Goal: Task Accomplishment & Management: Use online tool/utility

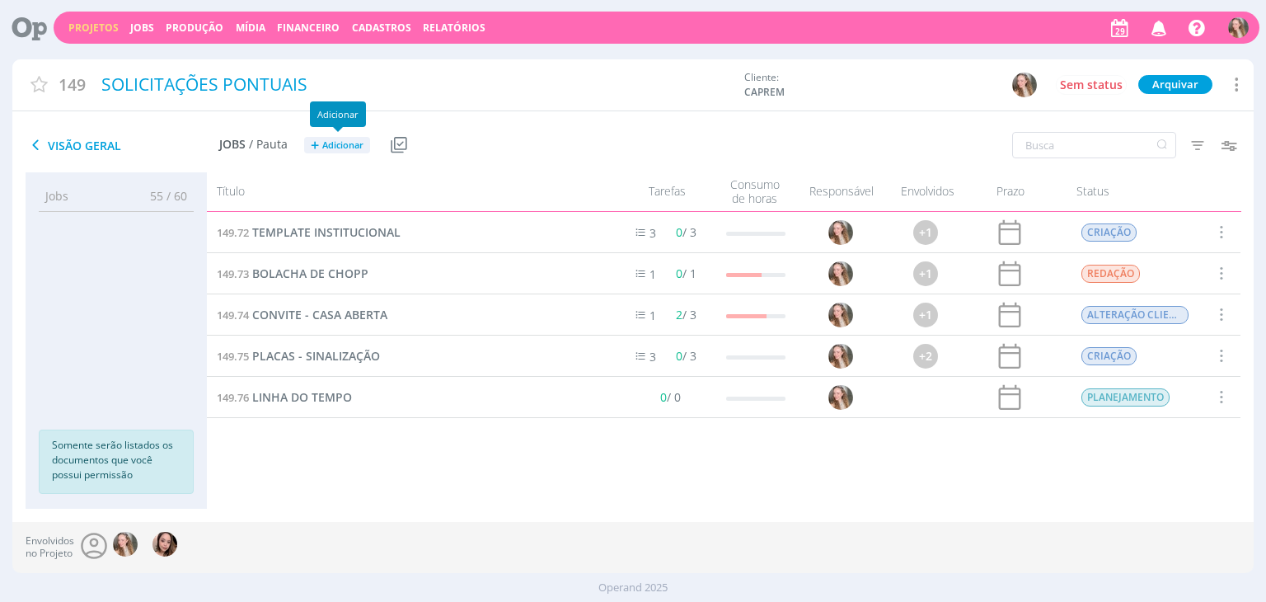
click at [322, 151] on button "+ Adicionar" at bounding box center [337, 145] width 66 height 17
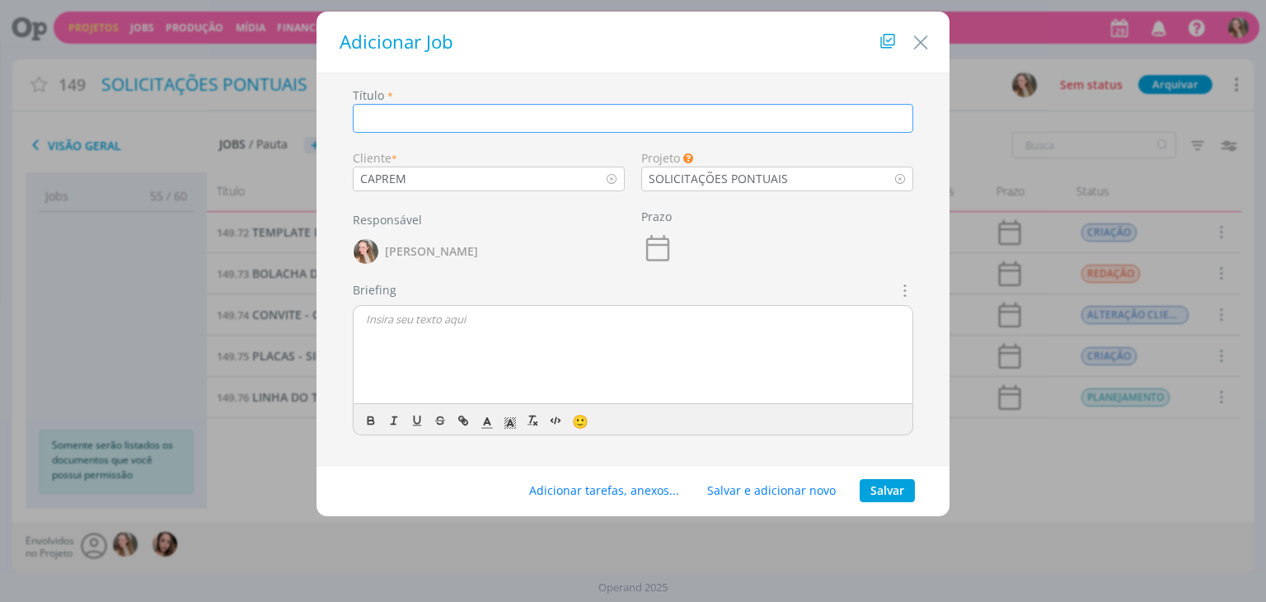
type input ","
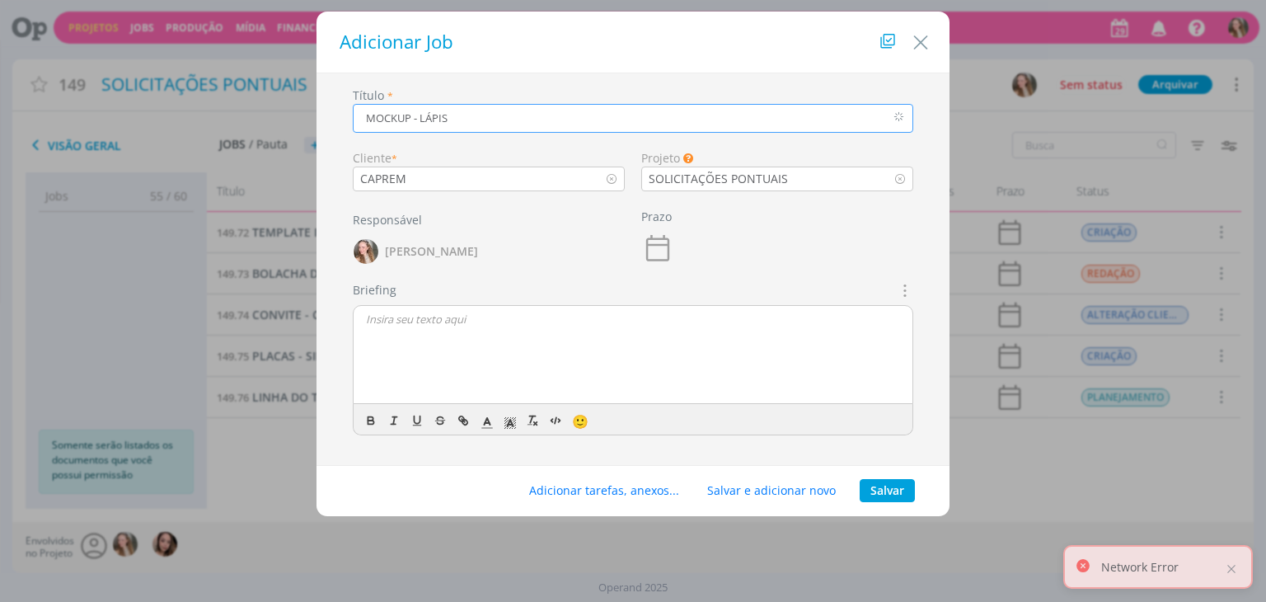
type input "MOCKUP - LÁPIS"
click at [432, 323] on p "dialog" at bounding box center [633, 318] width 534 height 15
click at [864, 480] on button "Salvar" at bounding box center [886, 490] width 55 height 23
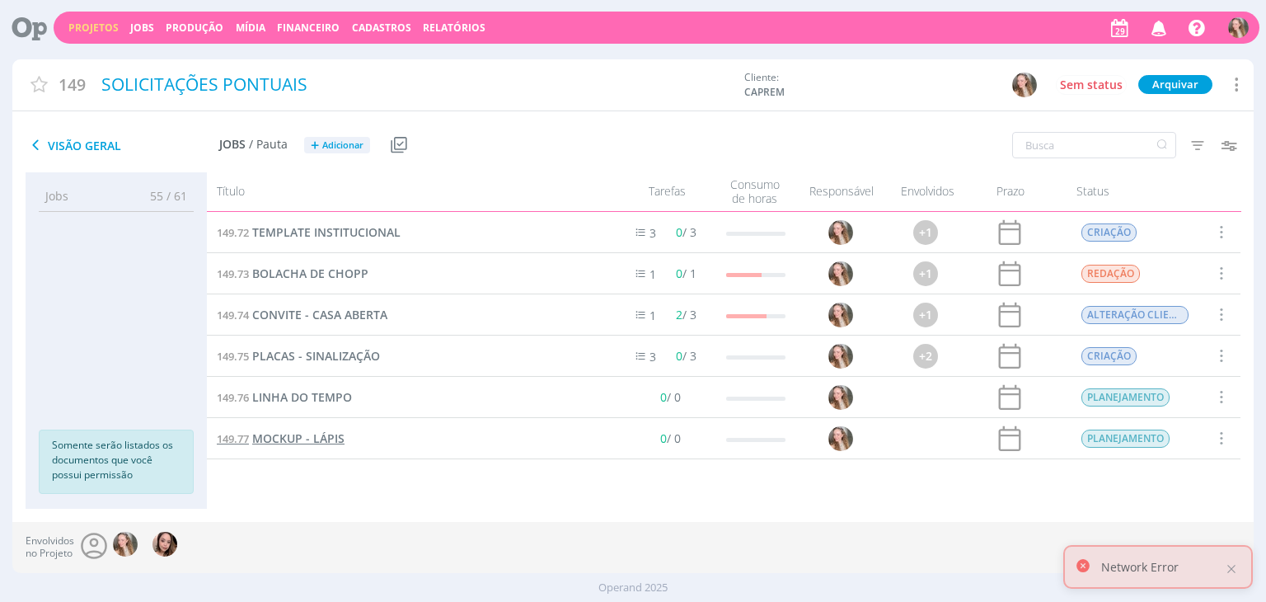
click at [277, 436] on span "MOCKUP - LÁPIS" at bounding box center [298, 438] width 92 height 16
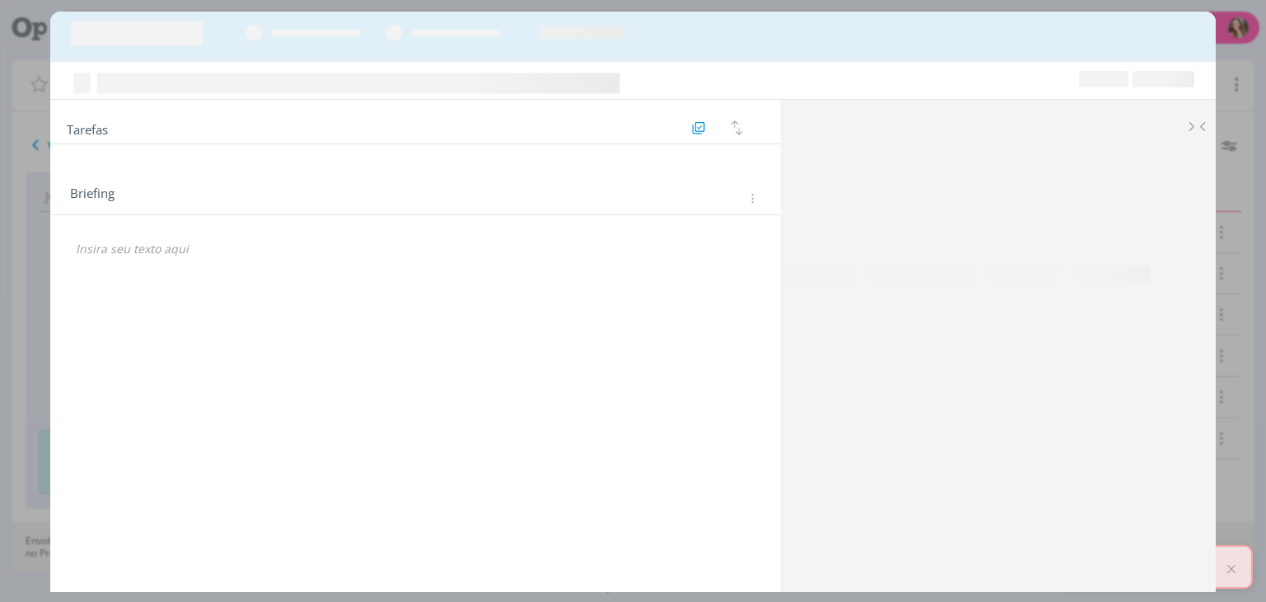
click at [461, 349] on div "Tarefas Usar Job de template Criar template a partir deste job Visualizar Templ…" at bounding box center [414, 341] width 729 height 482
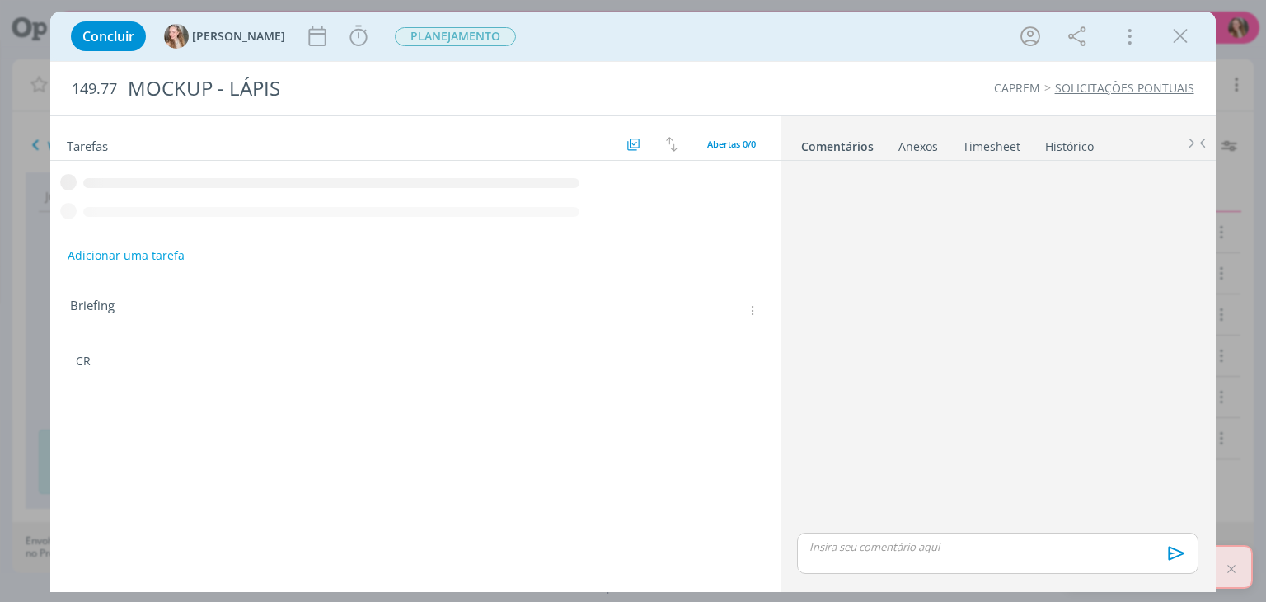
click at [307, 301] on div "Briefing Briefings Predefinidos Versões do Briefing Ver Briefing do Projeto" at bounding box center [417, 309] width 694 height 21
click at [218, 396] on div "Tarefas Usar Job de template Criar template a partir deste job Visualizar Templ…" at bounding box center [414, 349] width 729 height 466
click at [196, 372] on div "Tarefas Usar Job de template Criar template a partir deste job Visualizar Templ…" at bounding box center [414, 349] width 729 height 466
click at [185, 300] on p "CR" at bounding box center [415, 295] width 678 height 16
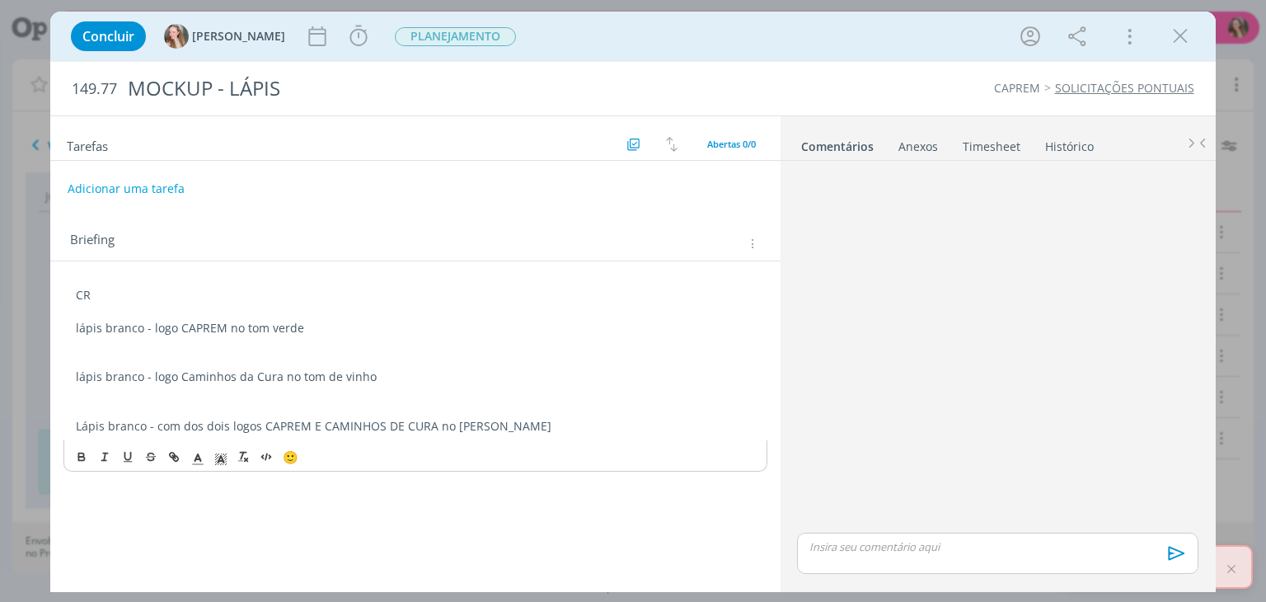
click at [125, 297] on p "CR" at bounding box center [415, 295] width 678 height 16
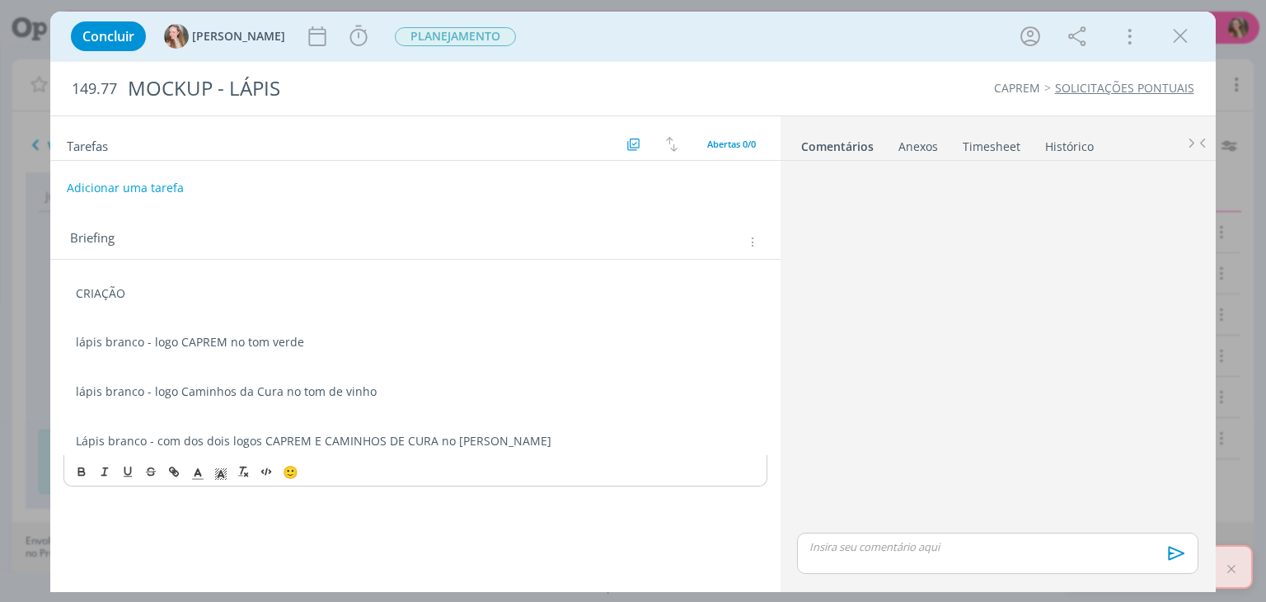
click at [102, 197] on button "Adicionar uma tarefa" at bounding box center [125, 188] width 117 height 28
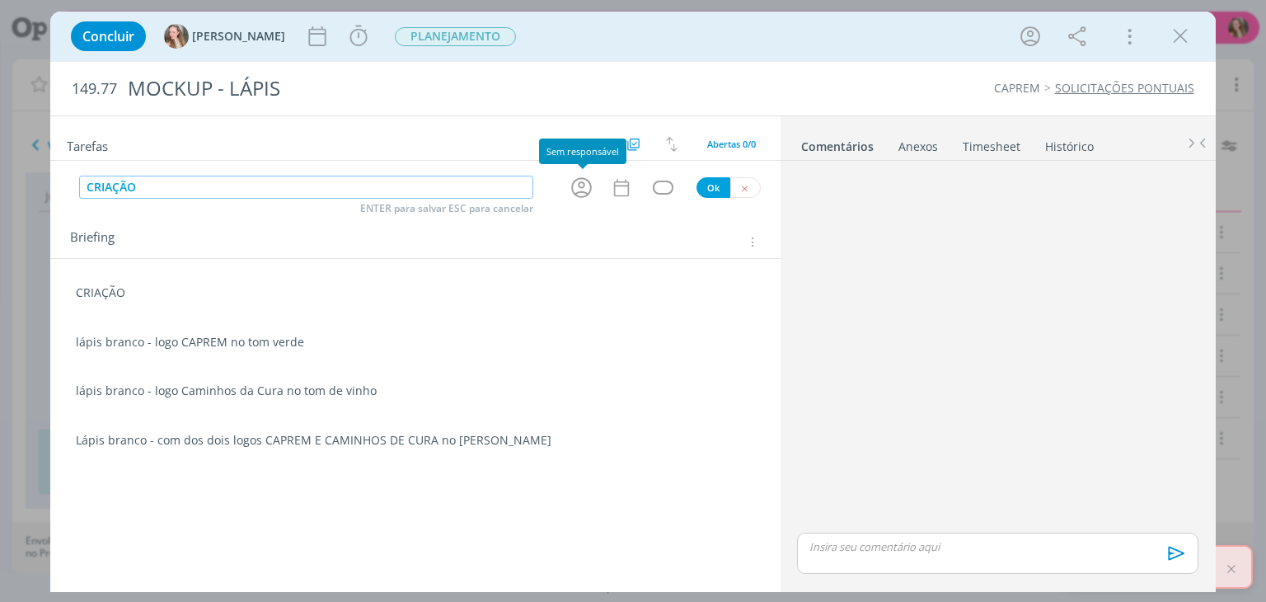
click at [580, 185] on icon "dialog" at bounding box center [582, 188] width 26 height 26
type input "CRIAÇÃO"
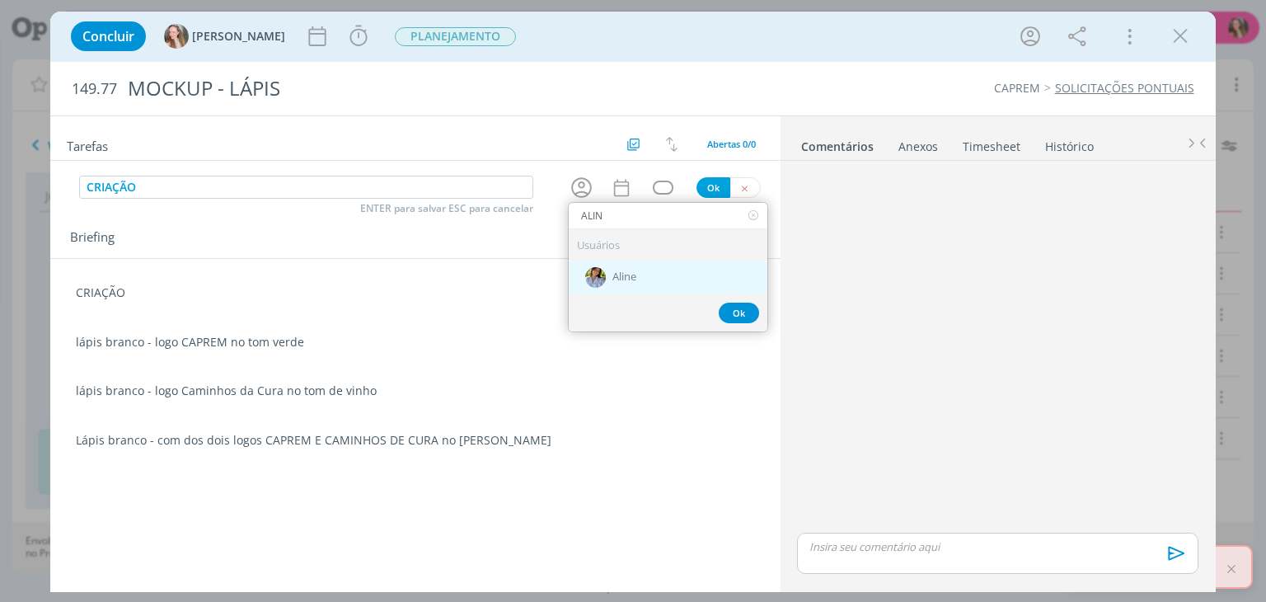
type input "ALIN"
click at [679, 279] on div "Aline" at bounding box center [668, 277] width 199 height 34
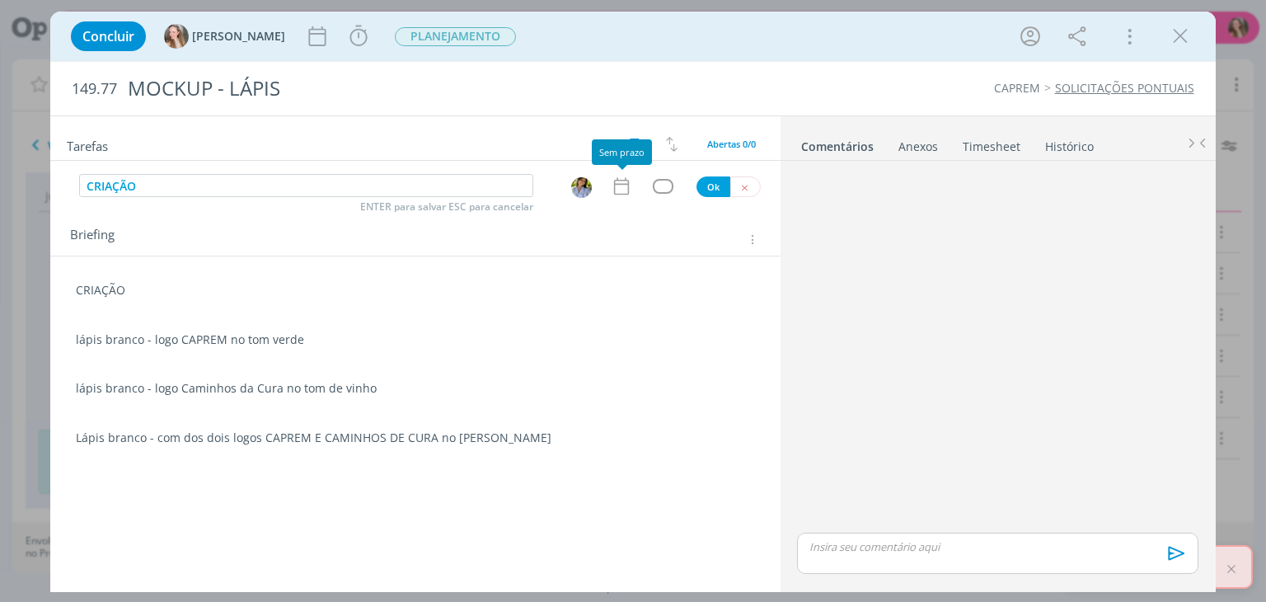
click at [616, 193] on icon "dialog" at bounding box center [620, 186] width 15 height 17
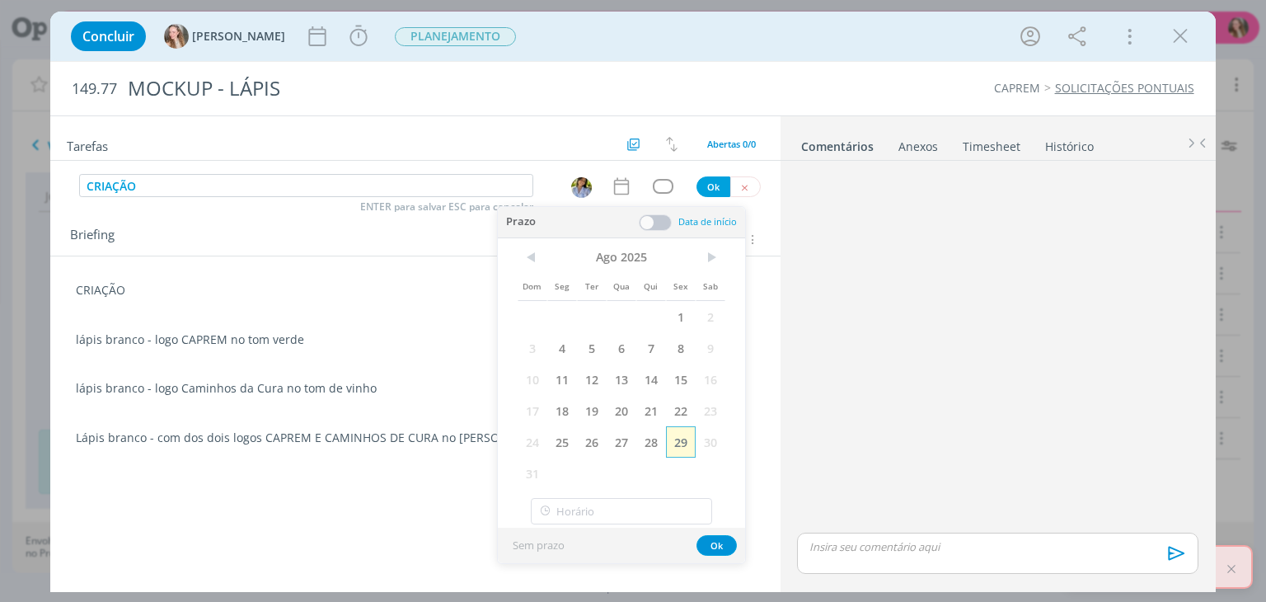
click at [679, 439] on span "29" at bounding box center [681, 441] width 30 height 31
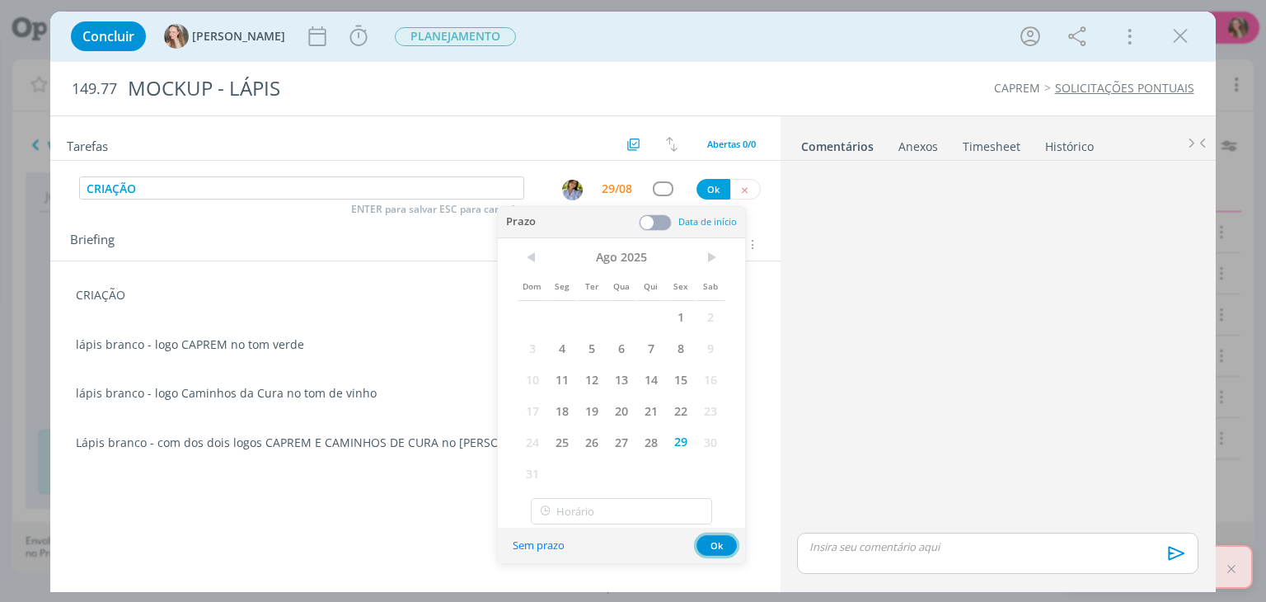
click at [716, 541] on button "Ok" at bounding box center [716, 545] width 40 height 21
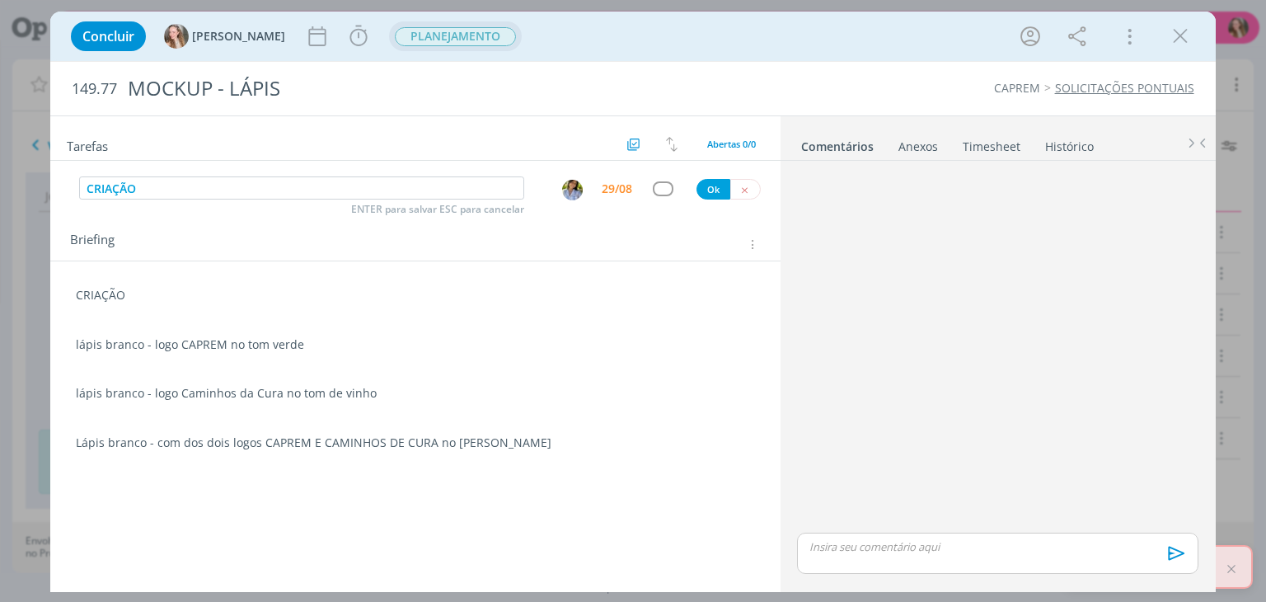
click at [457, 25] on span "PLANEJAMENTO" at bounding box center [455, 36] width 133 height 30
click at [427, 39] on span "PLANEJAMENTO" at bounding box center [455, 36] width 121 height 19
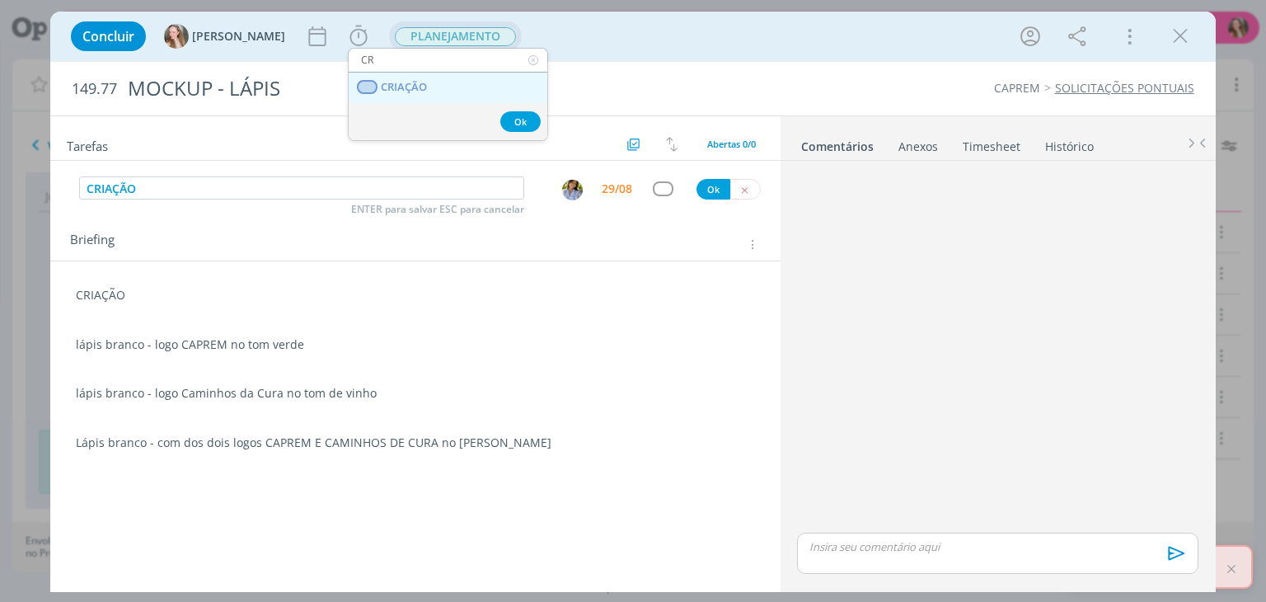
type input "CR"
click at [433, 77] on link "CRIAÇÃO" at bounding box center [448, 88] width 199 height 30
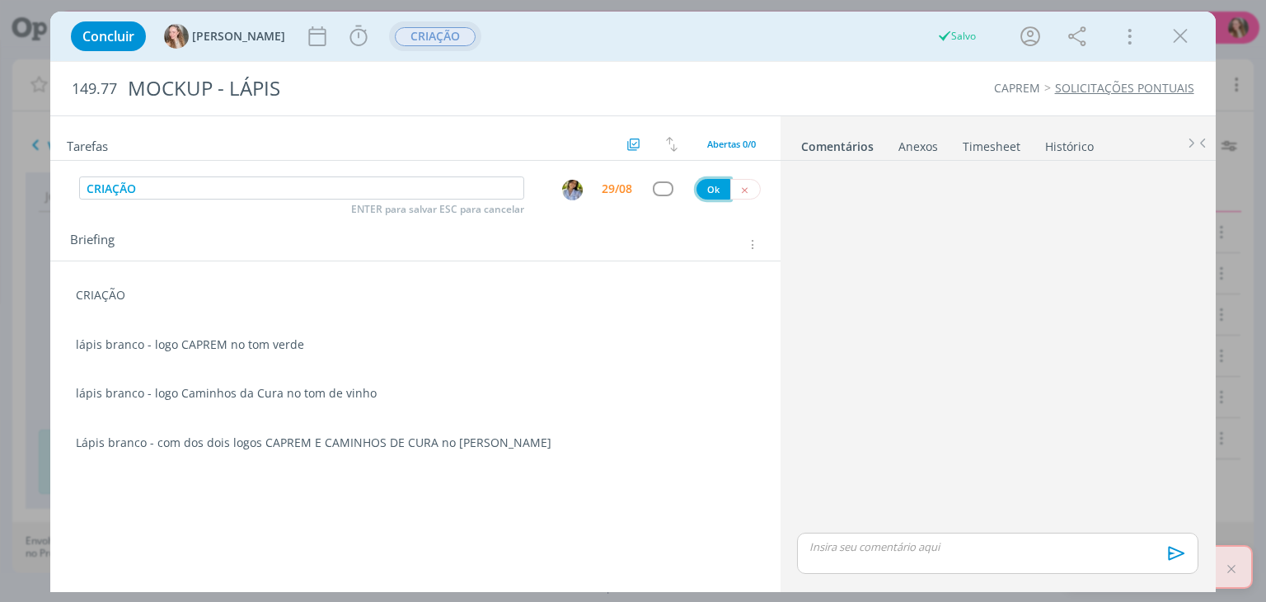
drag, startPoint x: 712, startPoint y: 185, endPoint x: 706, endPoint y: 265, distance: 79.3
click at [713, 185] on button "Ok" at bounding box center [713, 189] width 34 height 21
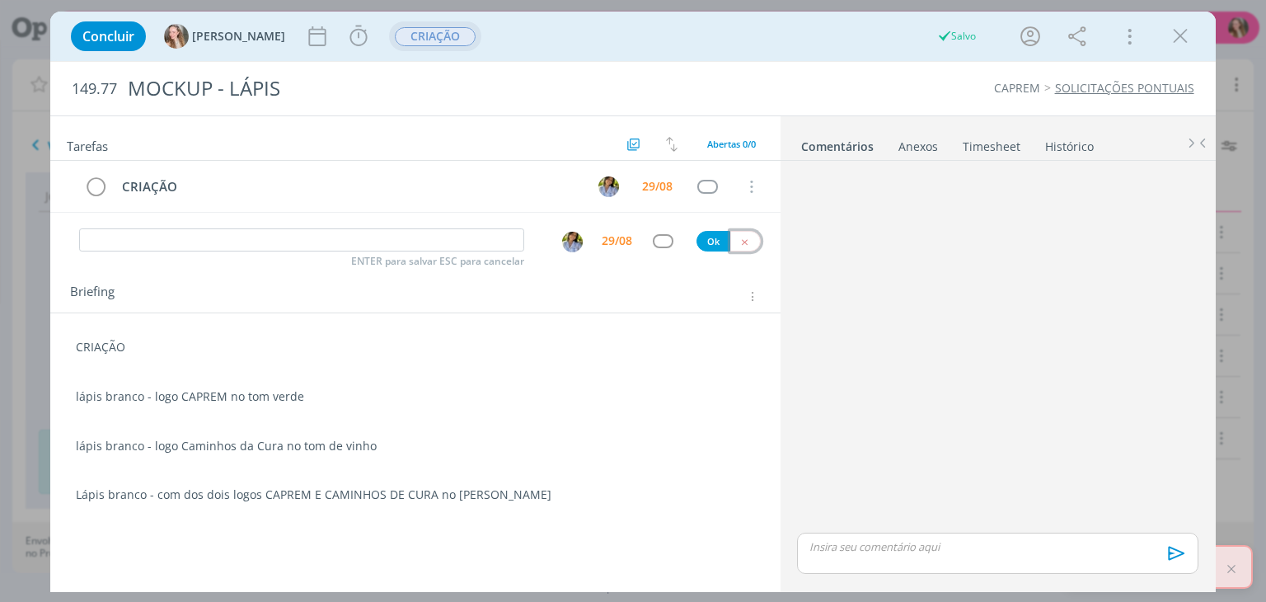
click at [738, 241] on button "dialog" at bounding box center [745, 241] width 30 height 21
drag, startPoint x: 1177, startPoint y: 33, endPoint x: 1038, endPoint y: 353, distance: 348.4
click at [1177, 33] on icon "dialog" at bounding box center [1180, 36] width 25 height 25
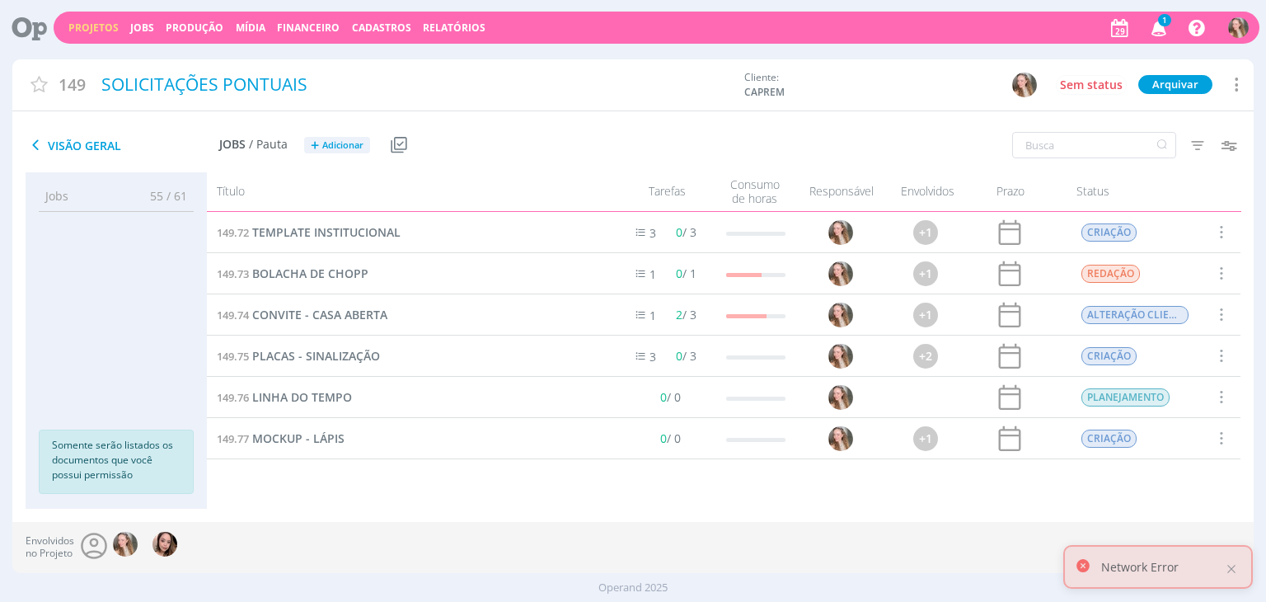
click at [100, 27] on link "Projetos" at bounding box center [93, 28] width 50 height 14
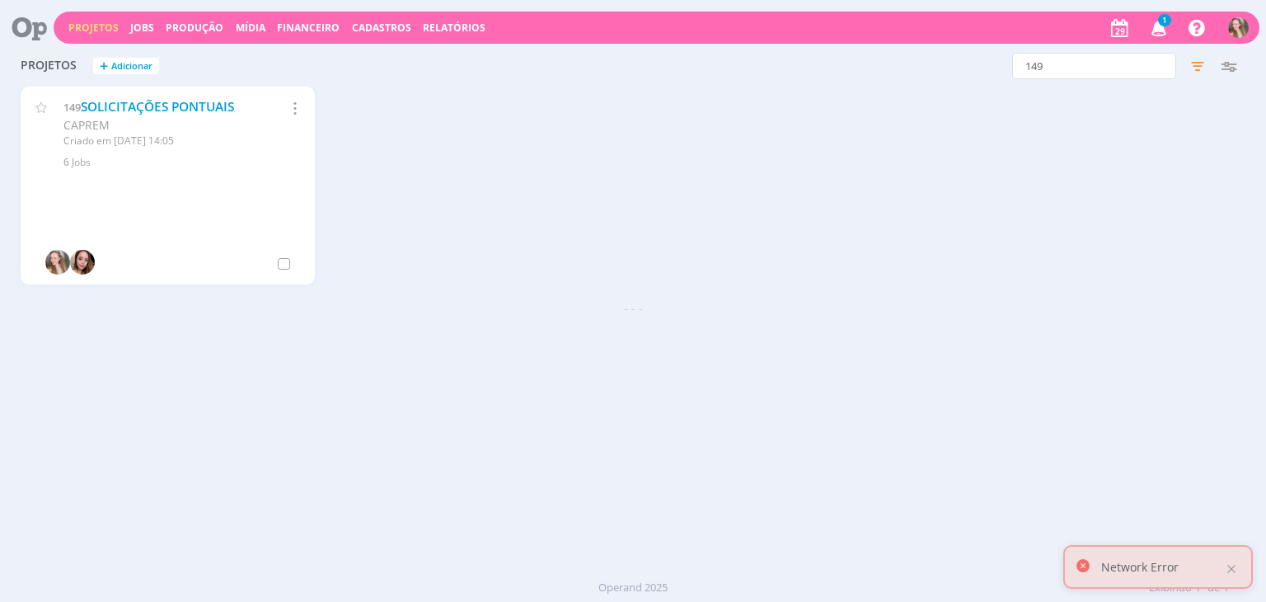
click at [1168, 26] on icon "button" at bounding box center [1159, 27] width 29 height 28
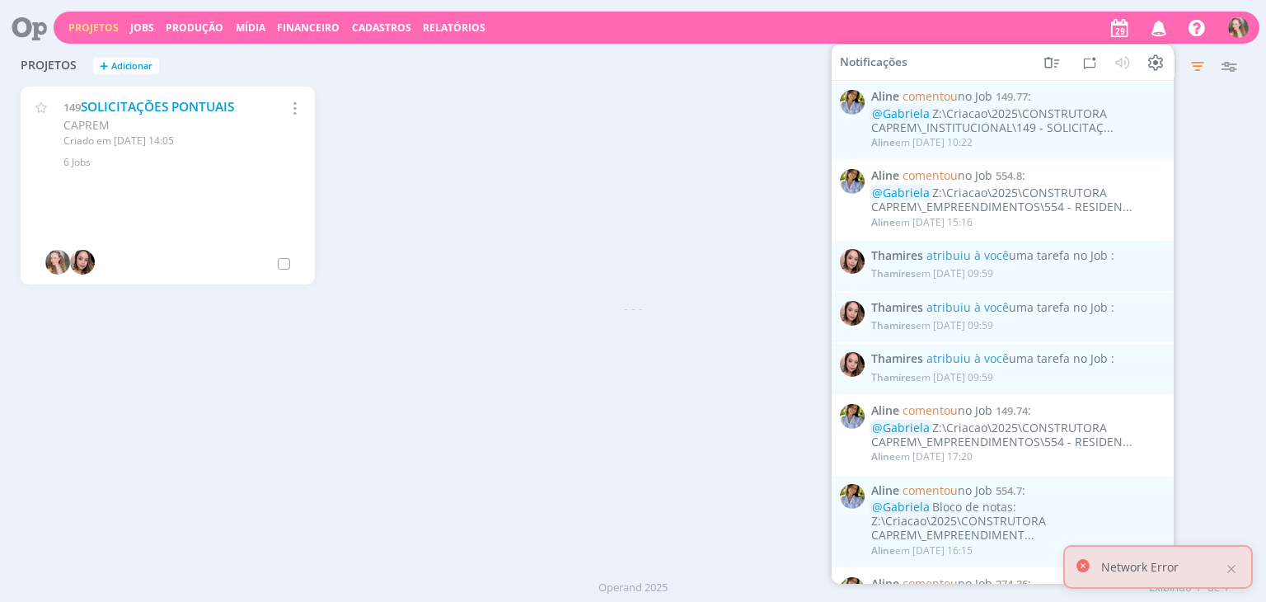
click at [1224, 195] on div "149 SOLICITAÇÕES PONTUAIS CAPREM Criado em [DATE] 14:05 Selecionar projeto [GEO…" at bounding box center [632, 193] width 1240 height 213
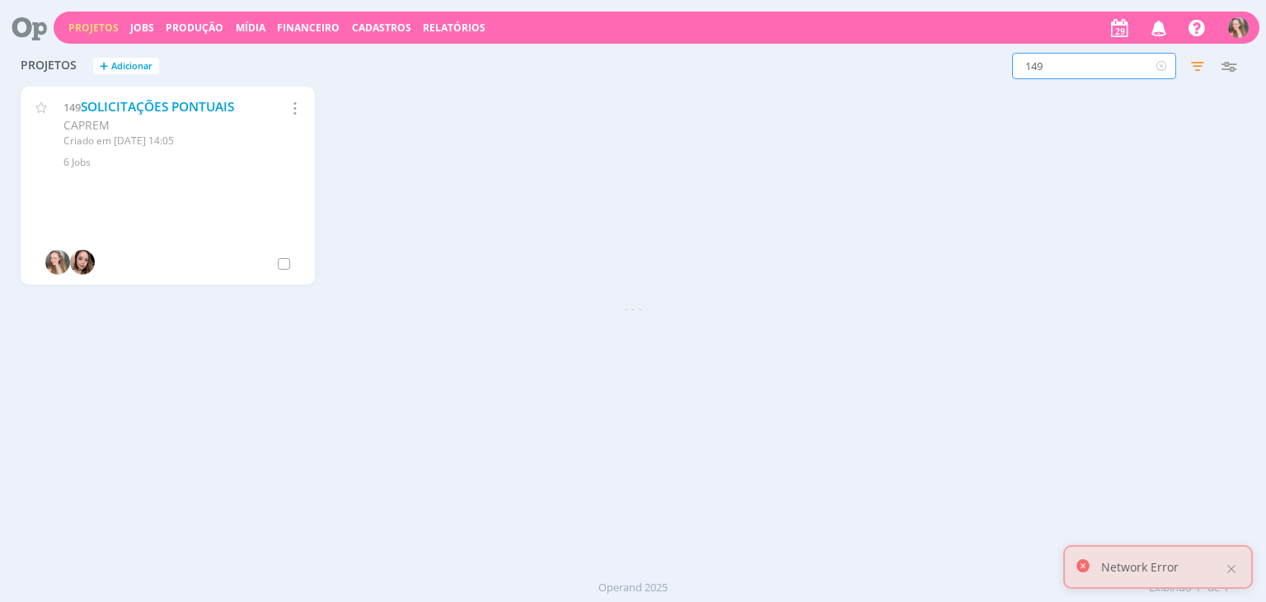
drag, startPoint x: 1065, startPoint y: 77, endPoint x: 934, endPoint y: 72, distance: 131.1
click at [934, 72] on div "149 Filtros Filtrar Limpar 149 Status Clientes 2 selecionados Data de criação a…" at bounding box center [1020, 66] width 448 height 26
type input "554"
click at [110, 115] on link "RESIDENCIAL DAS OLIVEIRAS" at bounding box center [168, 106] width 174 height 17
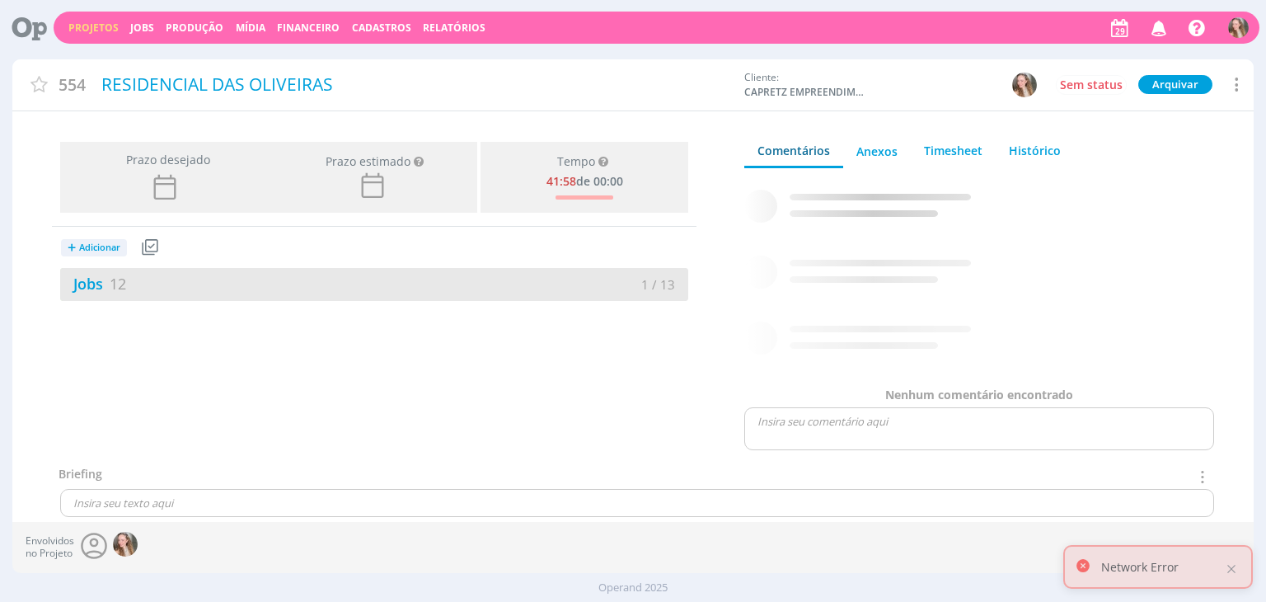
click at [236, 271] on div "Jobs 12 1 / 13" at bounding box center [374, 284] width 628 height 33
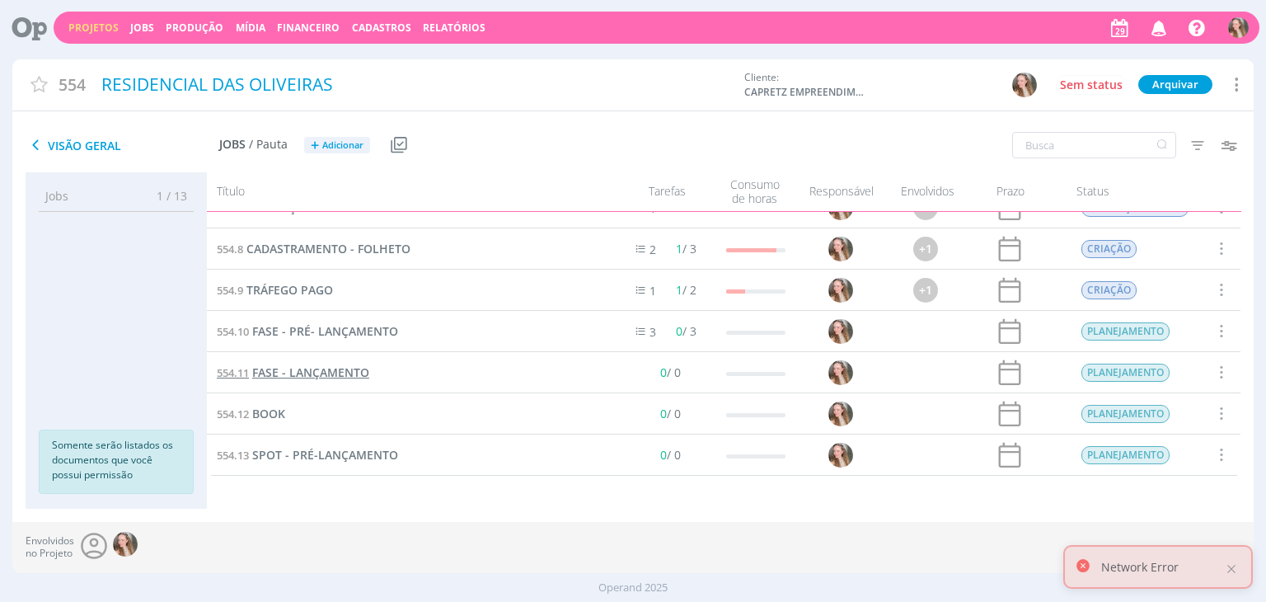
scroll to position [231, 0]
click at [309, 375] on span "FASE - LANÇAMENTO" at bounding box center [310, 372] width 117 height 16
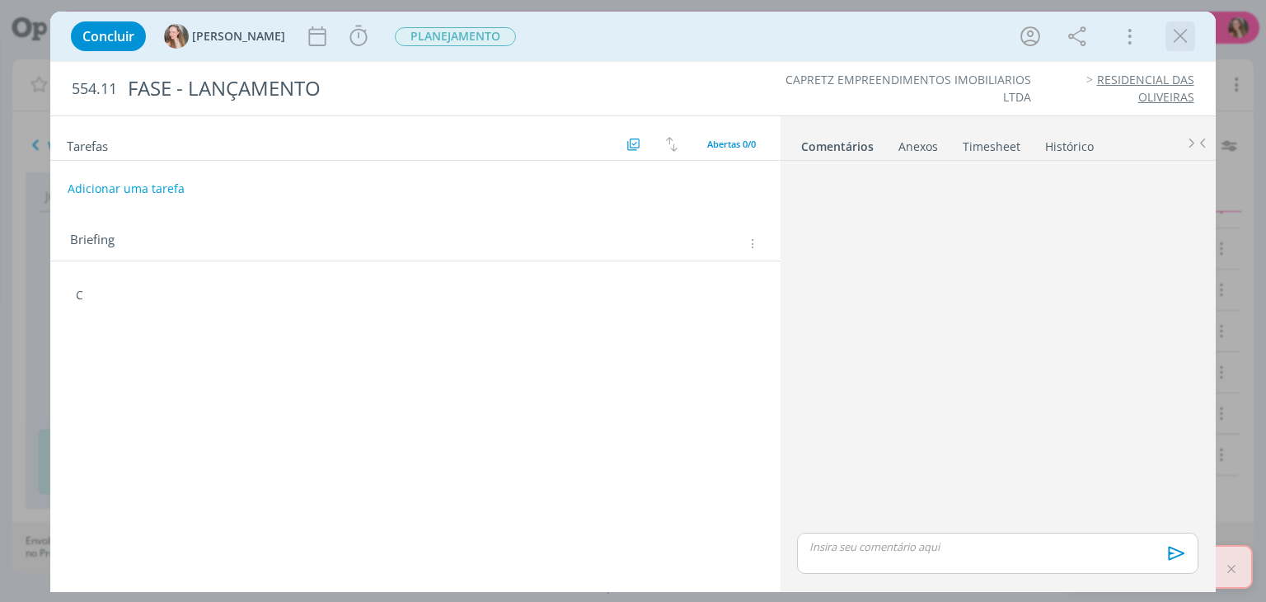
click at [1185, 44] on icon "dialog" at bounding box center [1180, 36] width 25 height 25
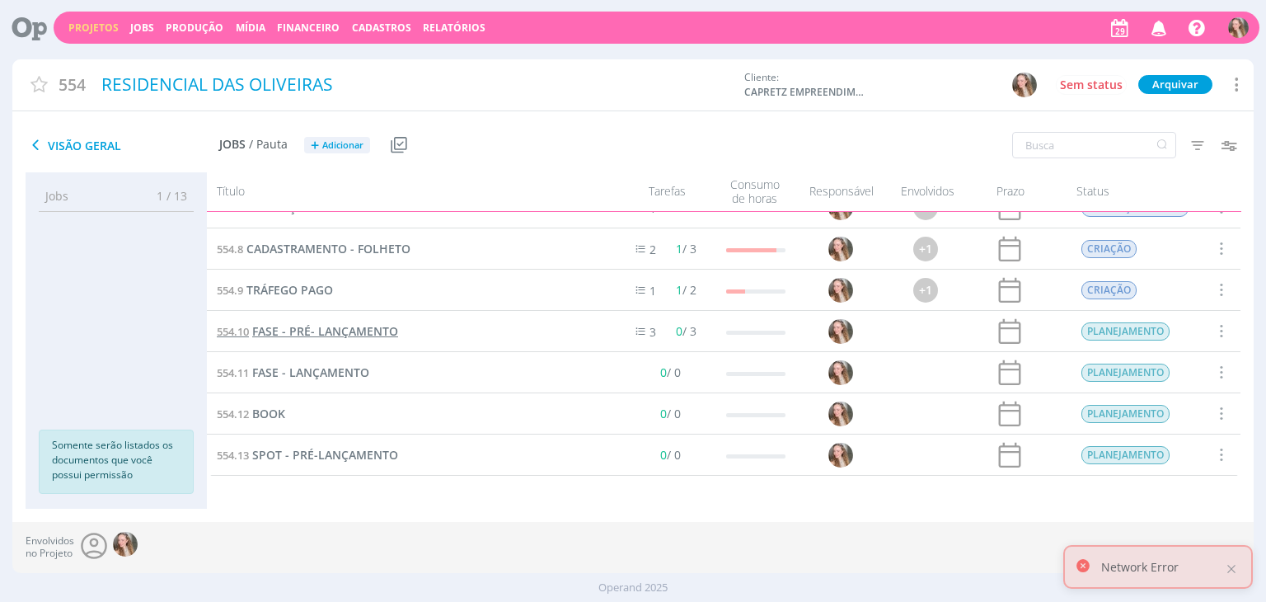
click at [336, 331] on span "FASE - PRÉ- LANÇAMENTO" at bounding box center [325, 331] width 146 height 16
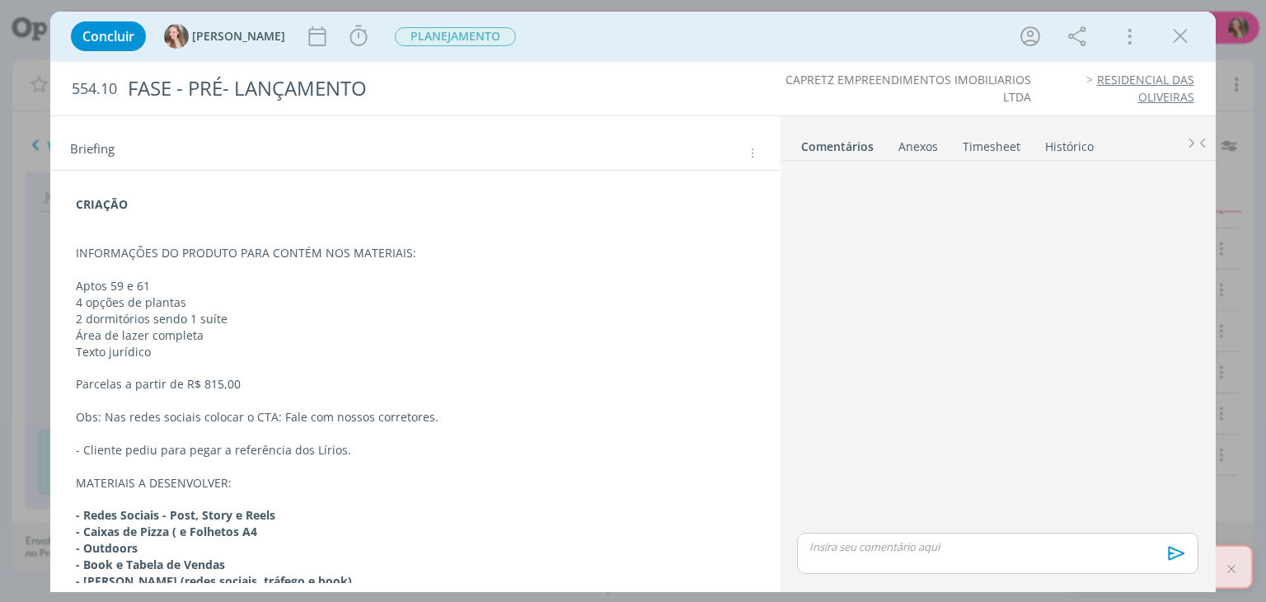
scroll to position [296, 0]
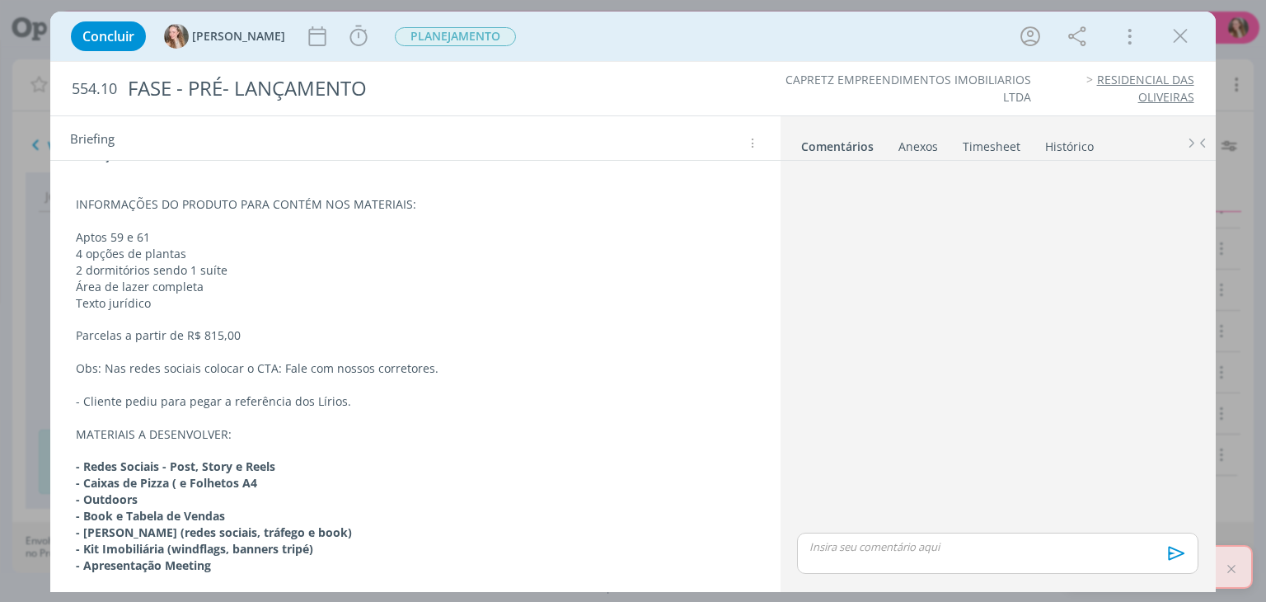
click at [257, 569] on p "- Apresentação Meeting" at bounding box center [415, 565] width 678 height 16
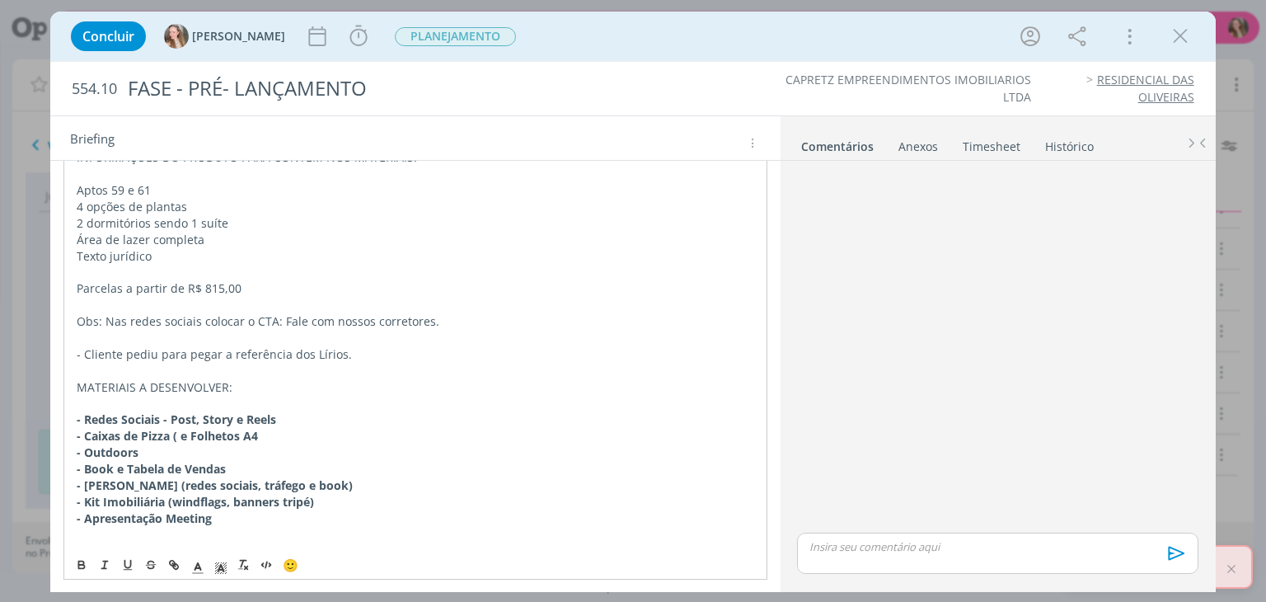
click at [224, 513] on p "- Apresentação Meeting" at bounding box center [415, 518] width 676 height 16
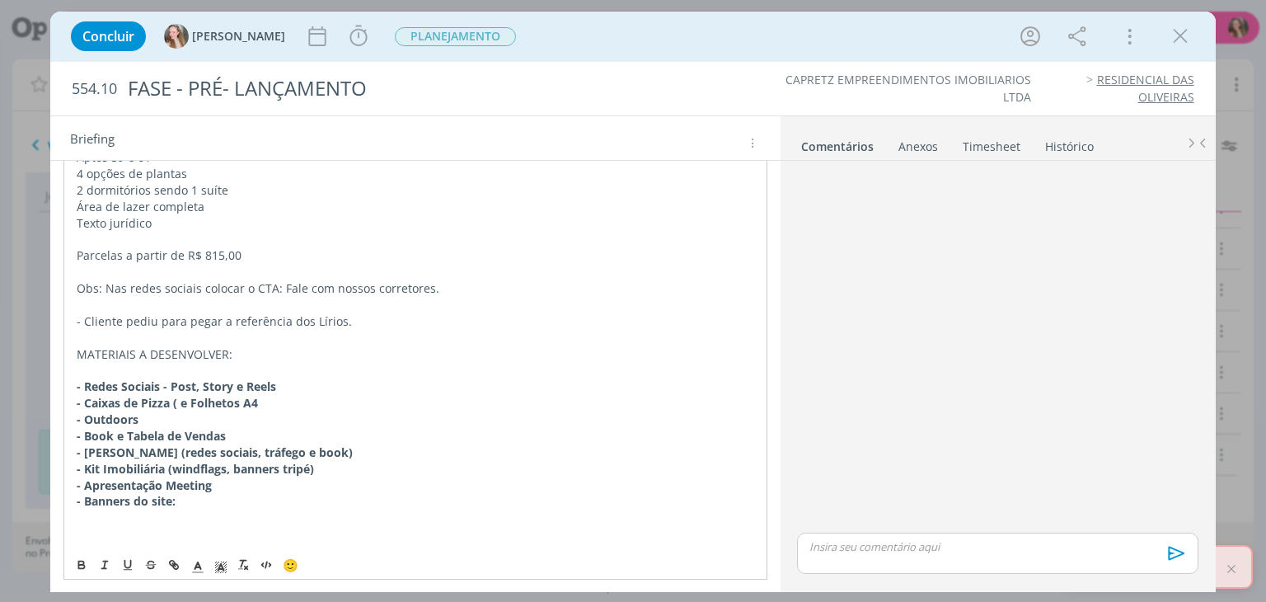
click at [217, 502] on p "- Banners do site:" at bounding box center [415, 501] width 676 height 16
click at [180, 498] on p "- Banners do site: -Mobile 290 x 248 px" at bounding box center [415, 501] width 676 height 16
click at [199, 498] on p "- Banners do site:" at bounding box center [415, 501] width 676 height 16
click at [403, 499] on p "- Banners do site: Mobile 290 x 248 px" at bounding box center [415, 501] width 676 height 16
click at [180, 502] on p "- Banners do site: Mobile 290 x 248 px / Desktop 1440 x 550 px" at bounding box center [415, 501] width 676 height 16
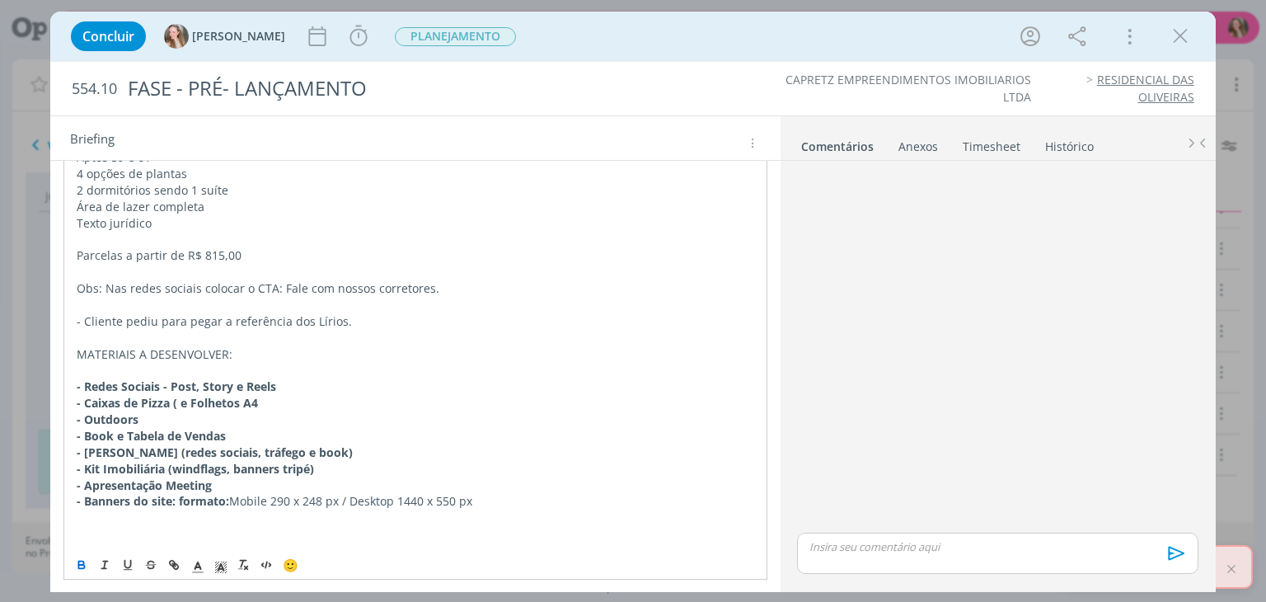
drag, startPoint x: 498, startPoint y: 462, endPoint x: 517, endPoint y: 503, distance: 44.6
click at [500, 469] on p "- Kit Imobiliária (windflags, banners tripé)" at bounding box center [415, 469] width 676 height 16
click at [515, 509] on p "dialog" at bounding box center [415, 517] width 676 height 16
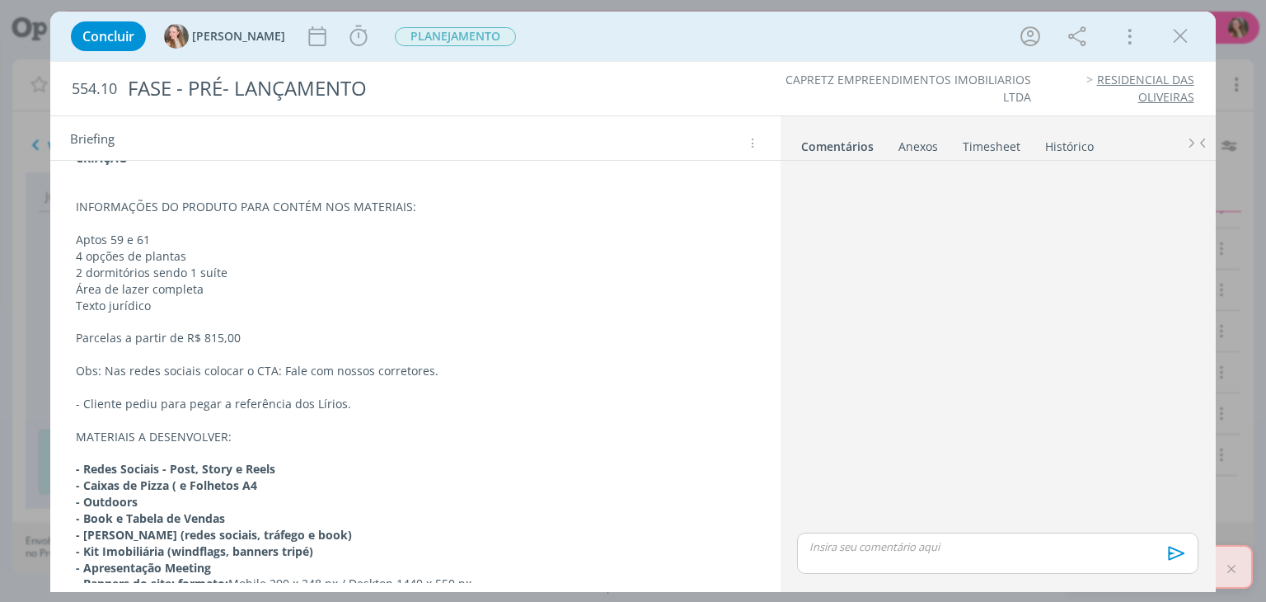
scroll to position [376, 0]
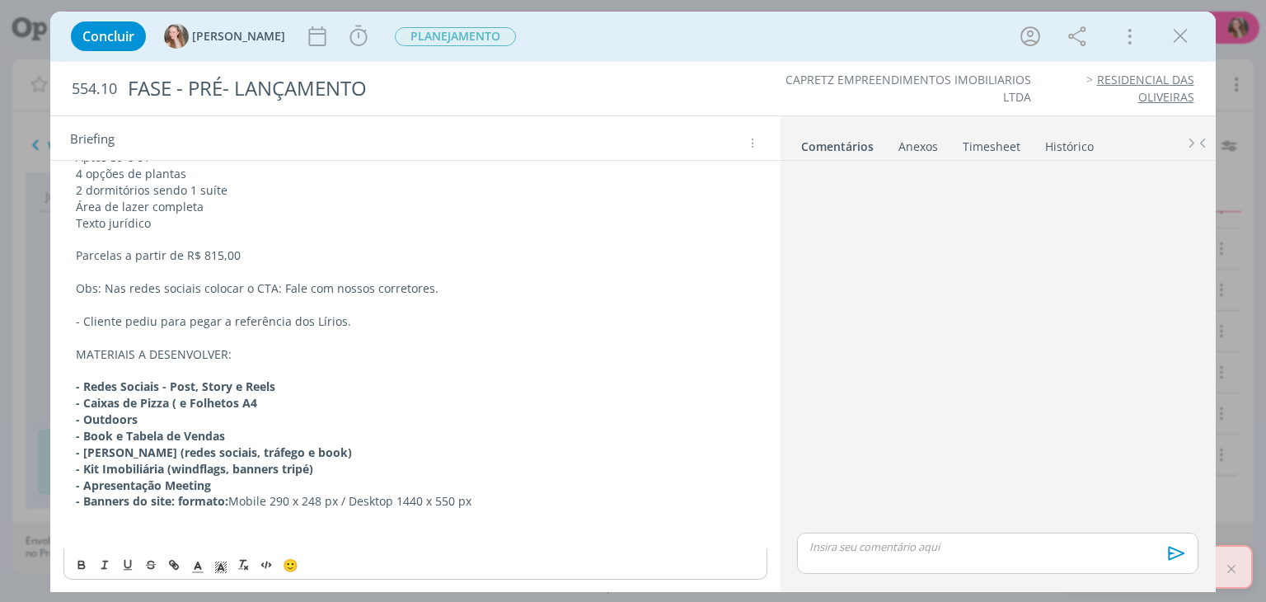
drag, startPoint x: 1179, startPoint y: 30, endPoint x: 461, endPoint y: 8, distance: 718.0
click at [1179, 30] on icon "dialog" at bounding box center [1180, 36] width 25 height 25
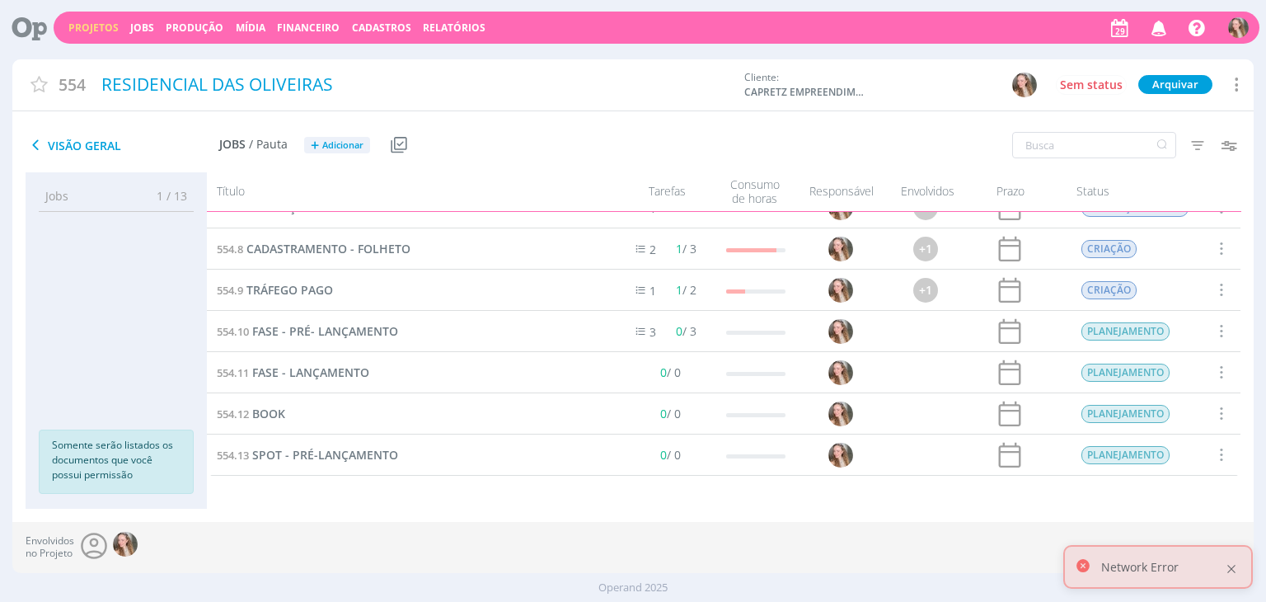
click at [1229, 571] on div at bounding box center [1231, 568] width 15 height 15
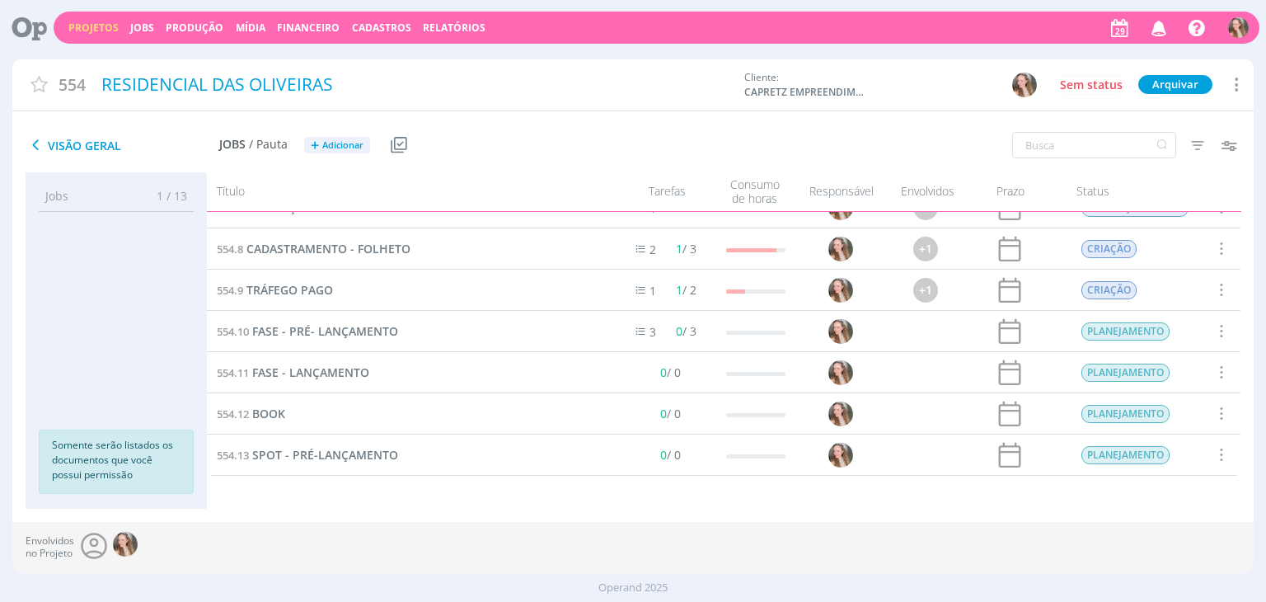
drag, startPoint x: 90, startPoint y: 30, endPoint x: 415, endPoint y: 52, distance: 326.2
click at [90, 30] on link "Projetos" at bounding box center [93, 28] width 50 height 14
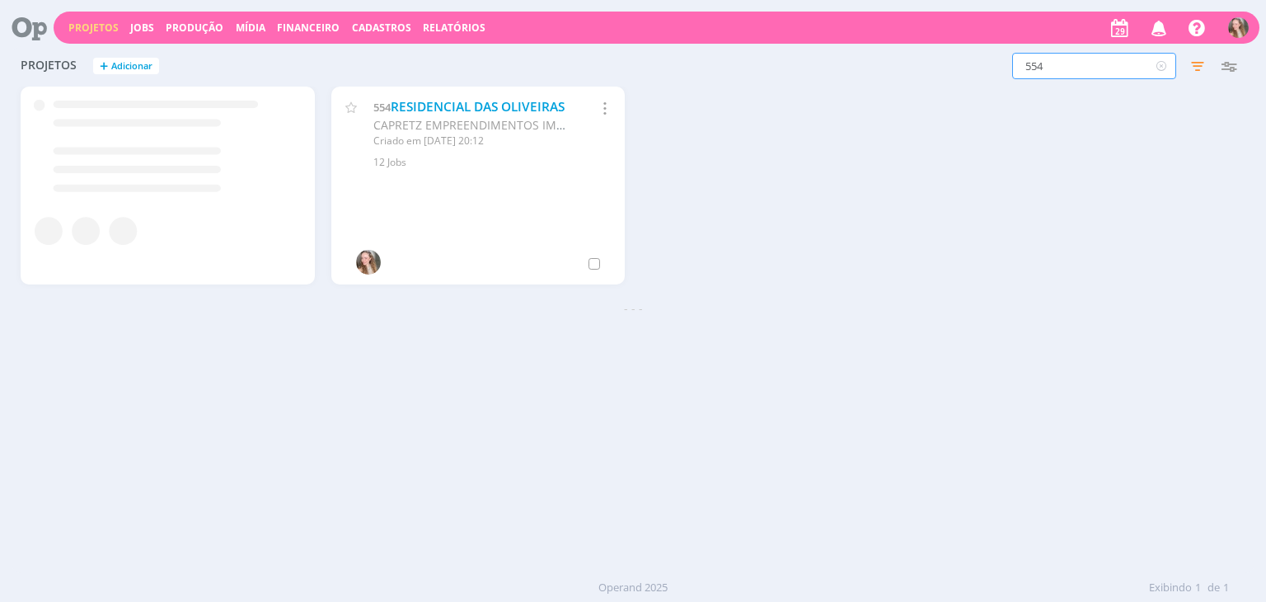
drag, startPoint x: 985, startPoint y: 72, endPoint x: 908, endPoint y: 71, distance: 77.5
click at [911, 73] on div "554 Filtros Filtrar Limpar 554 Status Clientes 2 selecionados Data de criação a…" at bounding box center [1020, 66] width 448 height 26
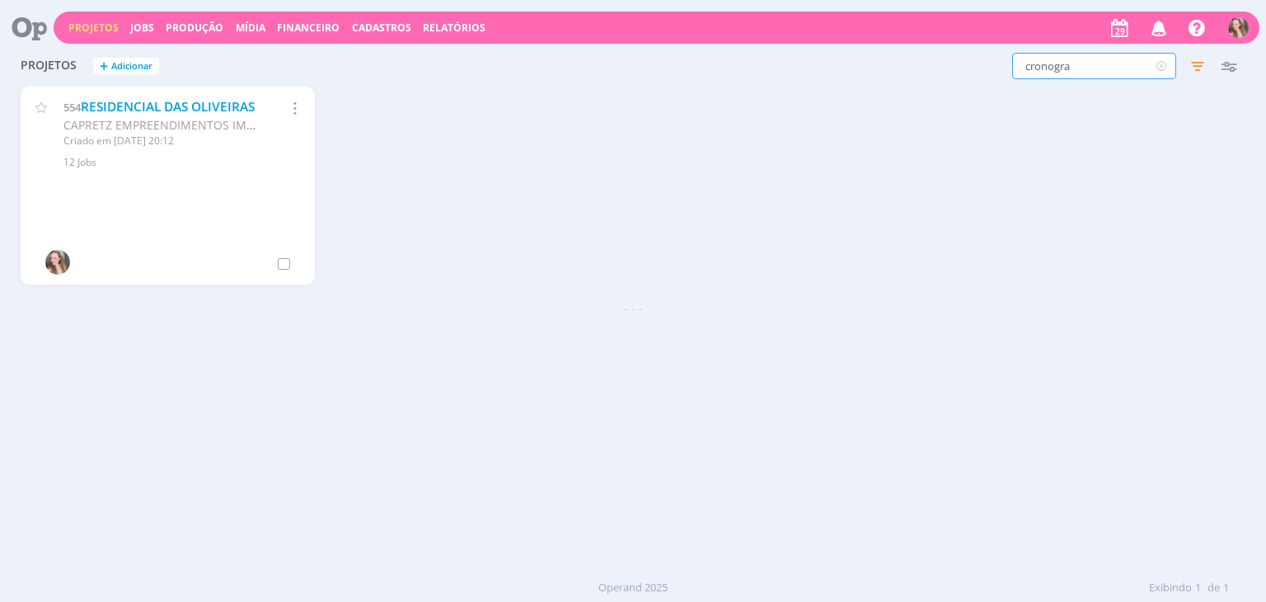
type input "cronogra"
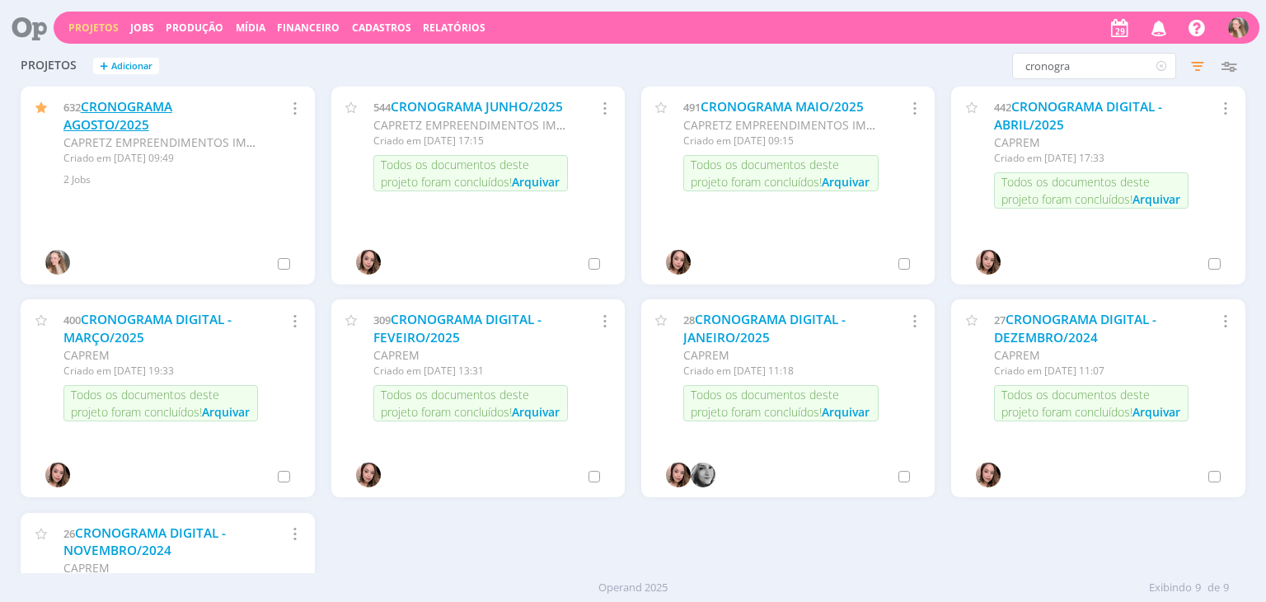
click at [115, 103] on link "CRONOGRAMA AGOSTO/2025" at bounding box center [117, 115] width 109 height 35
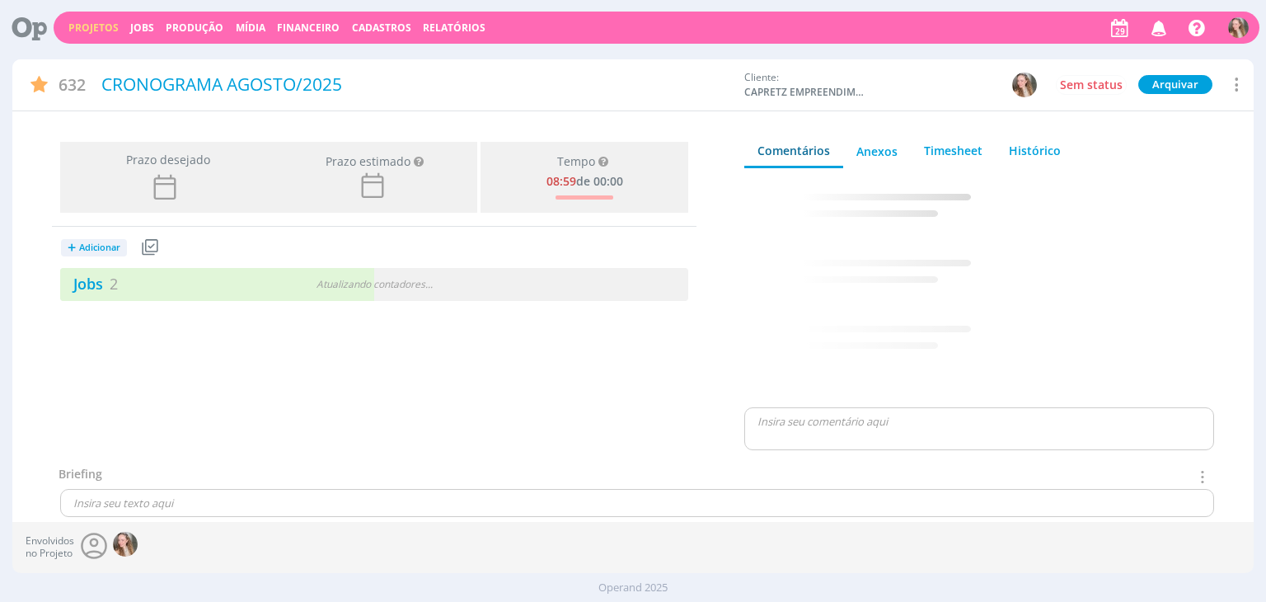
click at [205, 278] on div "Jobs 2" at bounding box center [166, 284] width 213 height 22
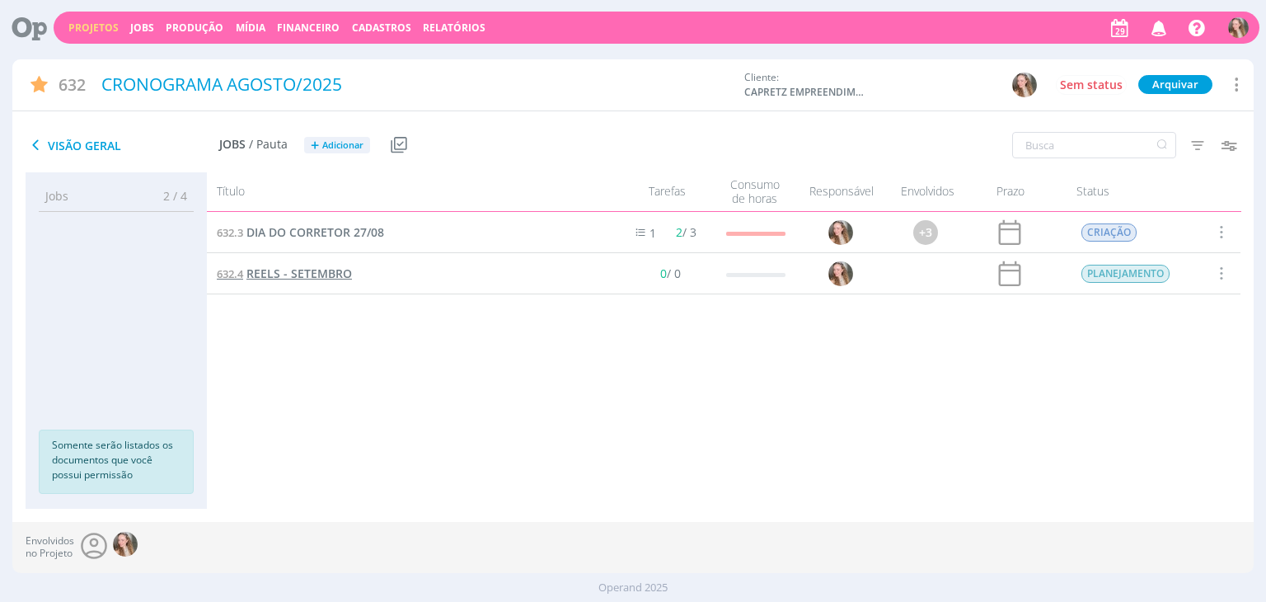
click at [302, 274] on span "REELS - SETEMBRO" at bounding box center [298, 273] width 105 height 16
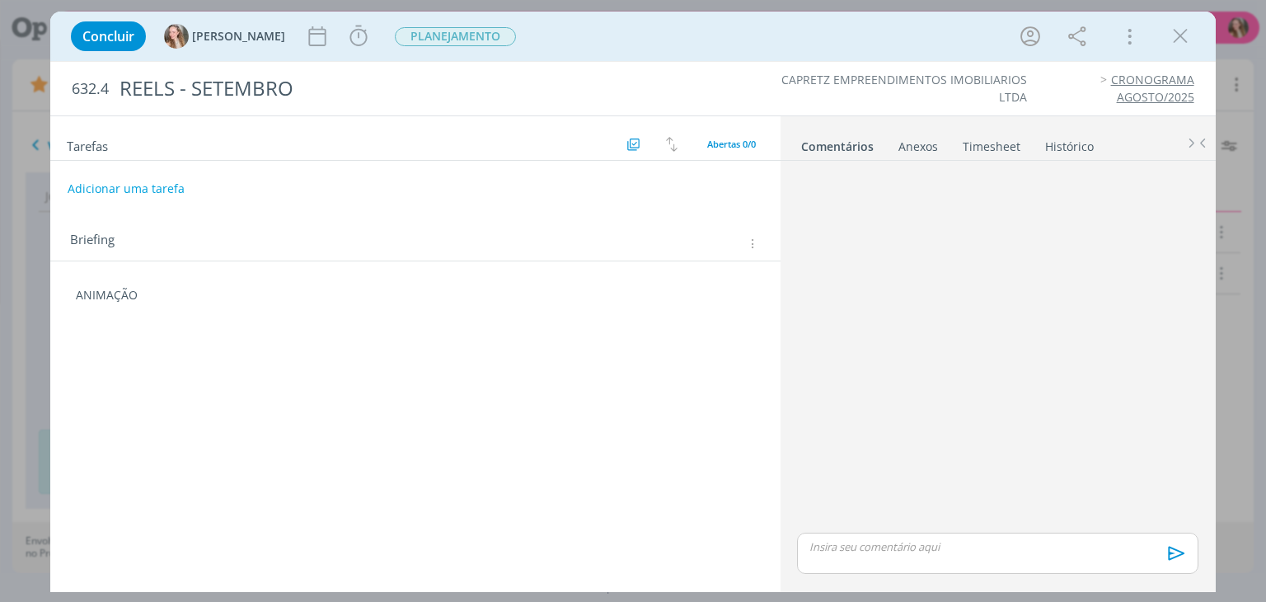
drag, startPoint x: 1184, startPoint y: 32, endPoint x: 462, endPoint y: 112, distance: 726.2
click at [1183, 34] on icon "dialog" at bounding box center [1180, 36] width 25 height 25
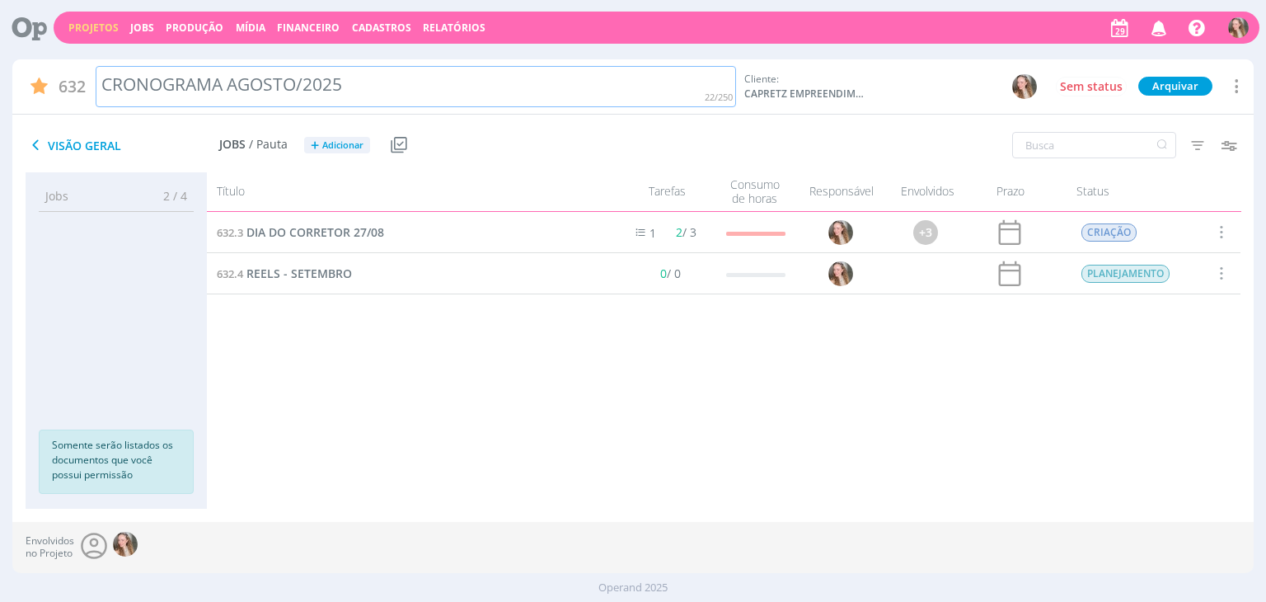
click at [261, 69] on div "CRONOGRAMA AGOSTO/2025" at bounding box center [416, 87] width 641 height 42
drag, startPoint x: 225, startPoint y: 82, endPoint x: 305, endPoint y: 83, distance: 79.9
click at [292, 80] on div "CRONOGRAMA AGOSTO/2025" at bounding box center [416, 87] width 641 height 42
click at [313, 277] on span "REELS - SETEMBRO" at bounding box center [298, 273] width 105 height 16
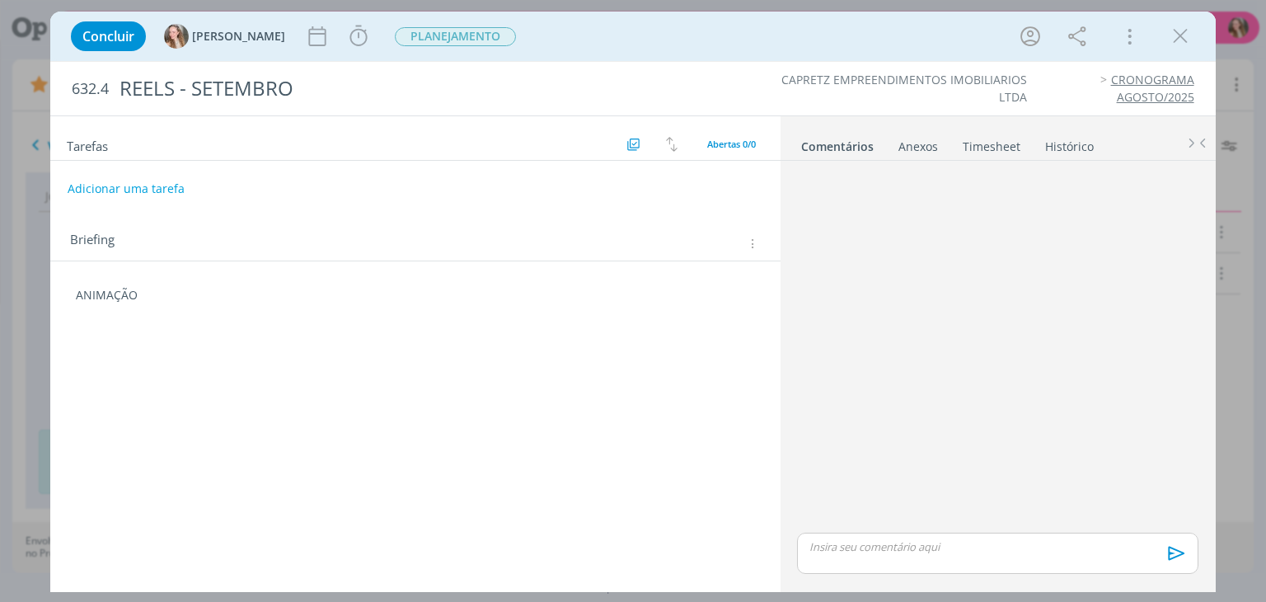
click at [157, 259] on div "Briefing Briefings Predefinidos Versões do Briefing Ver Briefing do Projeto" at bounding box center [414, 239] width 729 height 44
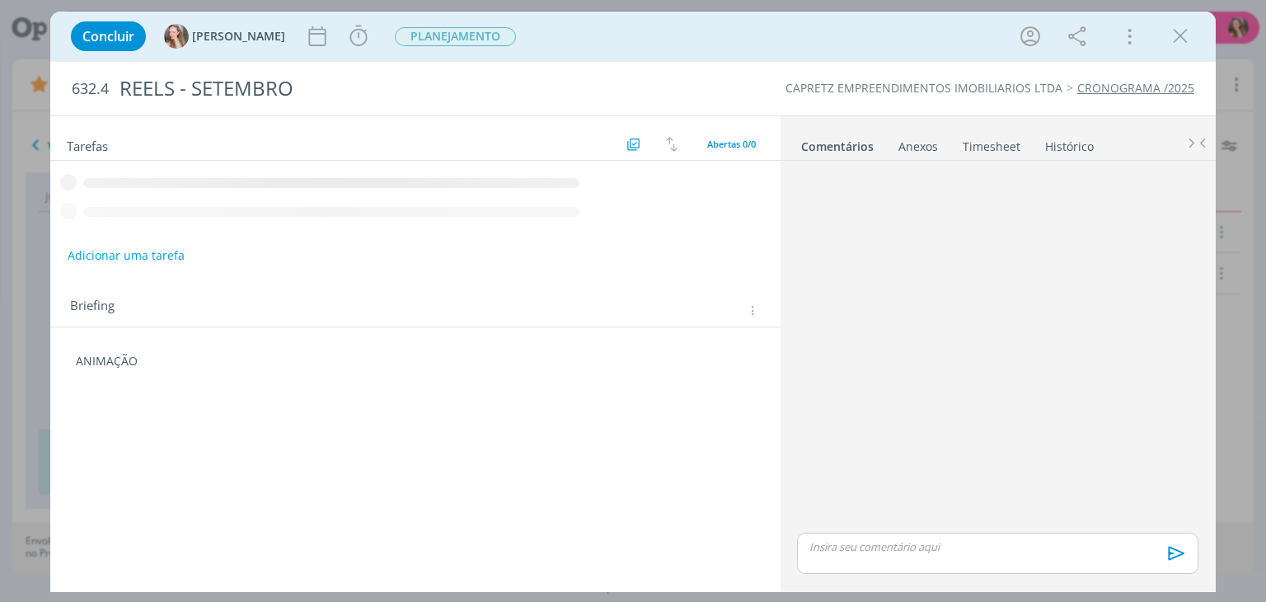
click at [180, 313] on div "Briefing Briefings Predefinidos Versões do Briefing Ver Briefing do Projeto ANI…" at bounding box center [414, 349] width 729 height 132
drag, startPoint x: 162, startPoint y: 321, endPoint x: 179, endPoint y: 322, distance: 17.4
click at [162, 321] on p "dialog" at bounding box center [415, 328] width 678 height 16
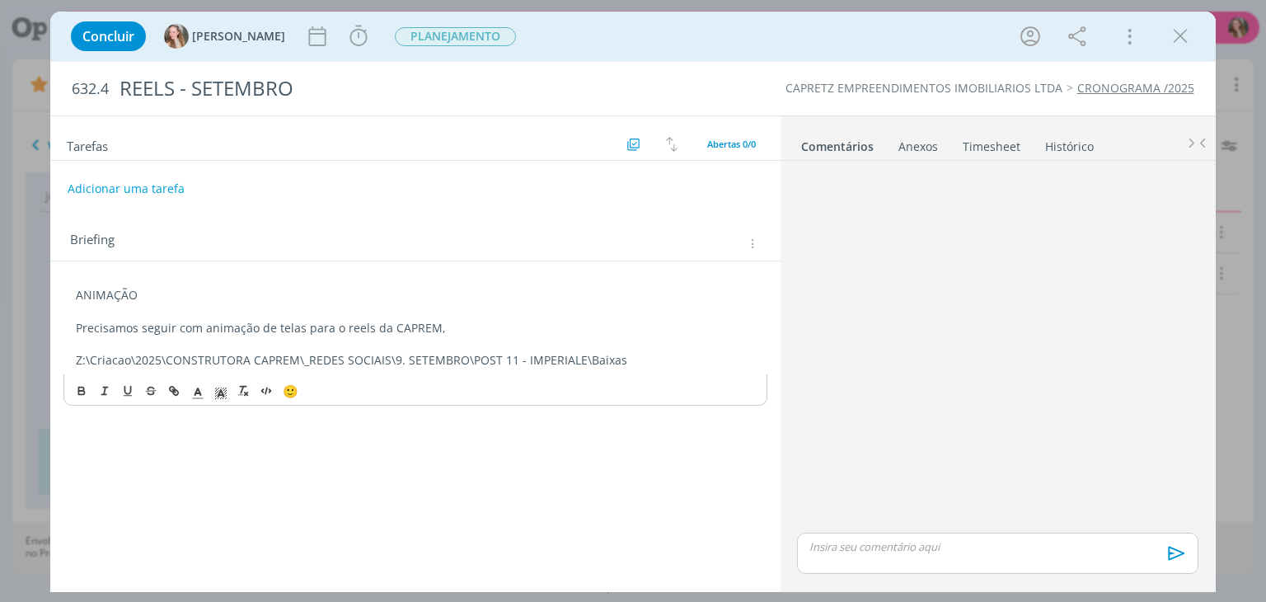
click at [512, 336] on p "dialog" at bounding box center [415, 343] width 678 height 16
click at [444, 320] on p "Precisamos seguir com animação de telas para o reels da CAPREM," at bounding box center [415, 328] width 678 height 16
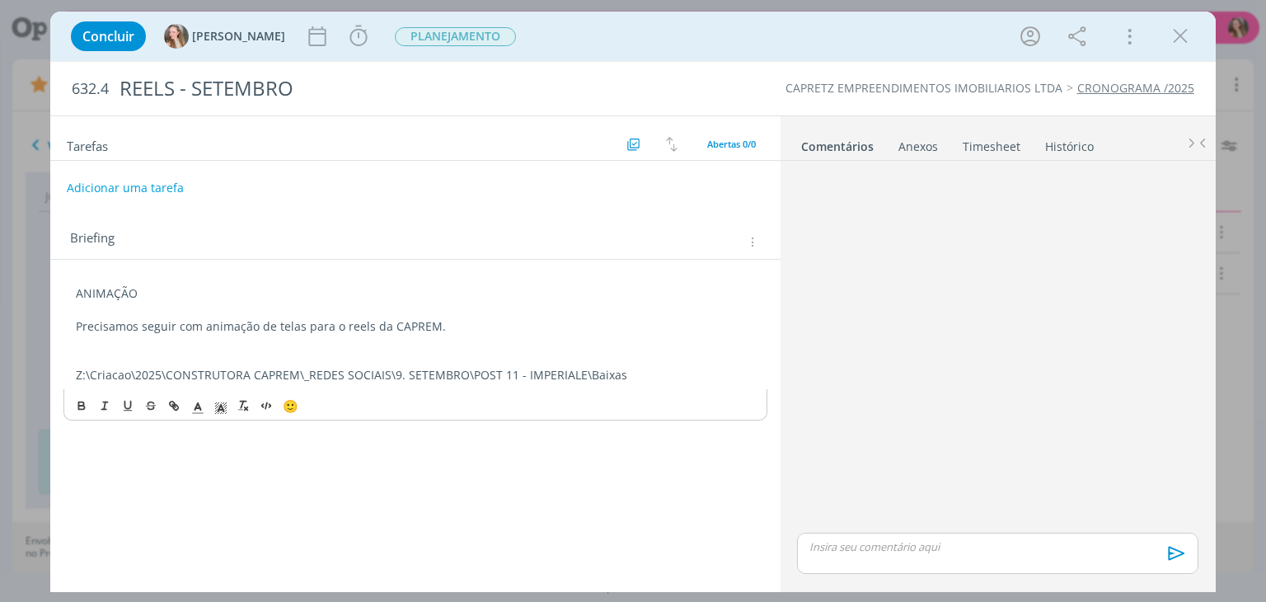
click at [132, 179] on button "Adicionar uma tarefa" at bounding box center [125, 188] width 117 height 28
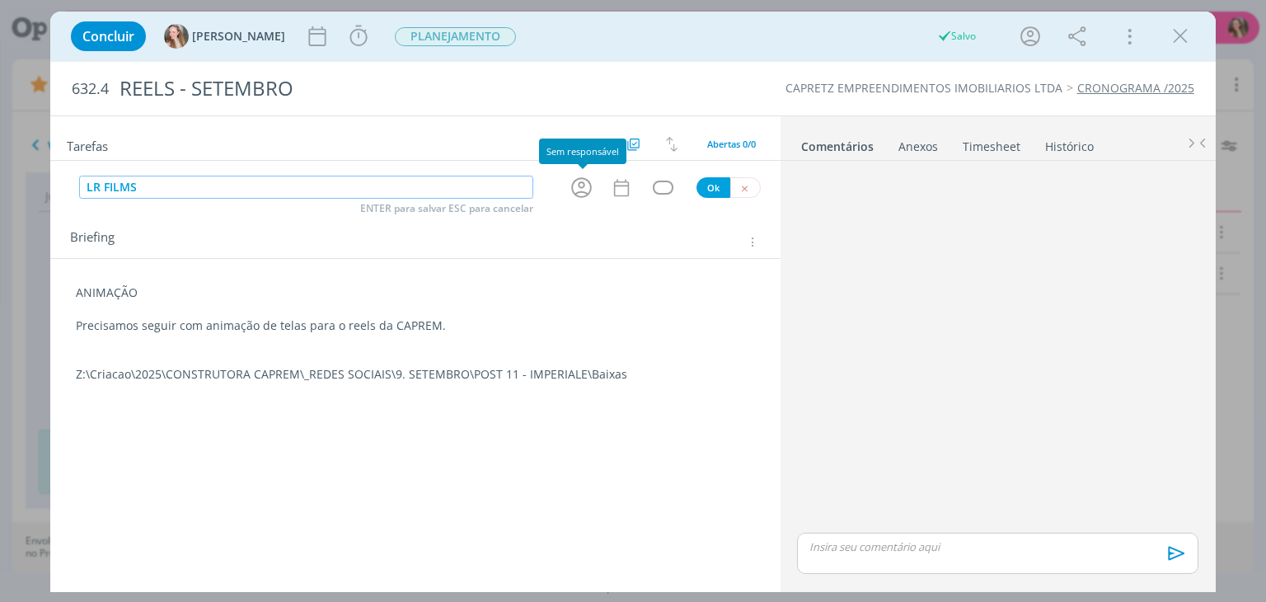
click at [593, 187] on icon "dialog" at bounding box center [582, 188] width 26 height 26
type input "LR FILMS"
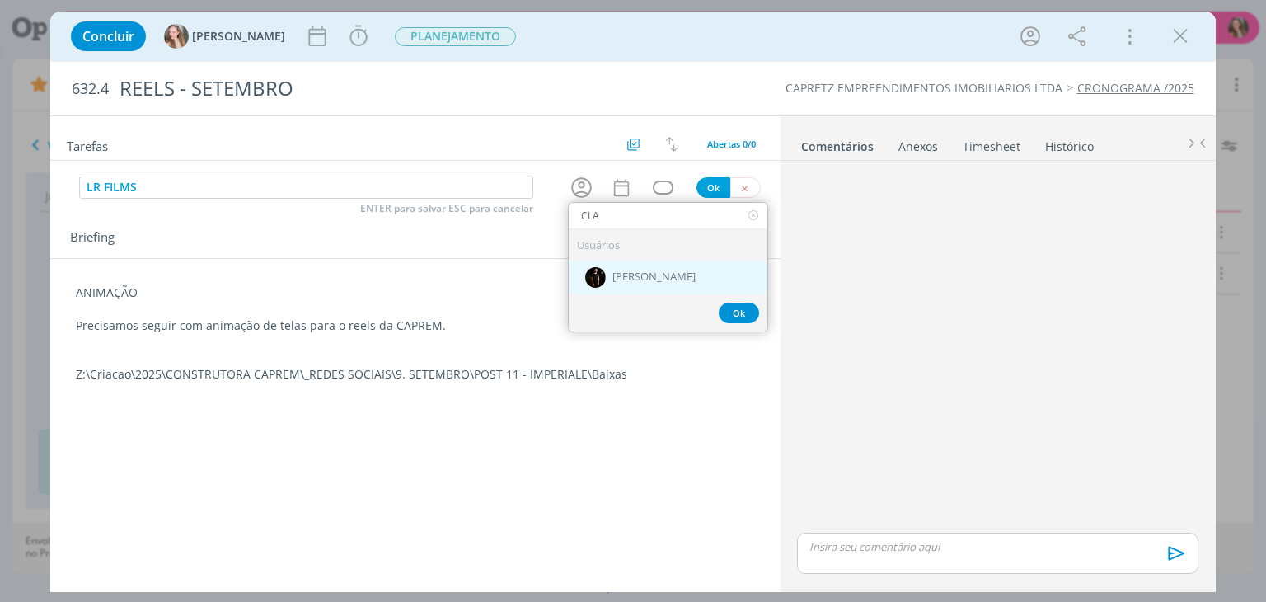
type input "CLA"
click at [653, 282] on div "[PERSON_NAME]" at bounding box center [668, 277] width 199 height 34
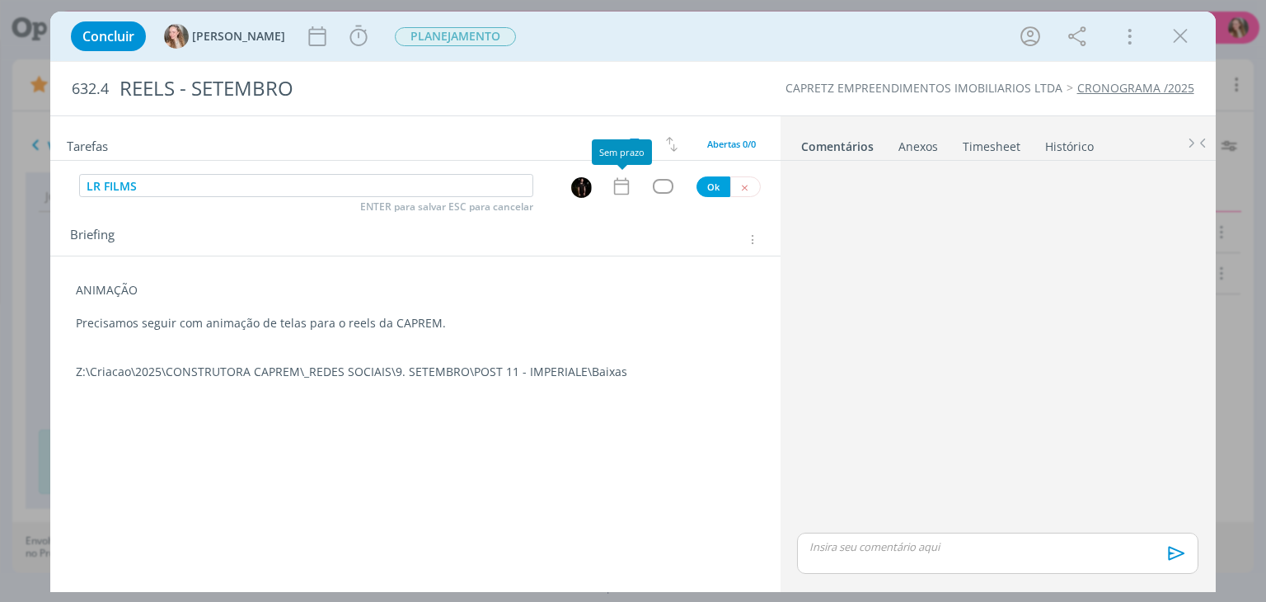
click at [619, 185] on icon "dialog" at bounding box center [621, 186] width 21 height 21
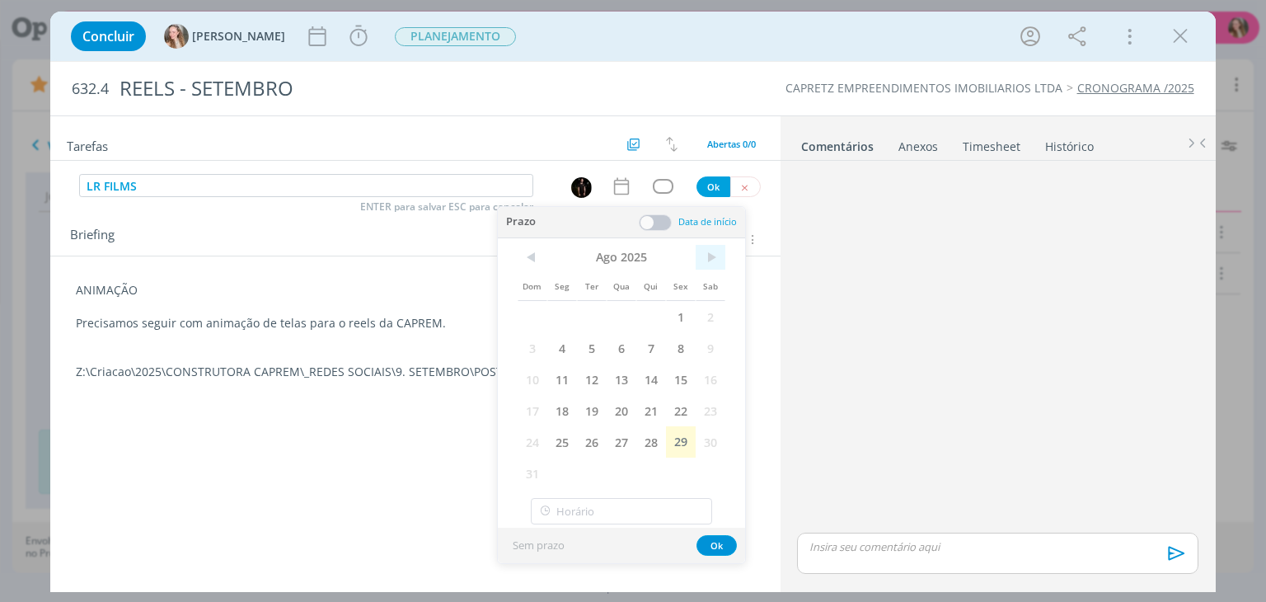
click at [709, 262] on span ">" at bounding box center [710, 257] width 30 height 25
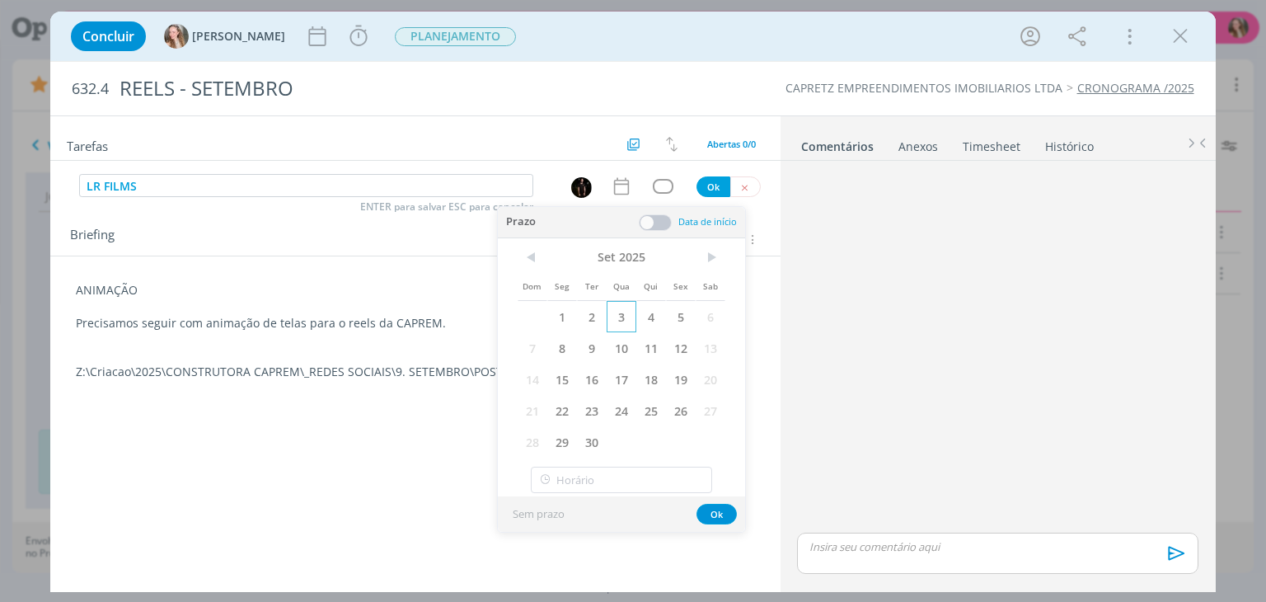
click at [626, 316] on span "3" at bounding box center [621, 316] width 30 height 31
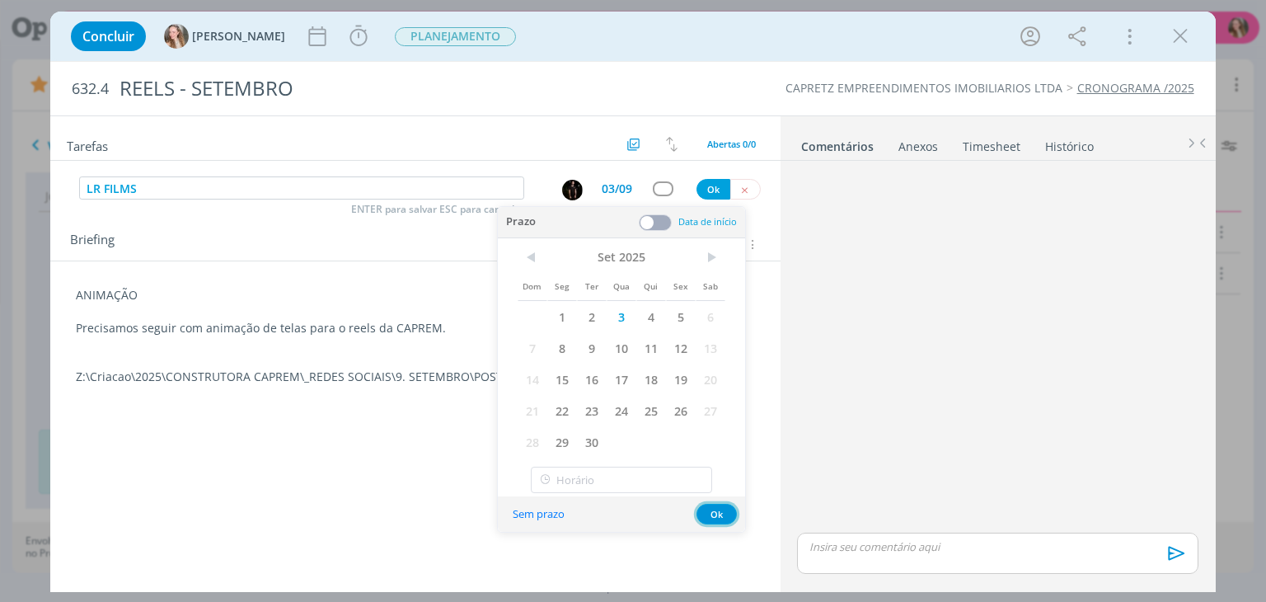
click at [712, 504] on button "Ok" at bounding box center [716, 513] width 40 height 21
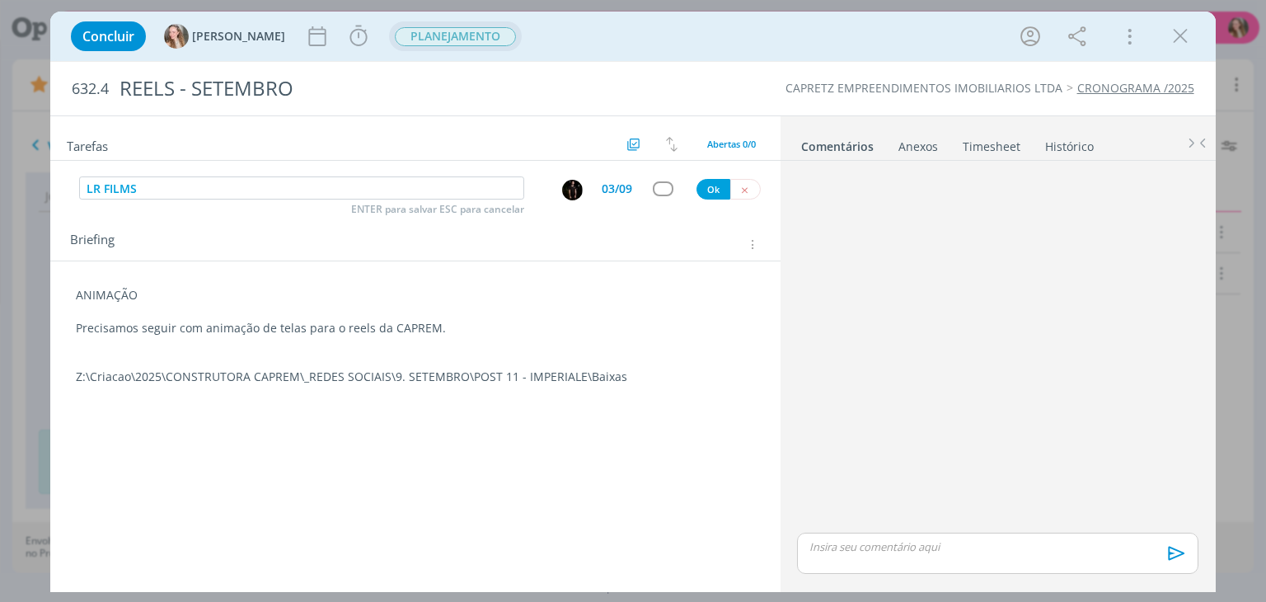
click at [425, 43] on span "PLANEJAMENTO" at bounding box center [455, 36] width 121 height 19
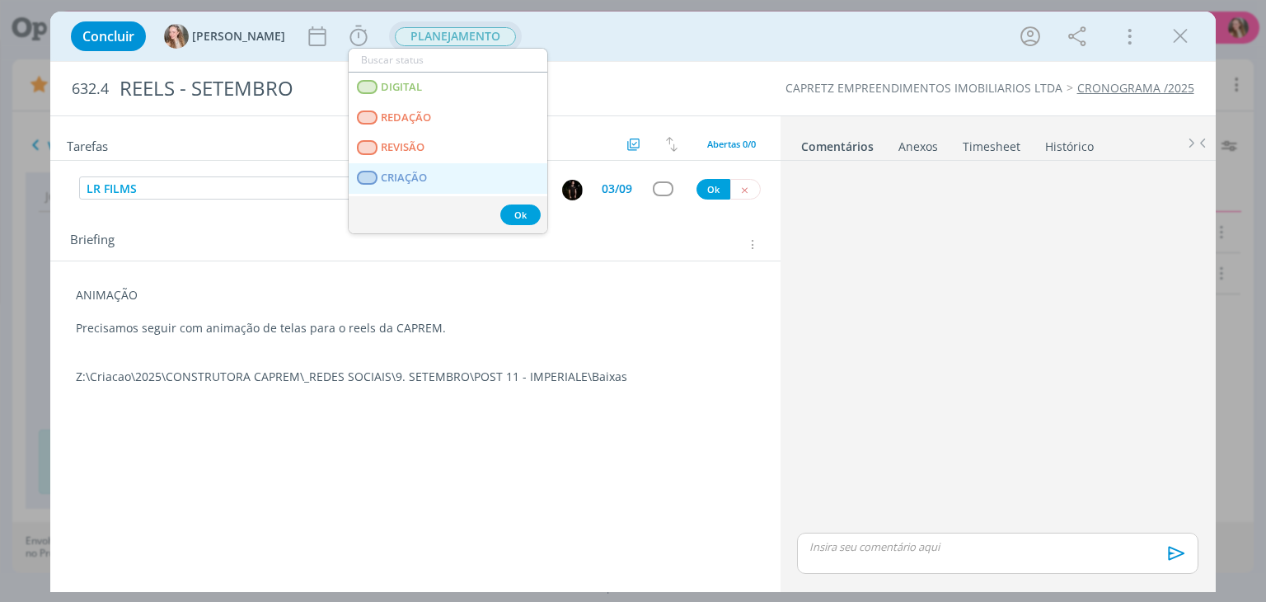
click at [411, 176] on span "CRIAÇÃO" at bounding box center [405, 177] width 46 height 13
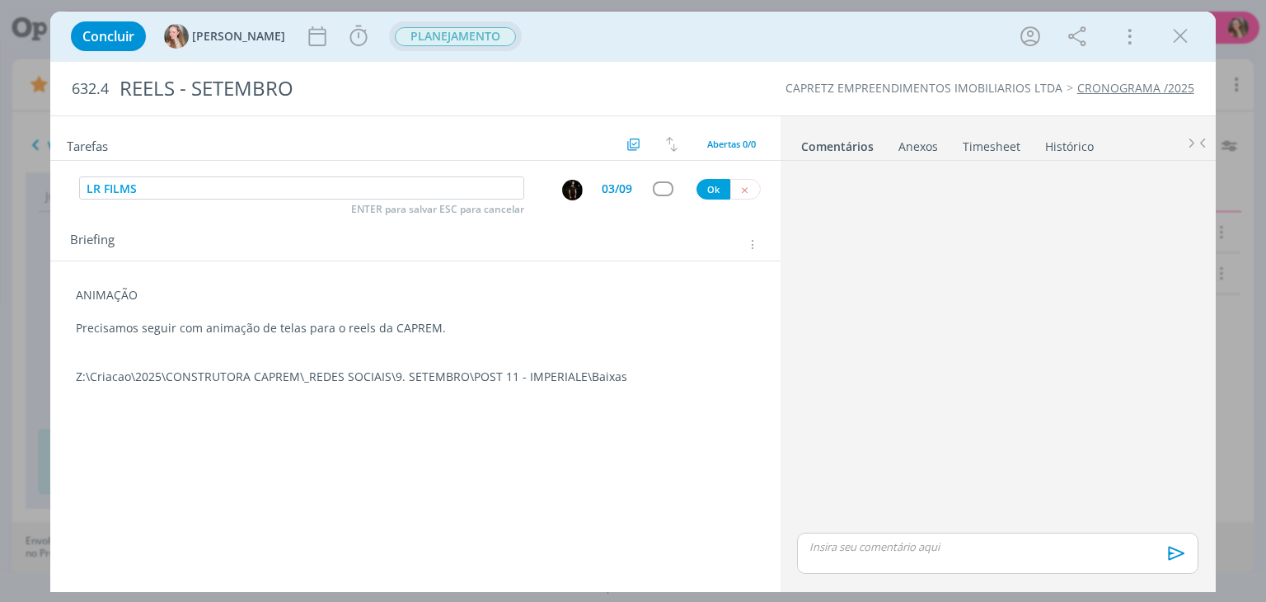
click at [439, 42] on span "PLANEJAMENTO" at bounding box center [455, 36] width 121 height 19
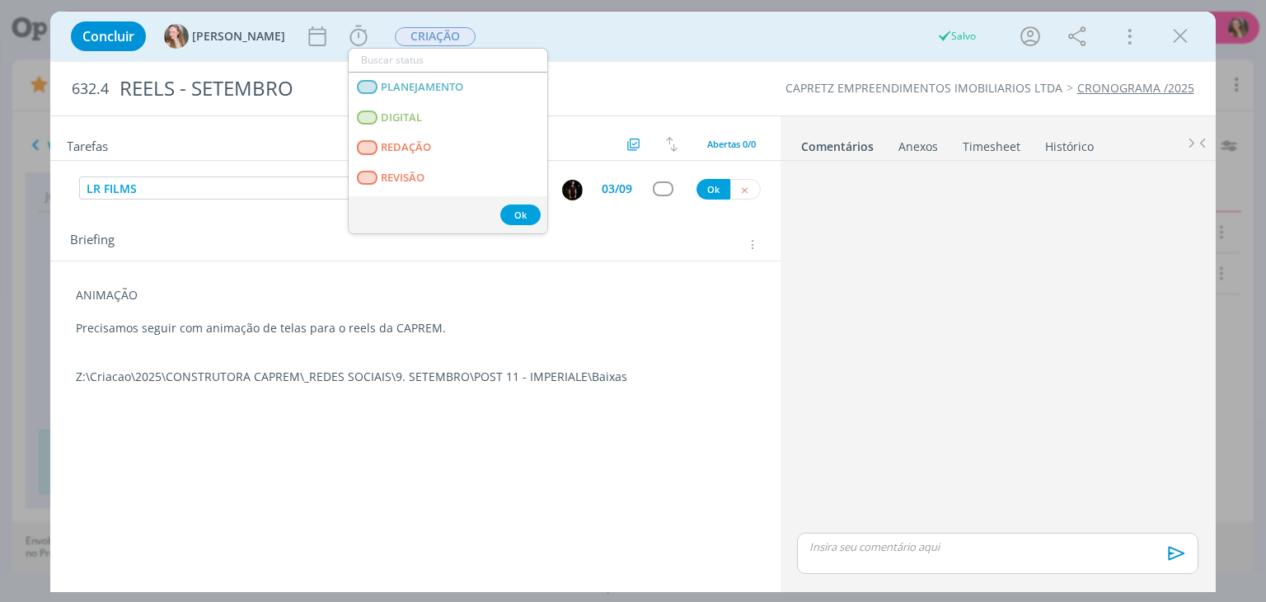
type input "E"
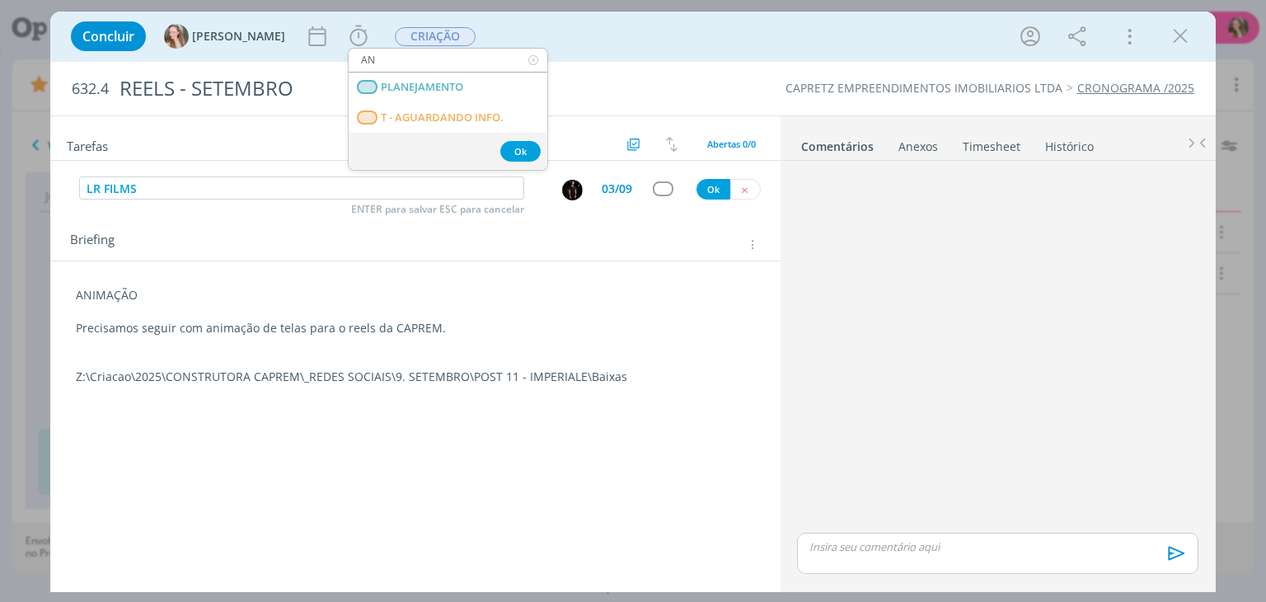
type input "A"
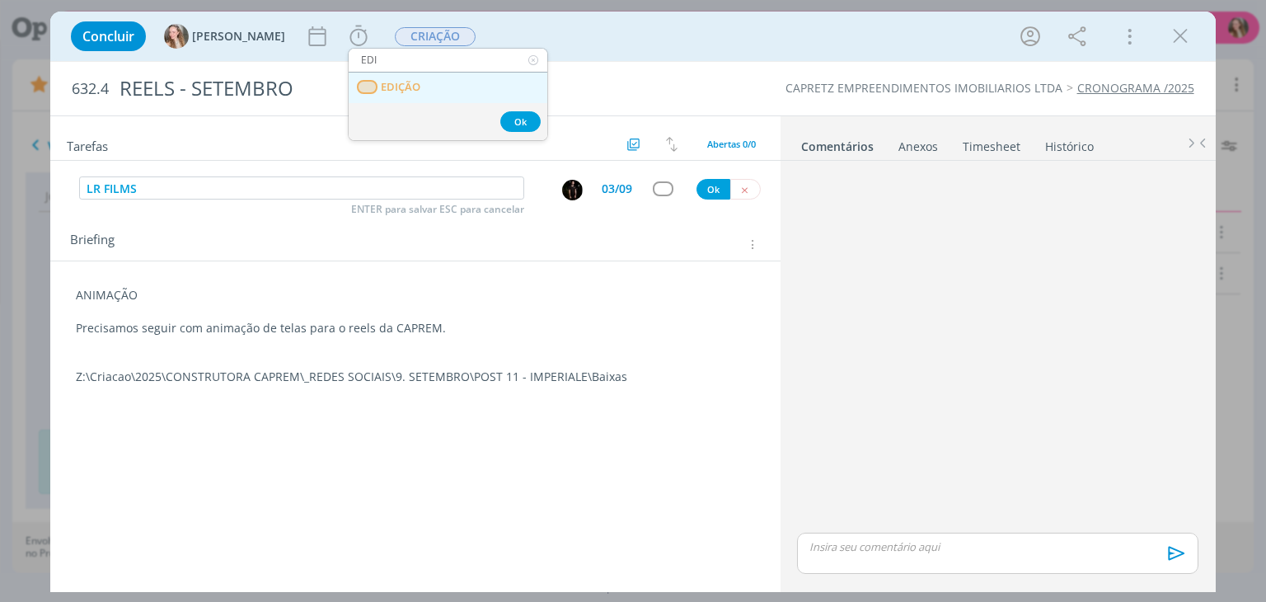
type input "EDI"
click at [415, 89] on span "EDIÇÃO" at bounding box center [402, 87] width 40 height 13
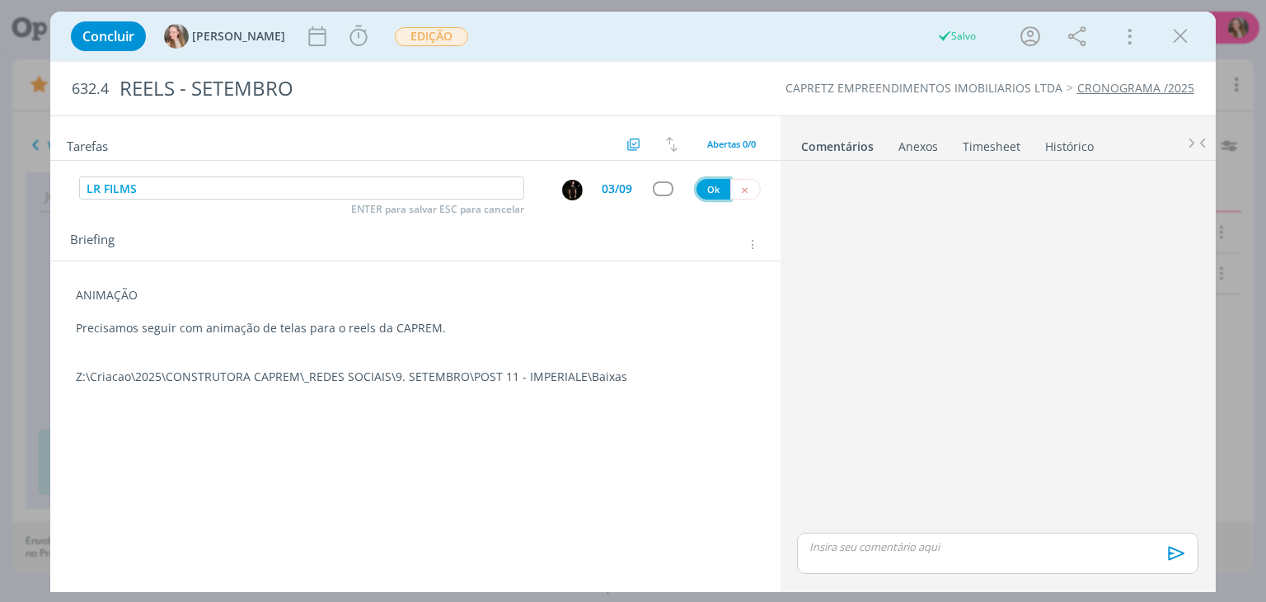
click at [725, 190] on button "Ok" at bounding box center [713, 189] width 34 height 21
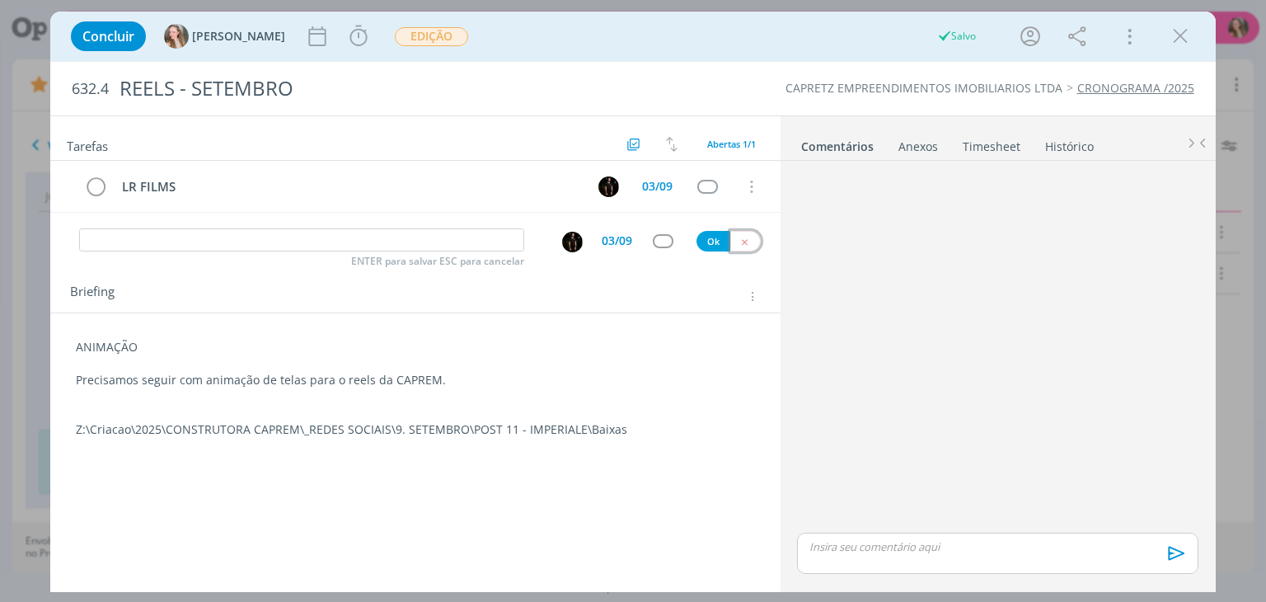
click at [747, 239] on icon "dialog" at bounding box center [744, 241] width 11 height 11
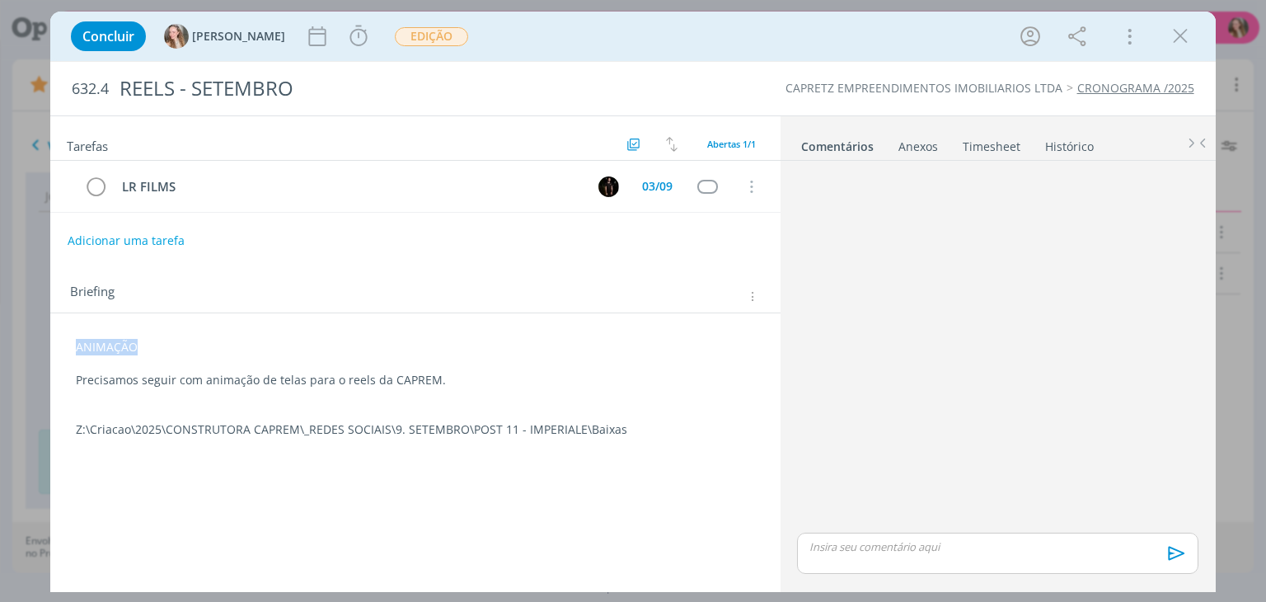
drag, startPoint x: 220, startPoint y: 343, endPoint x: 17, endPoint y: 344, distance: 202.7
click at [17, 344] on div "Concluir [PERSON_NAME] Iniciar Apontar Data * [DATE] Horas * 00:00 Tarefa Selec…" at bounding box center [633, 301] width 1266 height 602
click at [82, 465] on button "dialog" at bounding box center [82, 459] width 23 height 20
click at [326, 352] on p "ANIMAÇÃO" at bounding box center [415, 347] width 678 height 16
click at [1190, 43] on icon "dialog" at bounding box center [1180, 36] width 25 height 25
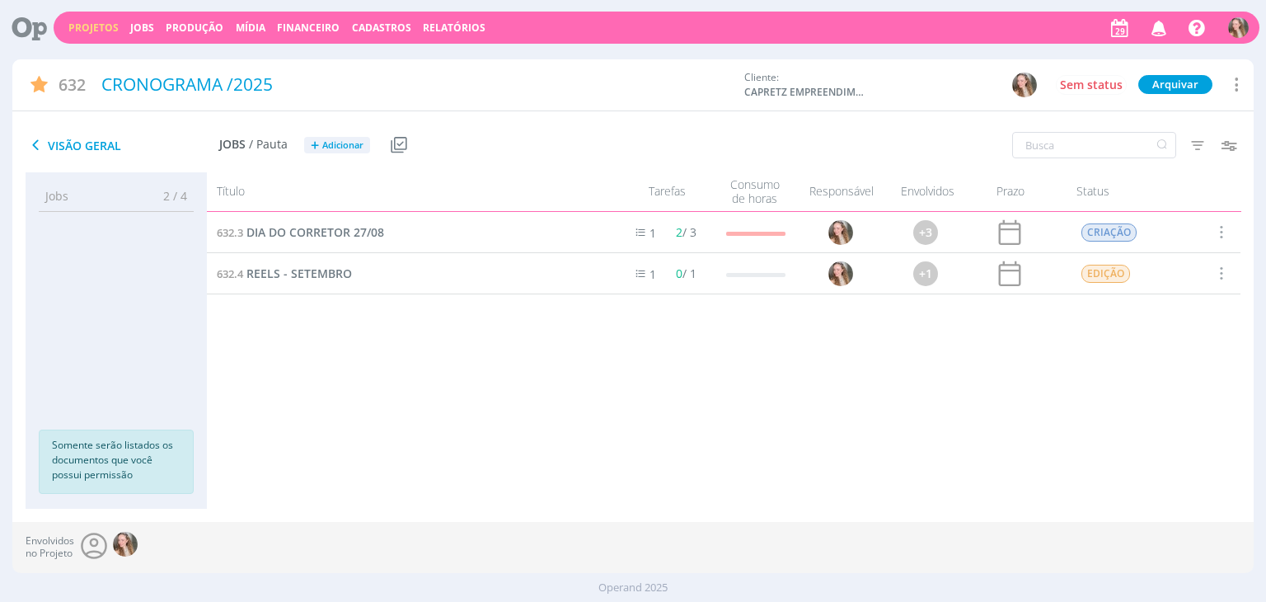
click at [105, 30] on link "Projetos" at bounding box center [93, 28] width 50 height 14
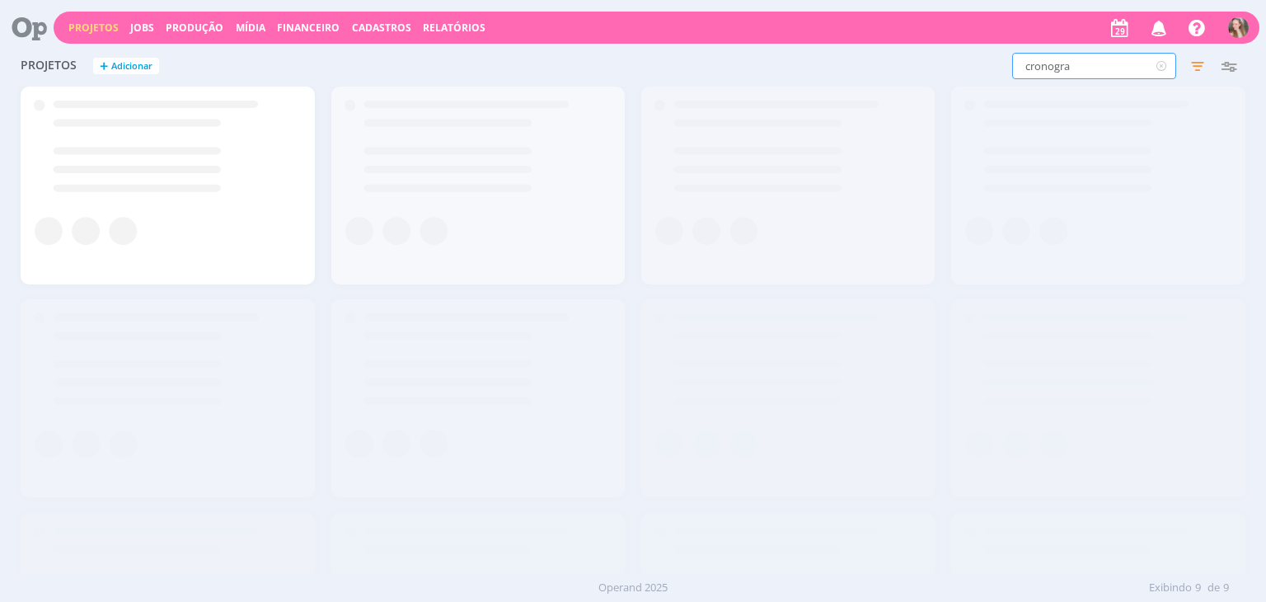
drag, startPoint x: 1088, startPoint y: 73, endPoint x: 864, endPoint y: 70, distance: 225.0
click at [864, 70] on div "cronogra Filtros Filtrar Limpar cronogra Status Clientes 2 selecionados Data de…" at bounding box center [1020, 66] width 448 height 26
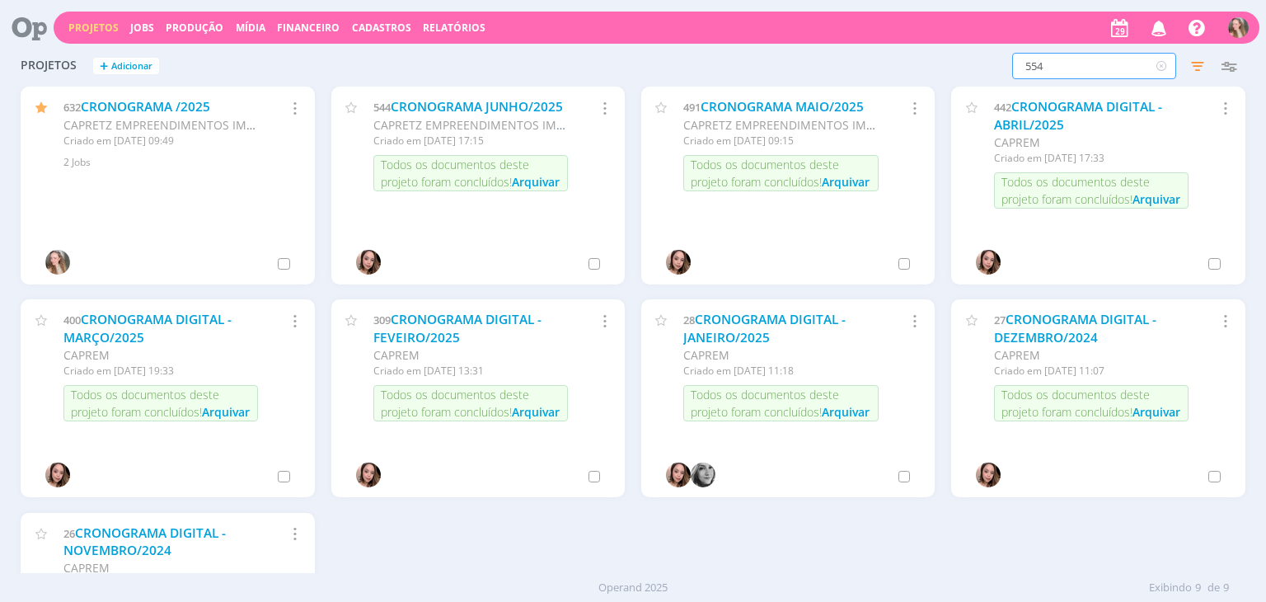
type input "554"
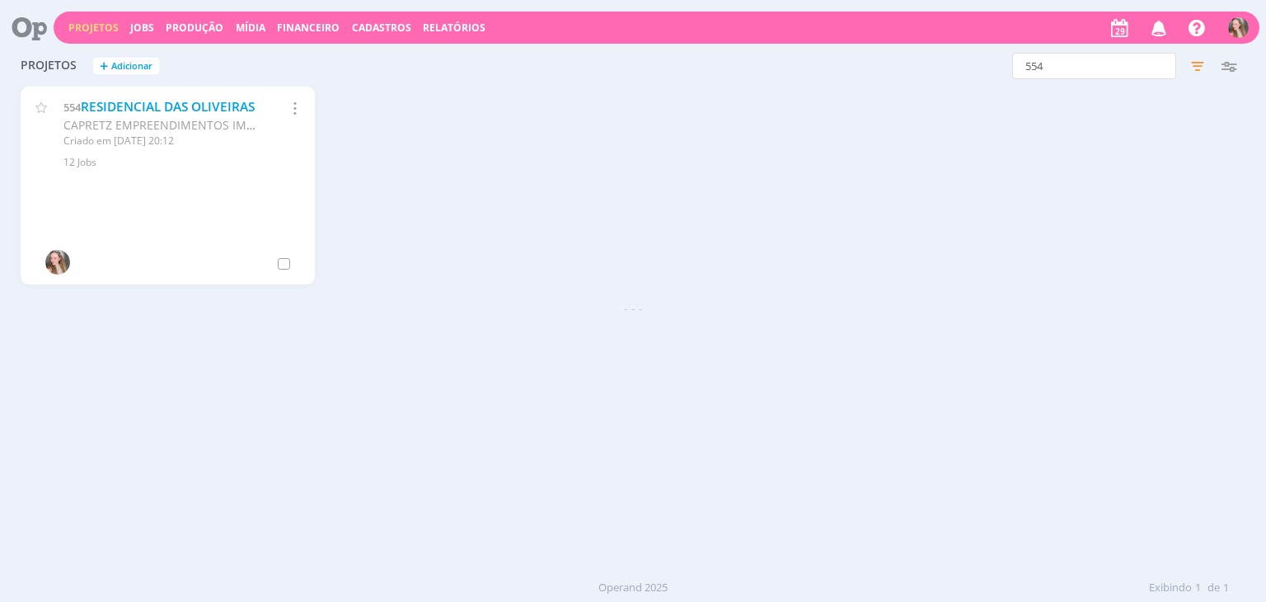
click at [129, 95] on div "554 RESIDENCIAL DAS OLIVEIRAS CAPRETZ EMPREENDIMENTOS IMOBILIARIOS LTDA Criado …" at bounding box center [167, 128] width 293 height 83
click at [105, 107] on link "RESIDENCIAL DAS OLIVEIRAS" at bounding box center [168, 106] width 174 height 17
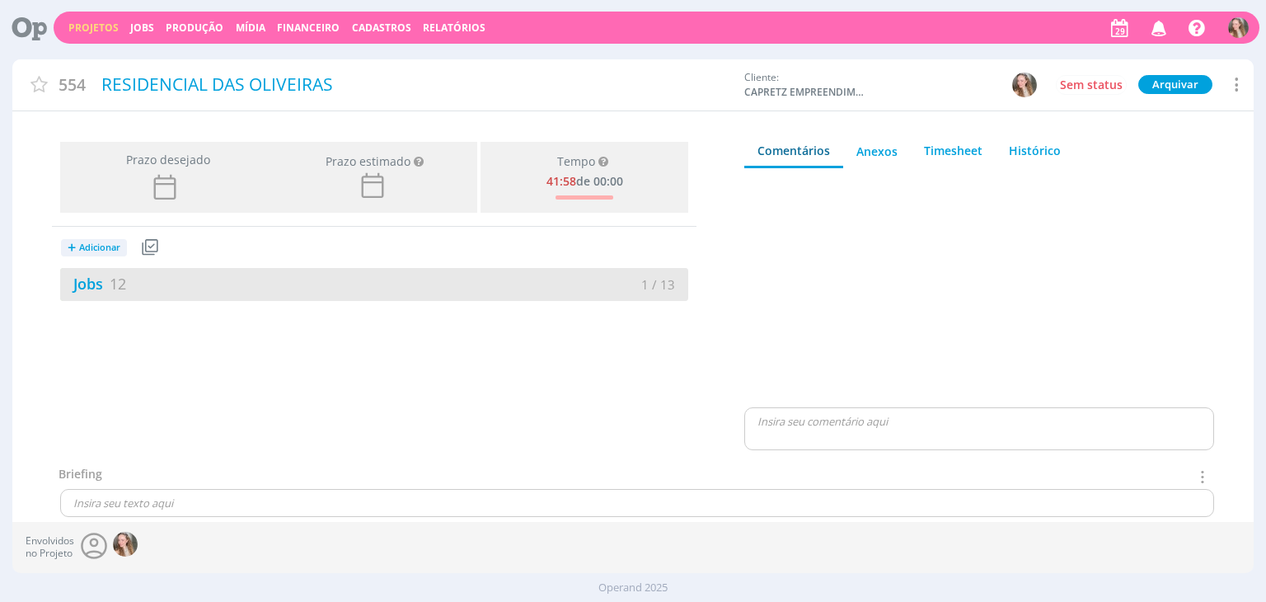
click at [354, 288] on div "Jobs 12" at bounding box center [217, 284] width 314 height 22
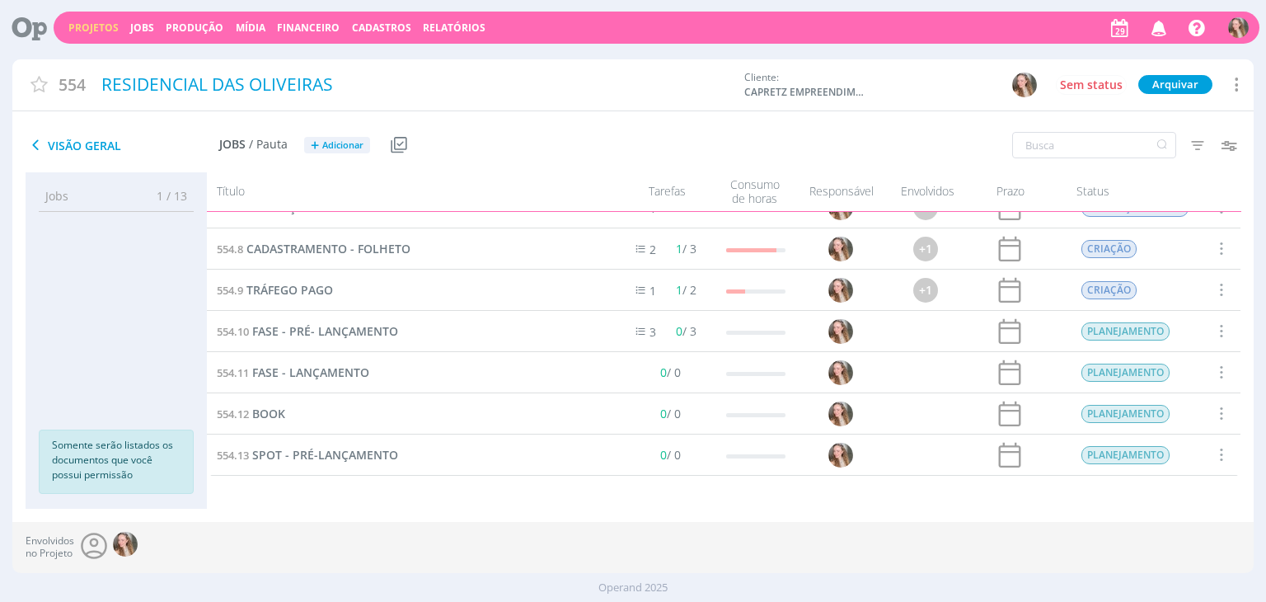
scroll to position [231, 0]
click at [283, 458] on span "SPOT - PRÉ-LANÇAMENTO" at bounding box center [325, 455] width 146 height 16
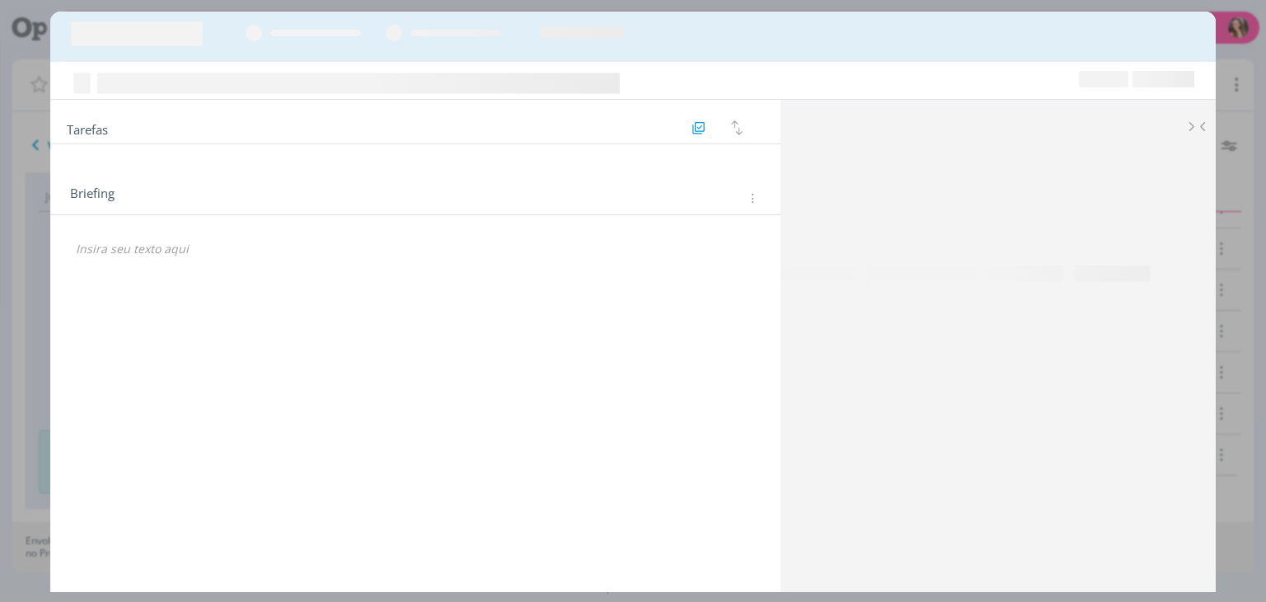
click at [220, 208] on div "Briefing Briefings Predefinidos Versões do Briefing Ver Briefing do Projeto" at bounding box center [417, 197] width 694 height 21
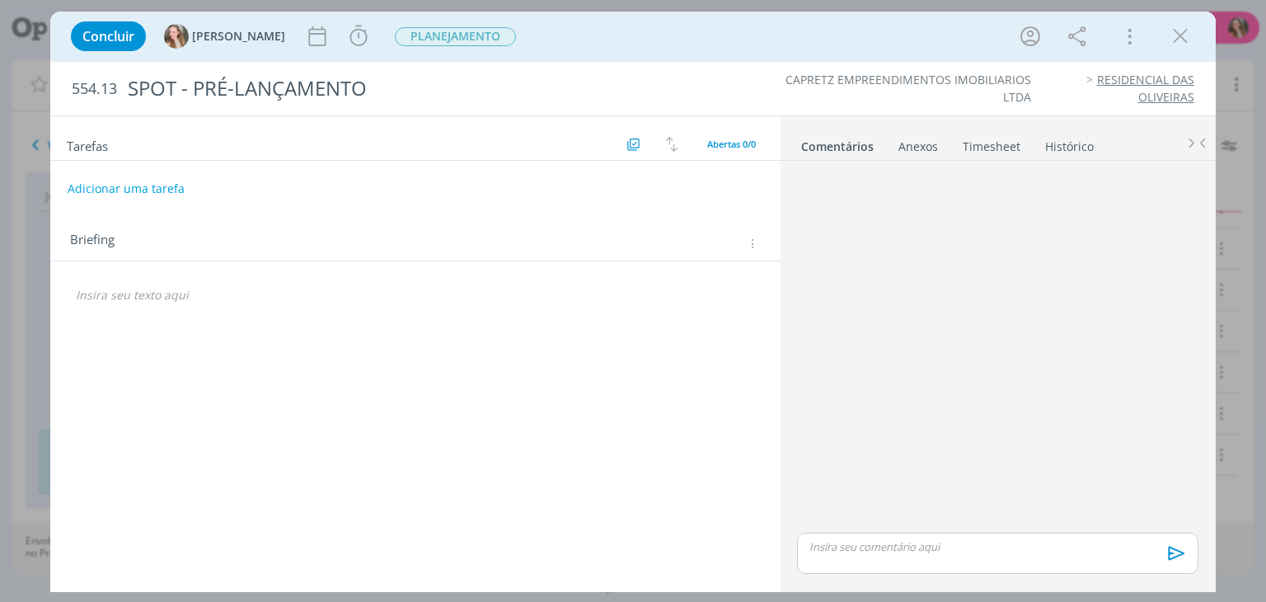
click at [132, 373] on div "Tarefas Usar Job de template Criar template a partir deste job Visualizar Templ…" at bounding box center [414, 349] width 729 height 466
click at [185, 294] on p "dialog" at bounding box center [415, 295] width 678 height 16
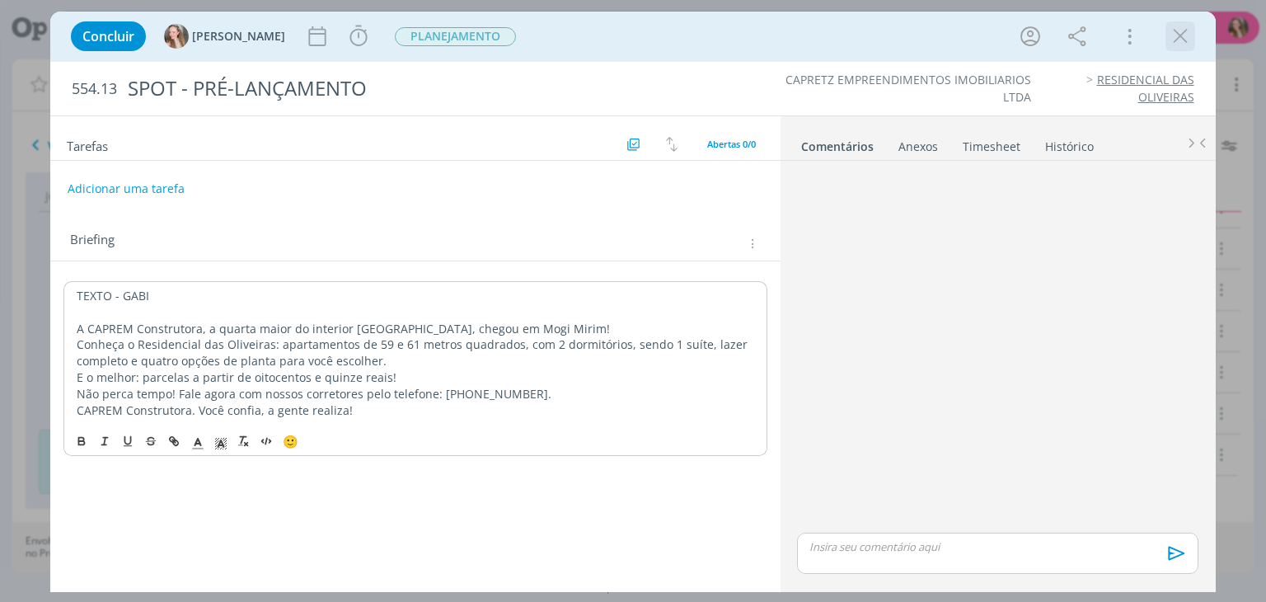
click at [1180, 30] on icon "dialog" at bounding box center [1180, 36] width 25 height 25
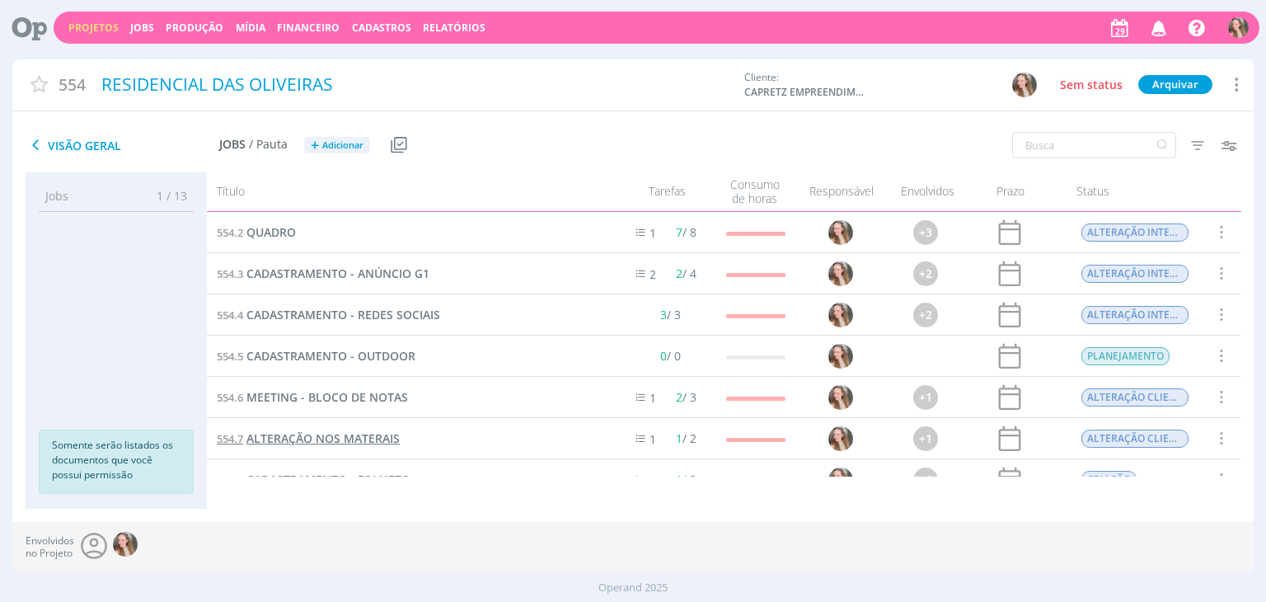
click at [370, 432] on span "ALTERAÇÃO NOS MATERAIS" at bounding box center [322, 438] width 153 height 16
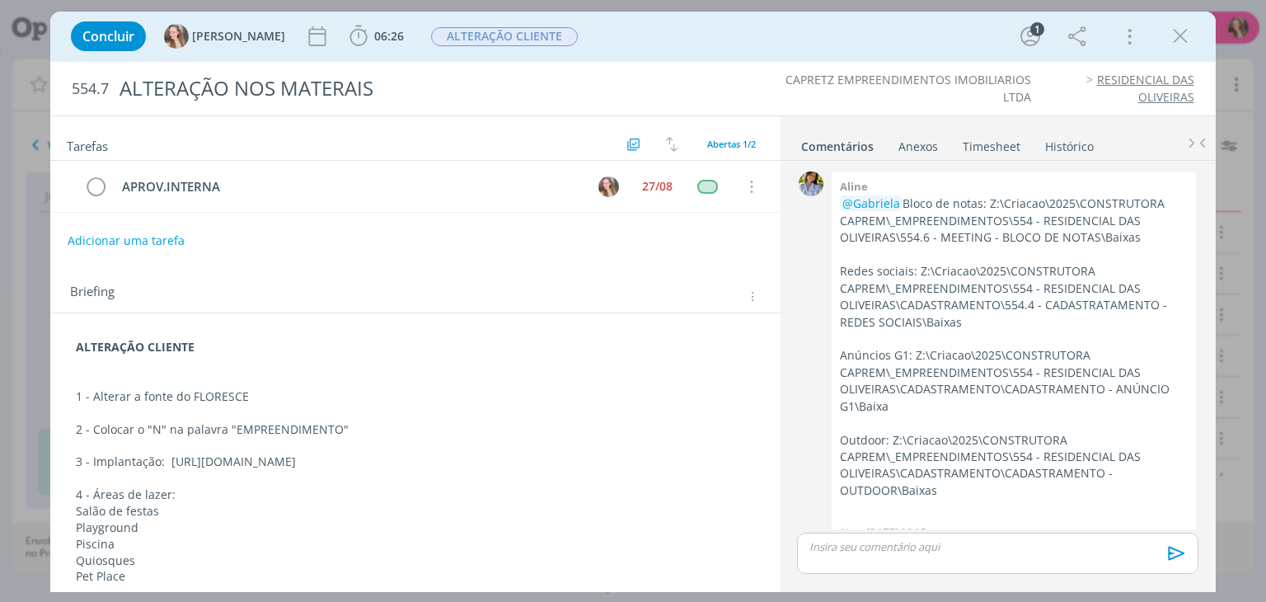
scroll to position [20, 0]
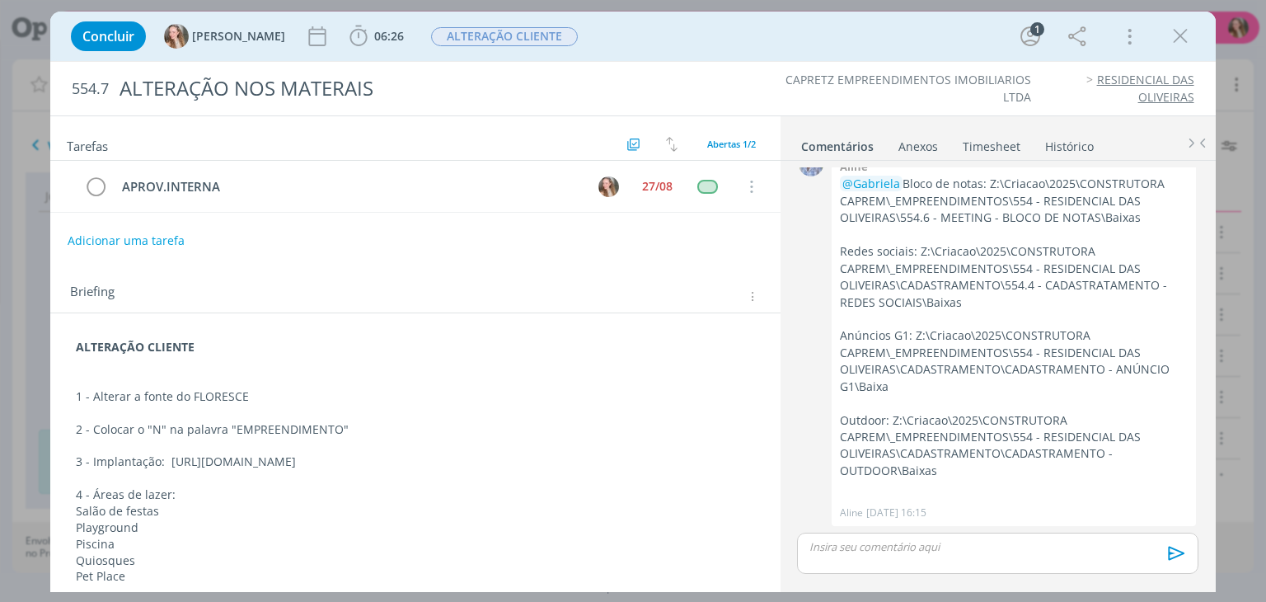
click at [70, 353] on div "ALTERAÇÃO CLIENTE 1 - Alterar a fonte do FLORESCE 2 - Colocar o "N" na palavra …" at bounding box center [414, 543] width 703 height 421
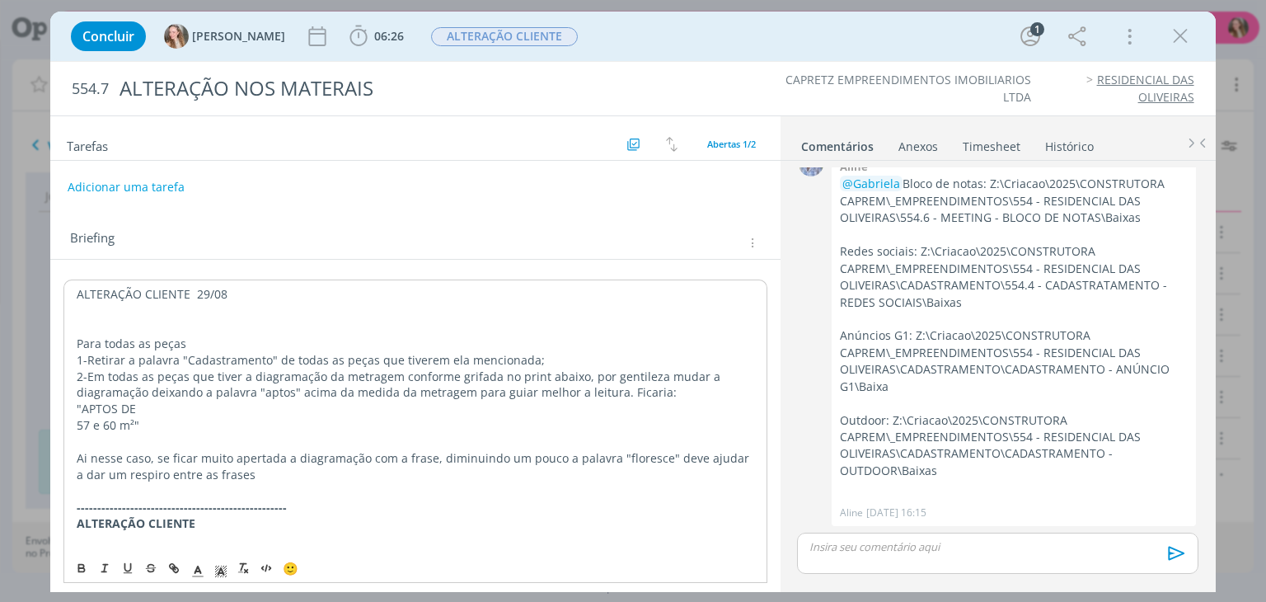
scroll to position [82, 0]
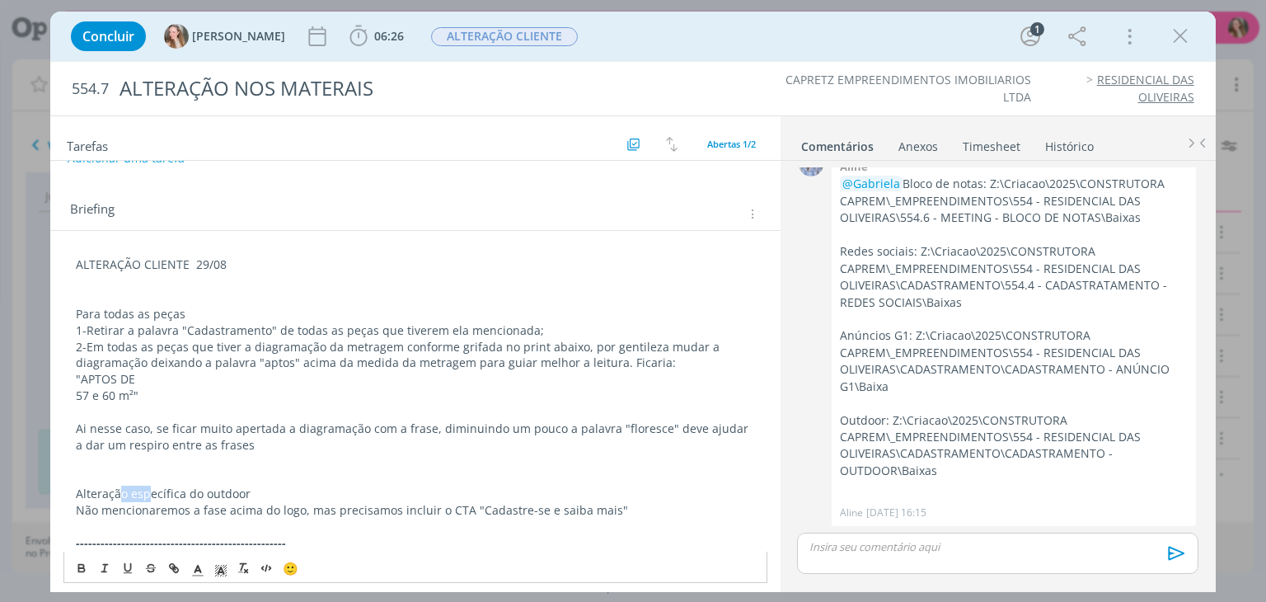
drag, startPoint x: 136, startPoint y: 489, endPoint x: 244, endPoint y: 491, distance: 108.0
click at [149, 489] on p "Alteração específica do outdoor" at bounding box center [415, 493] width 678 height 16
click at [283, 489] on p "Alteração específica do outdoor" at bounding box center [415, 493] width 678 height 16
drag, startPoint x: 155, startPoint y: 489, endPoint x: 65, endPoint y: 492, distance: 89.9
click at [65, 492] on div "ALTERAÇÃO CLIENTE 29/08 Para todas as peças 1-Retirar a palavra "Cadastramento"…" at bounding box center [414, 608] width 703 height 716
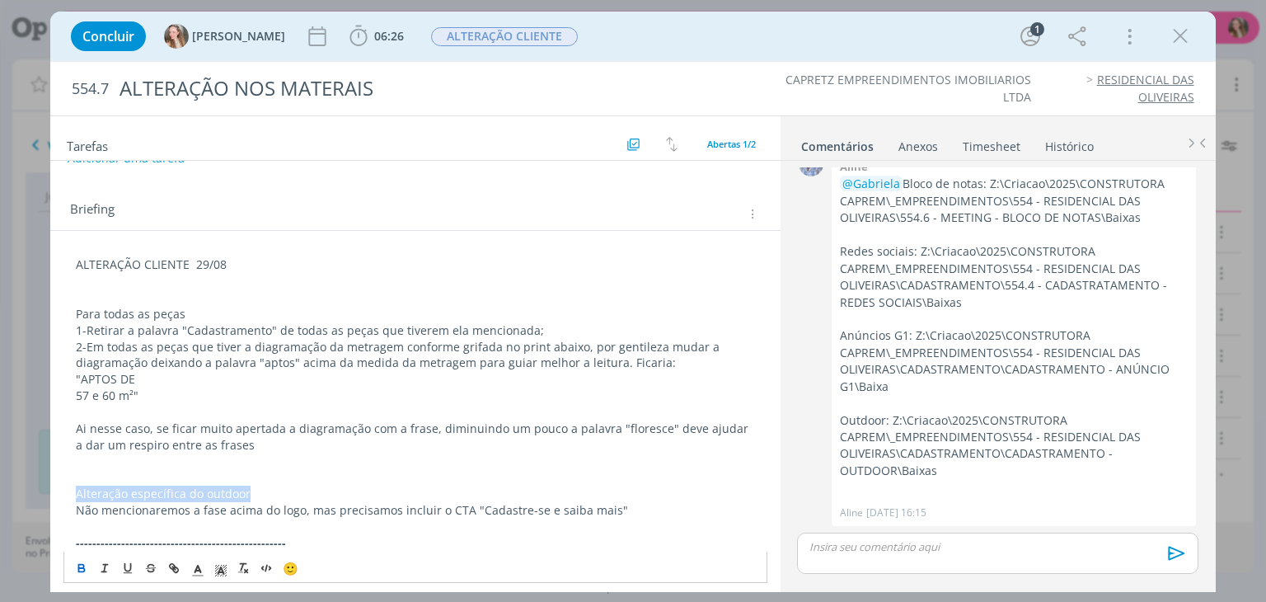
drag, startPoint x: 73, startPoint y: 568, endPoint x: 189, endPoint y: 475, distance: 148.4
click at [73, 568] on button "dialog" at bounding box center [82, 568] width 23 height 20
drag, startPoint x: 194, startPoint y: 313, endPoint x: 56, endPoint y: 317, distance: 138.5
click at [82, 565] on icon "dialog" at bounding box center [81, 567] width 13 height 13
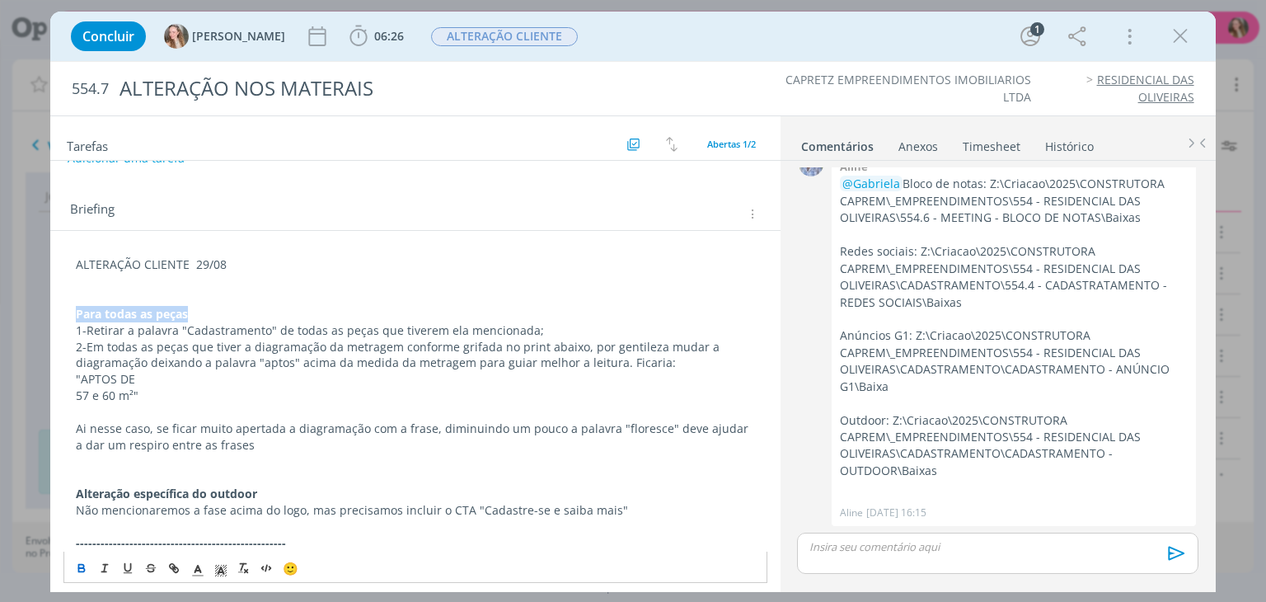
click at [68, 317] on div "ALTERAÇÃO CLIENTE 29/08 Para todas as peças 1-Retirar a palavra "Cadastramento"…" at bounding box center [414, 608] width 703 height 716
click at [246, 308] on p "Para todas as peças" at bounding box center [415, 314] width 678 height 16
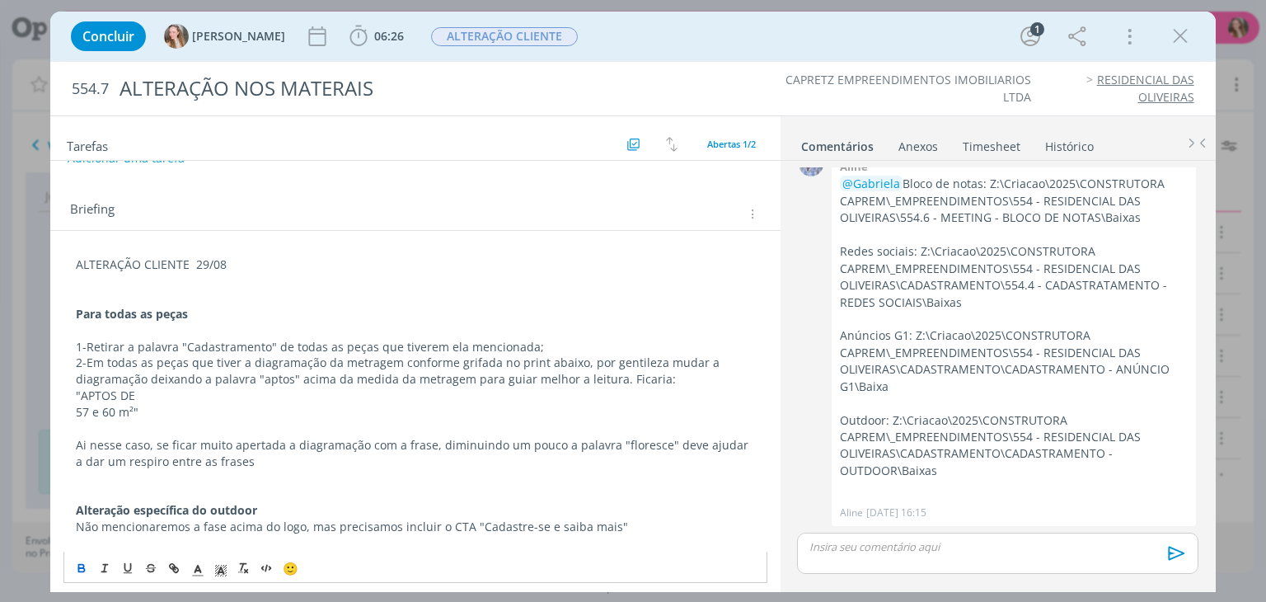
click at [639, 526] on p "Não mencionaremos a fase acima do logo, mas precisamos incluir o CTA "Cadastre-…" at bounding box center [415, 526] width 678 height 16
drag, startPoint x: 613, startPoint y: 524, endPoint x: 469, endPoint y: 521, distance: 144.2
click at [469, 521] on p "Não mencionaremos a fase acima do logo, mas precisamos incluir o CTA "Cadastre-…" at bounding box center [415, 526] width 678 height 16
click at [89, 562] on button "dialog" at bounding box center [82, 568] width 23 height 20
click at [643, 519] on p "Não mencionaremos a fase acima do logo, mas precisamos incluir o CTA "Cadastre-…" at bounding box center [415, 526] width 678 height 16
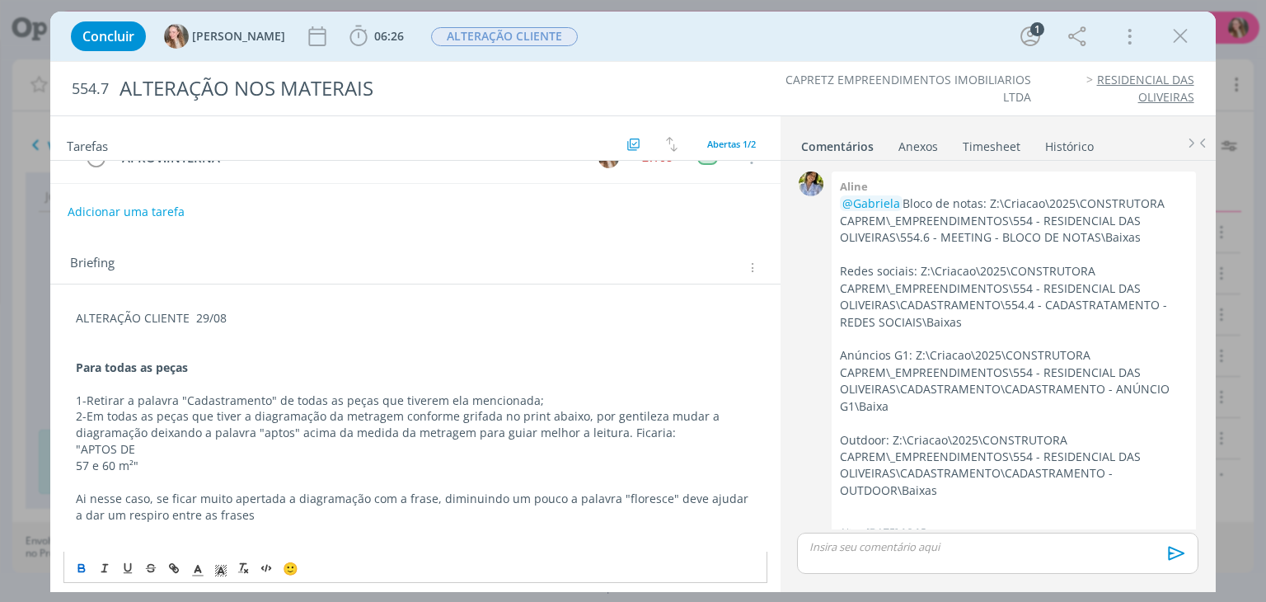
scroll to position [0, 0]
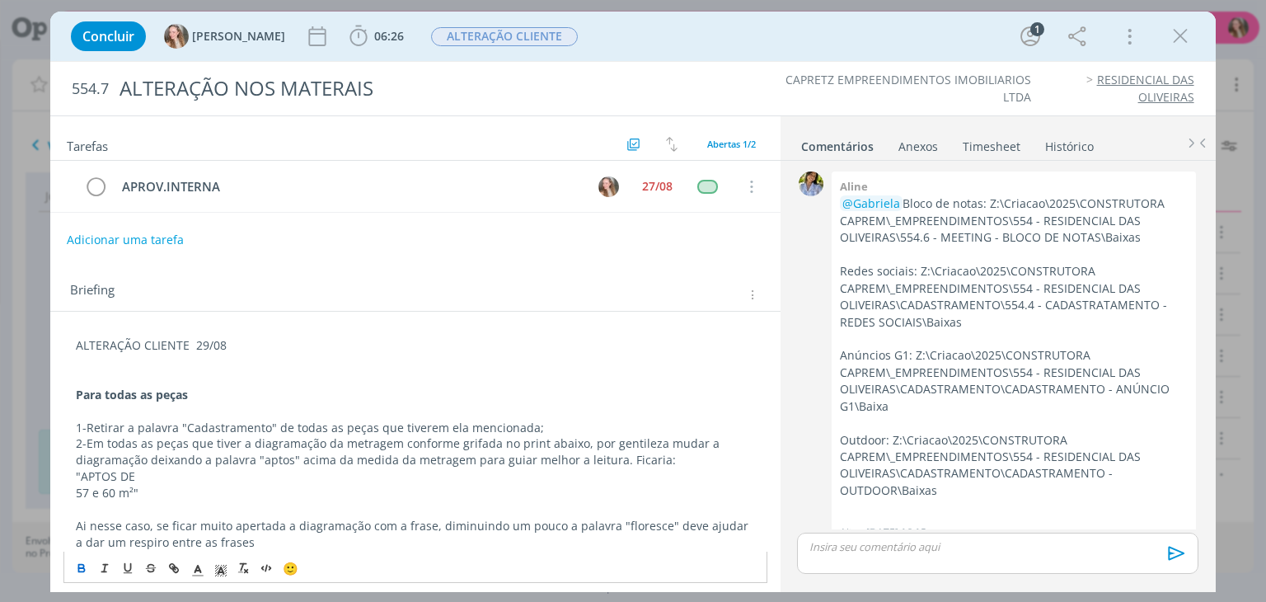
click at [157, 240] on button "Adicionar uma tarefa" at bounding box center [125, 240] width 117 height 28
type input "ALT.CLIENTE"
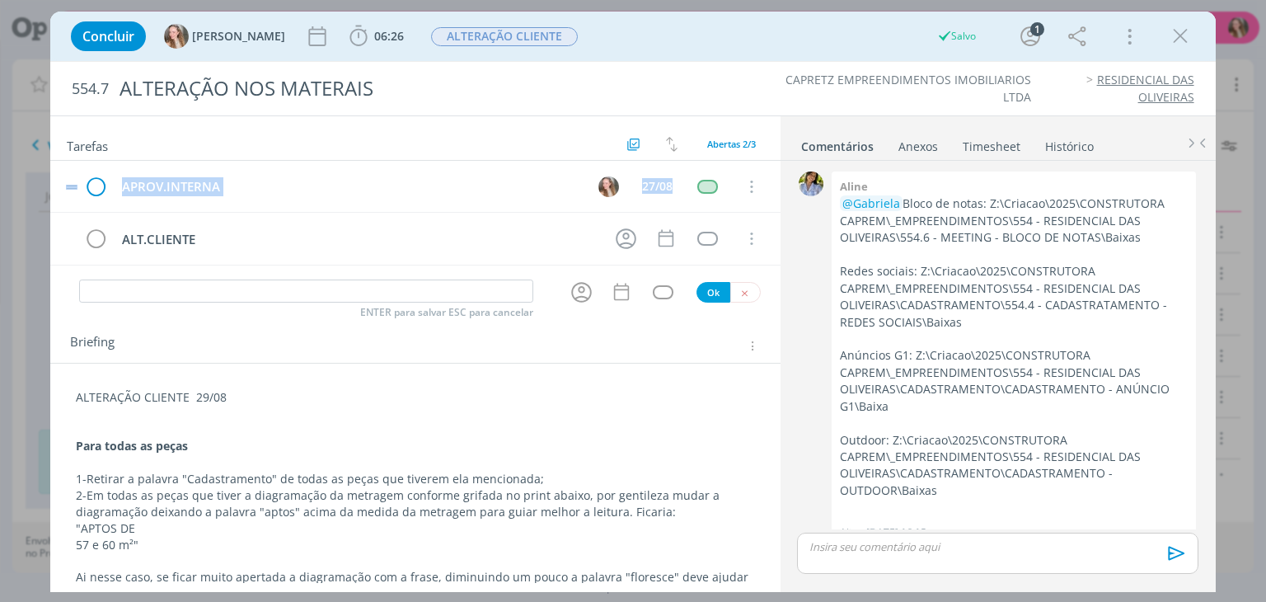
drag, startPoint x: 77, startPoint y: 240, endPoint x: 90, endPoint y: 178, distance: 63.2
click at [90, 178] on div "APROV.INTERNA 27/08 Cancelar ALT.CLIENTE Cancelar" at bounding box center [414, 213] width 729 height 105
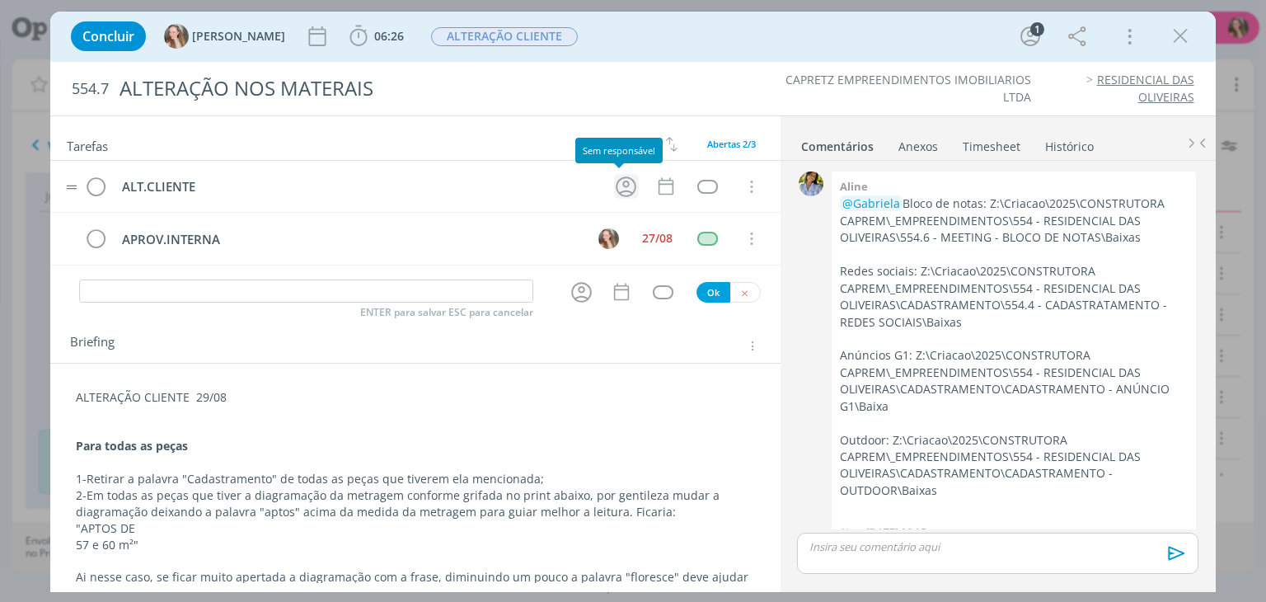
click at [613, 185] on icon "dialog" at bounding box center [626, 187] width 26 height 26
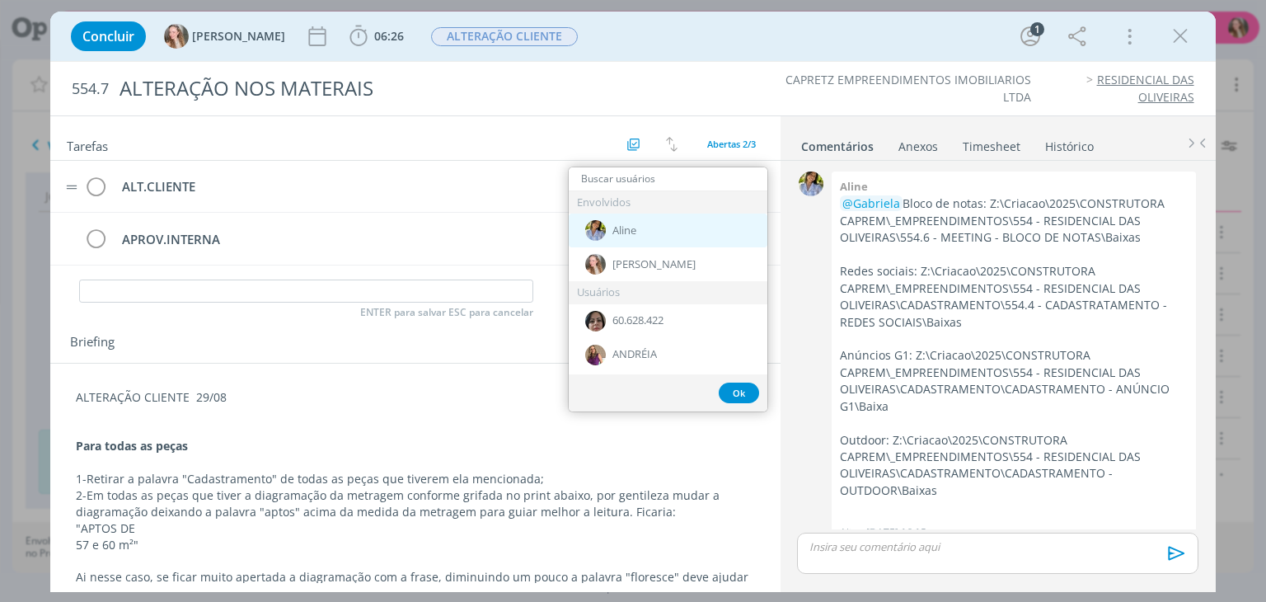
click at [611, 229] on div "Aline" at bounding box center [668, 230] width 199 height 34
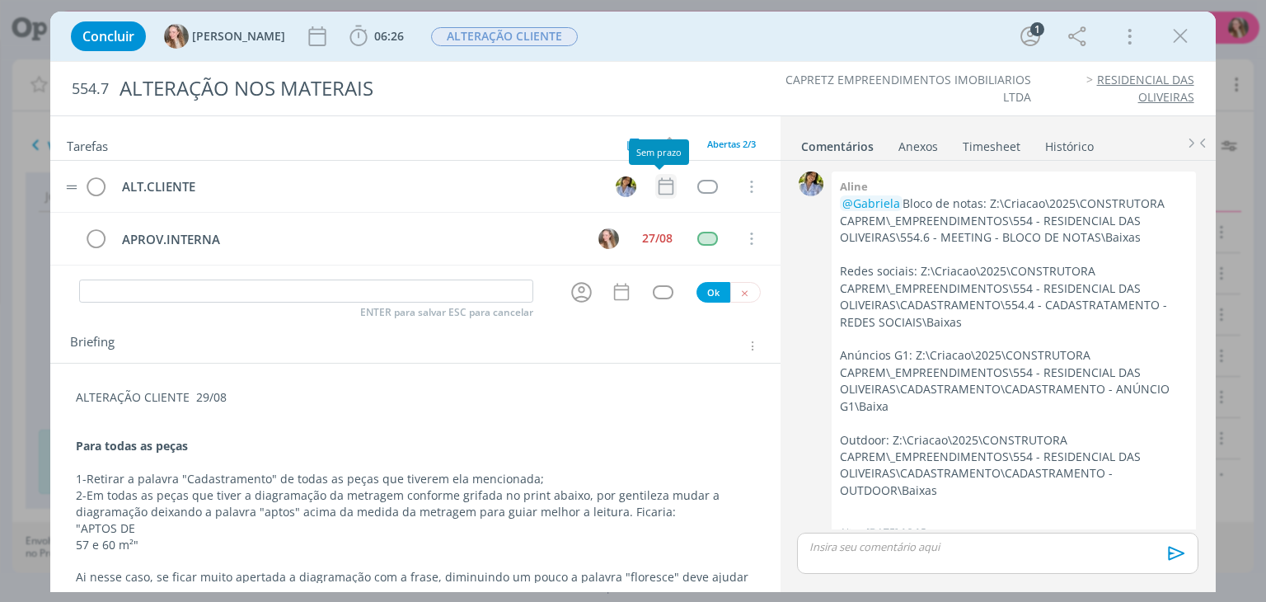
click at [662, 186] on icon "dialog" at bounding box center [665, 186] width 21 height 21
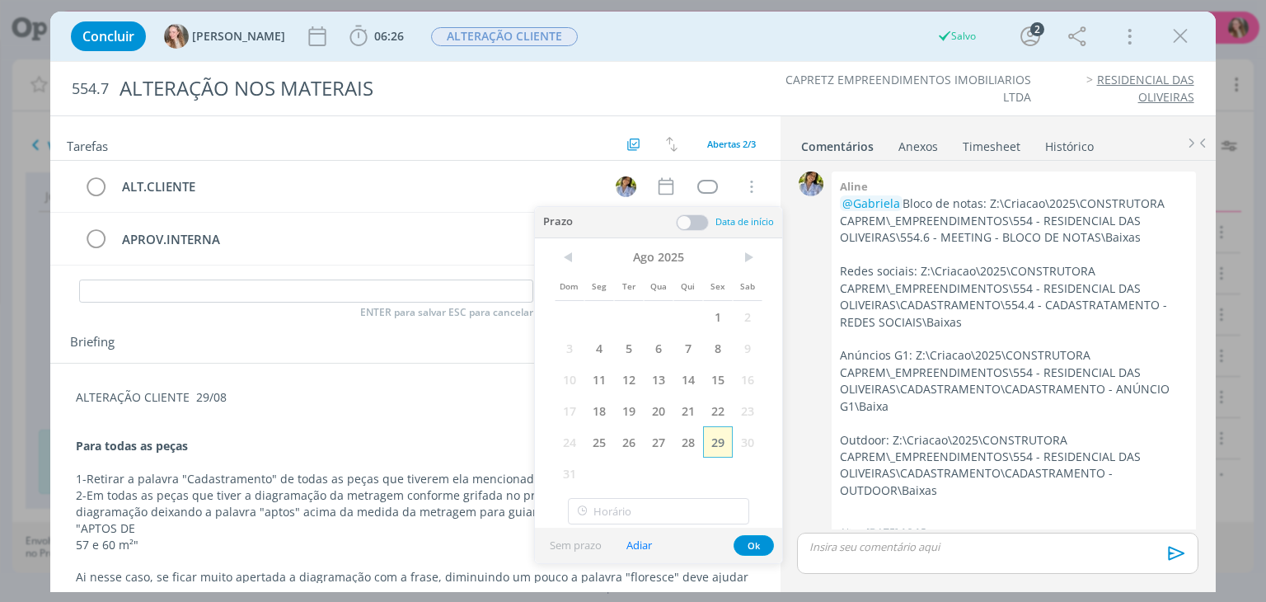
click at [723, 440] on span "29" at bounding box center [718, 441] width 30 height 31
click at [761, 536] on button "Ok" at bounding box center [753, 545] width 40 height 21
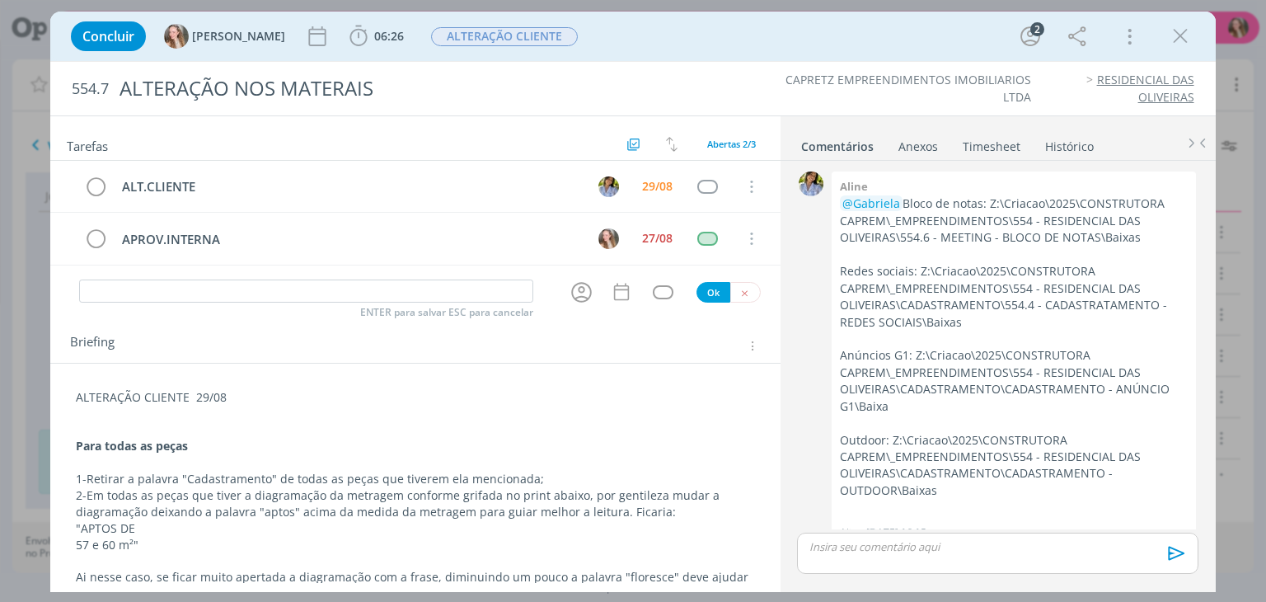
drag, startPoint x: 1178, startPoint y: 35, endPoint x: 590, endPoint y: 1, distance: 589.3
click at [1178, 35] on icon "dialog" at bounding box center [1180, 36] width 25 height 25
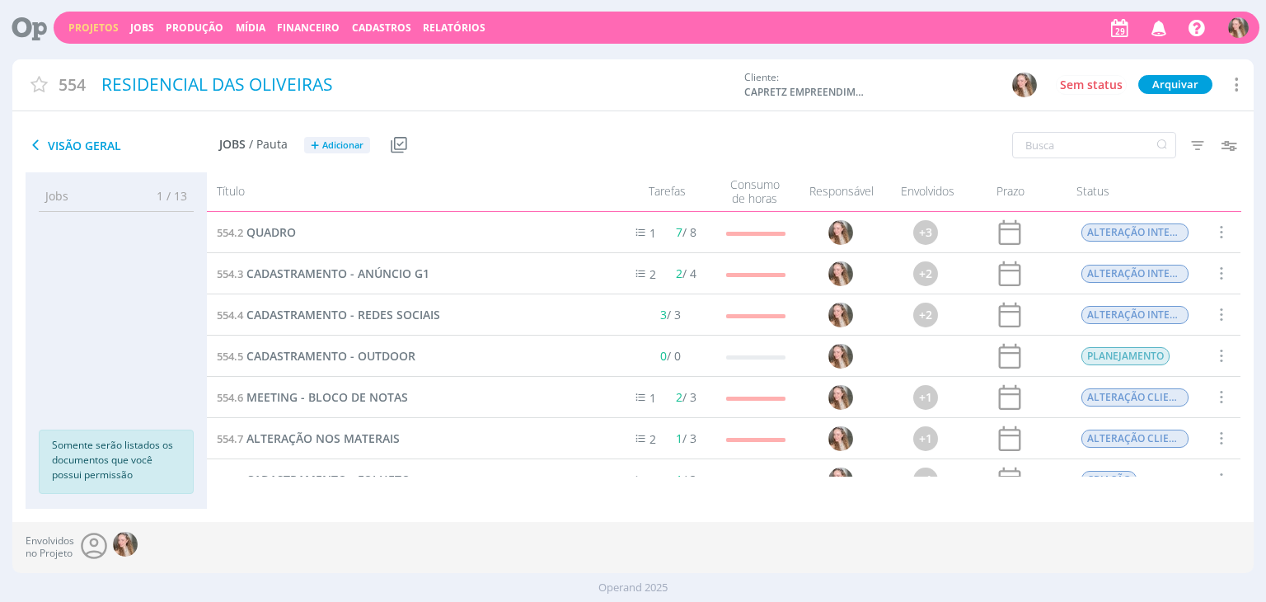
click at [362, 26] on span "Cadastros" at bounding box center [381, 28] width 59 height 14
click at [355, 50] on link "Clientes" at bounding box center [386, 56] width 138 height 26
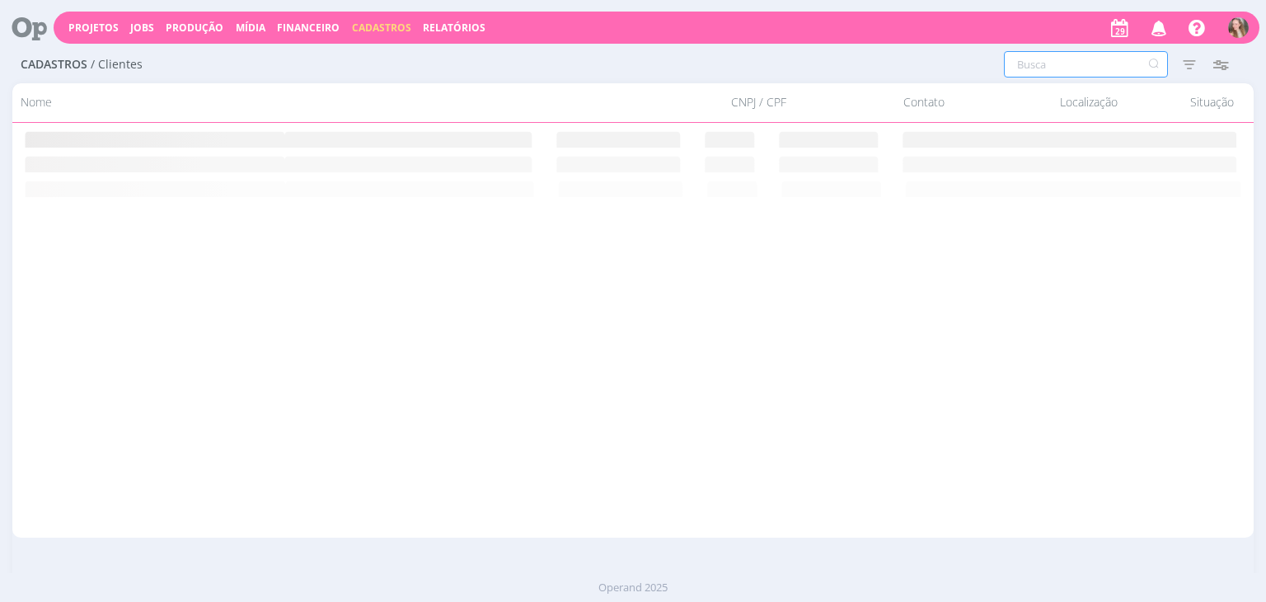
click at [1071, 63] on input "text" at bounding box center [1086, 64] width 164 height 26
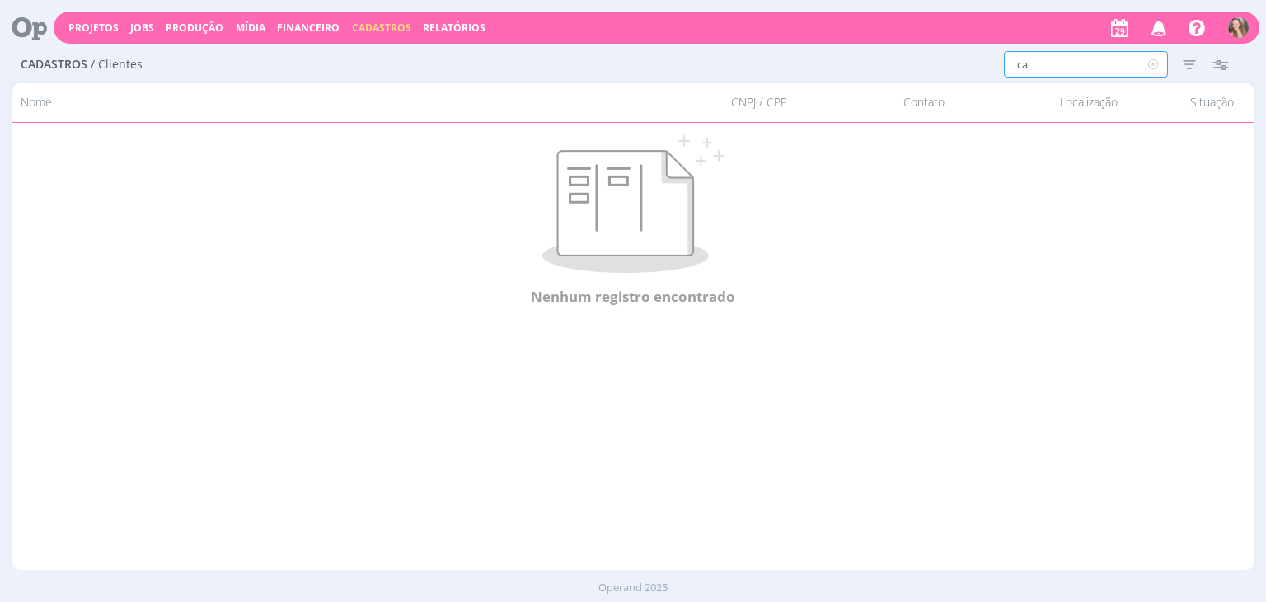
type input "c"
drag, startPoint x: 1009, startPoint y: 59, endPoint x: 962, endPoint y: 57, distance: 47.0
click at [971, 57] on div "catre Filtros Filtrar Limpar catre Situação Ativos Inativos Configurar exibição…" at bounding box center [943, 64] width 604 height 26
type input "ca"
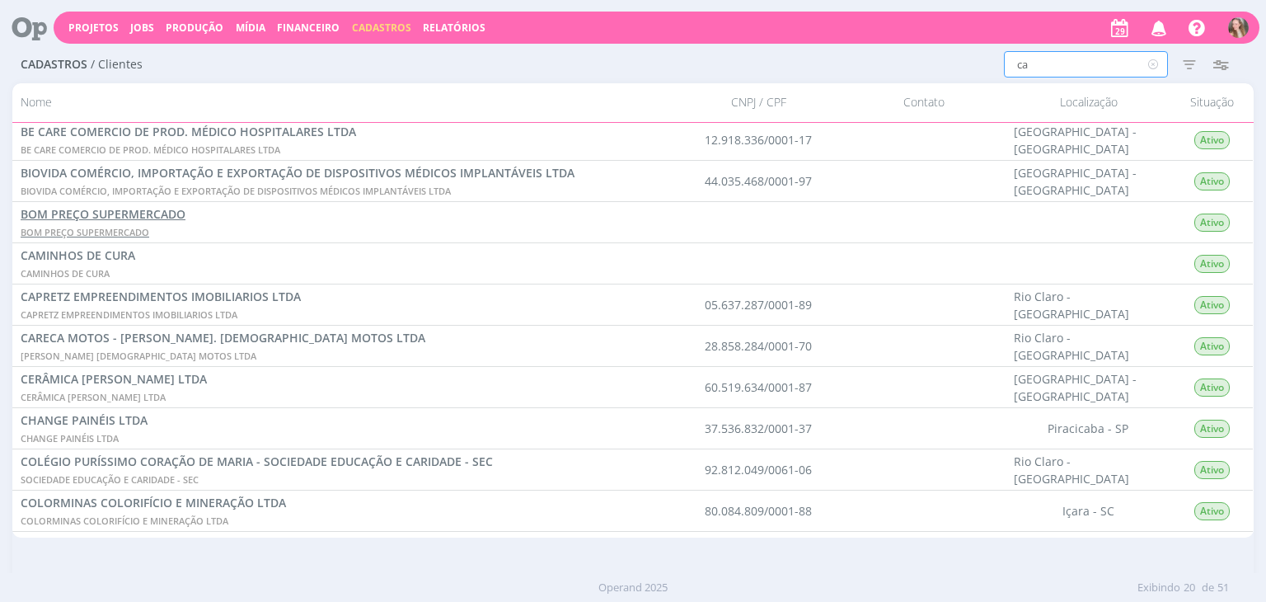
scroll to position [236, 0]
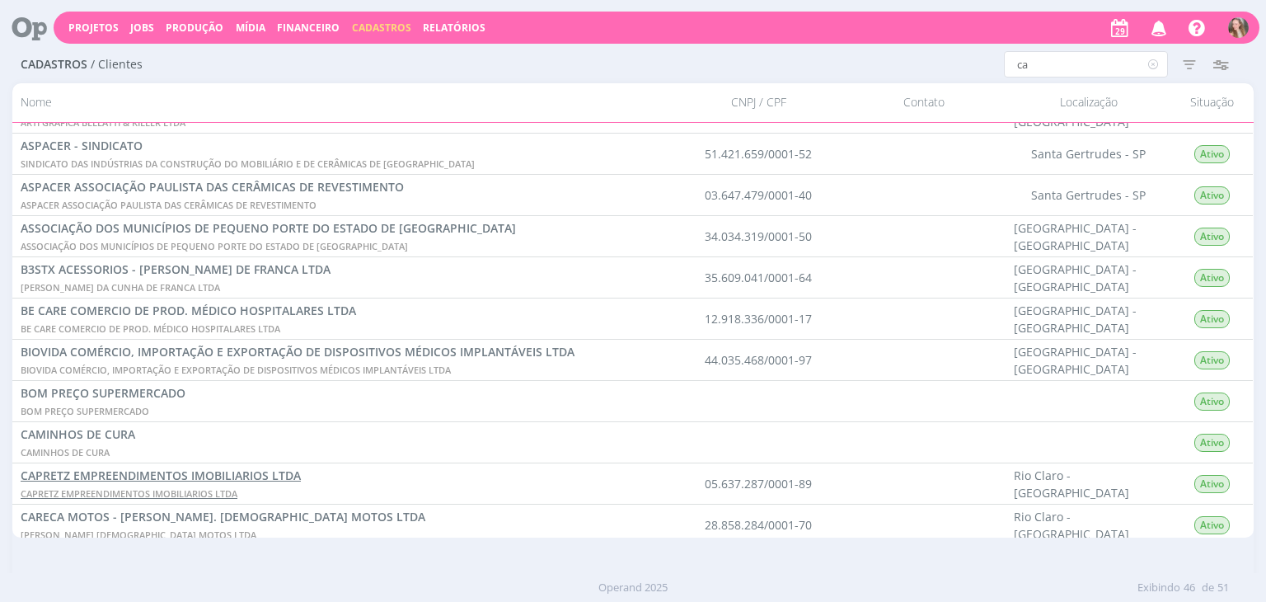
click at [87, 476] on span "CAPRETZ EMPREENDIMENTOS IMOBILIARIOS LTDA" at bounding box center [161, 475] width 280 height 16
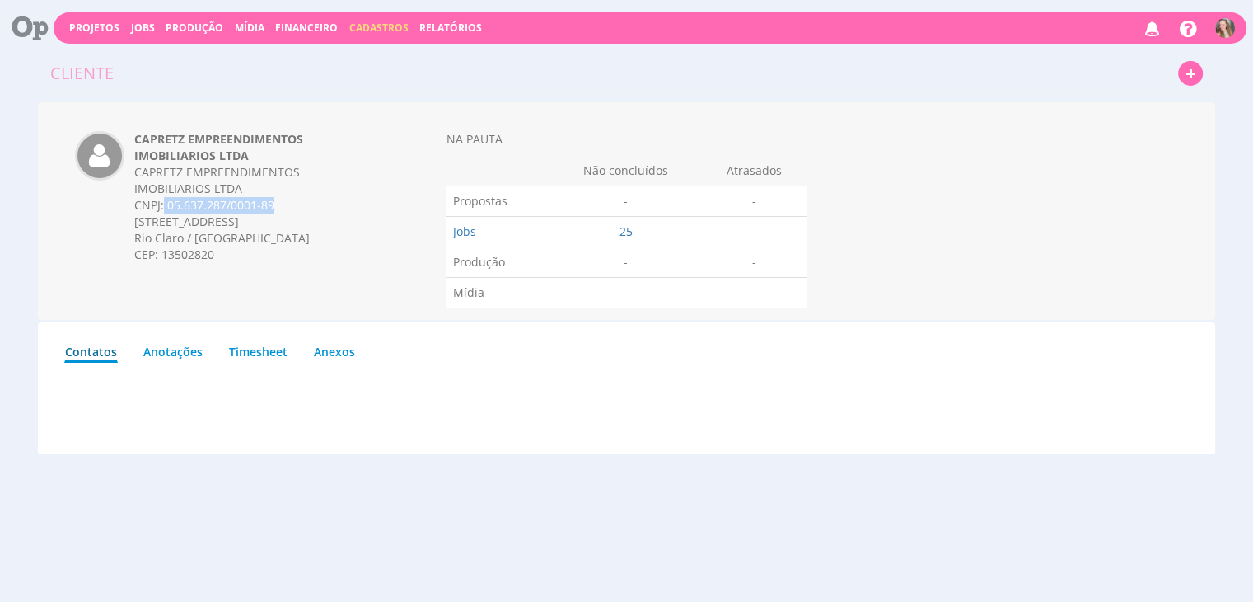
drag, startPoint x: 163, startPoint y: 207, endPoint x: 329, endPoint y: 207, distance: 165.6
click at [329, 207] on div "CNPJ: 05.637.287/0001-89" at bounding box center [256, 205] width 245 height 16
copy div "05.637.287/0001-89"
drag, startPoint x: 166, startPoint y: 173, endPoint x: 380, endPoint y: 166, distance: 214.4
click at [380, 166] on div "CAPRETZ EMPREENDIMENTOS IMOBILIARIOS LTDA CAPRETZ EMPREENDIMENTOS IMOBILIARIOS …" at bounding box center [256, 205] width 269 height 148
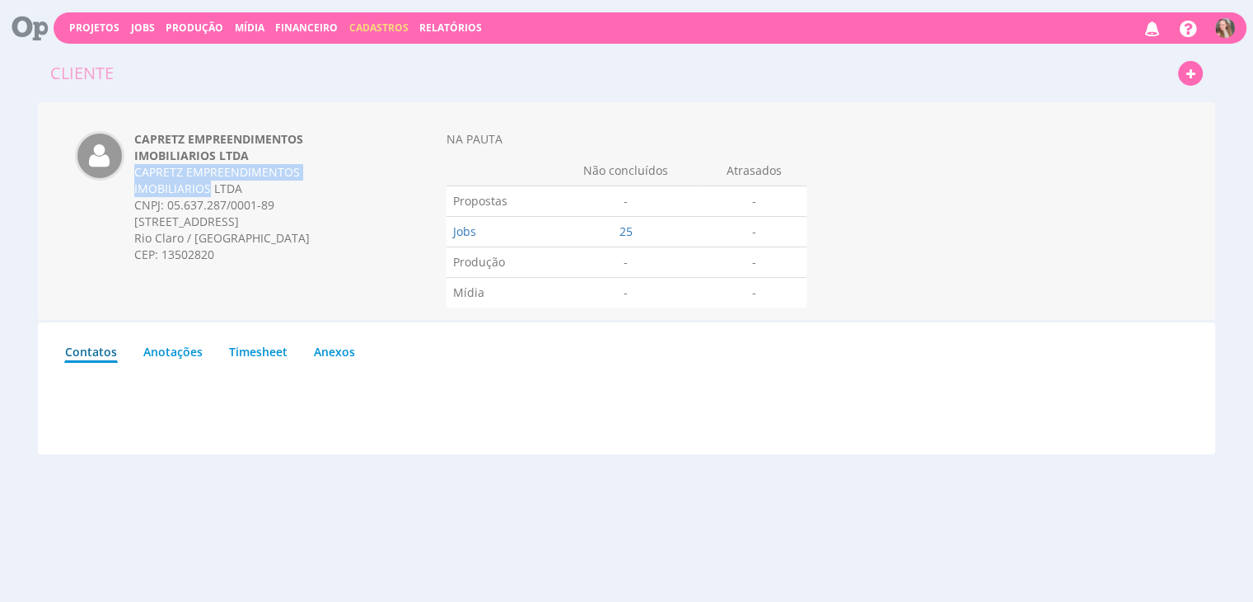
copy div "CAPRETZ EMPREENDIMENTOS IMOBILIARIOS"
drag, startPoint x: 133, startPoint y: 222, endPoint x: 226, endPoint y: 258, distance: 99.9
click at [226, 258] on div "CAPRETZ EMPREENDIMENTOS IMOBILIARIOS LTDA CAPRETZ EMPREENDIMENTOS IMOBILIARIOS …" at bounding box center [256, 205] width 269 height 148
copy div "RUA 1 JE , 731 - JARDIM EUROPA Rio Claro / SP CEP: 13502820"
